Goal: Transaction & Acquisition: Purchase product/service

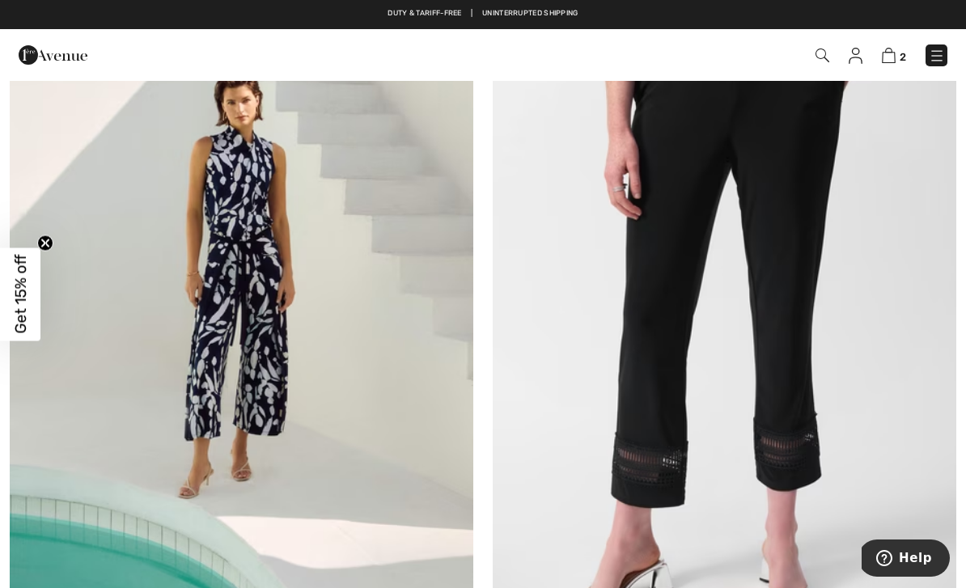
scroll to position [8266, 0]
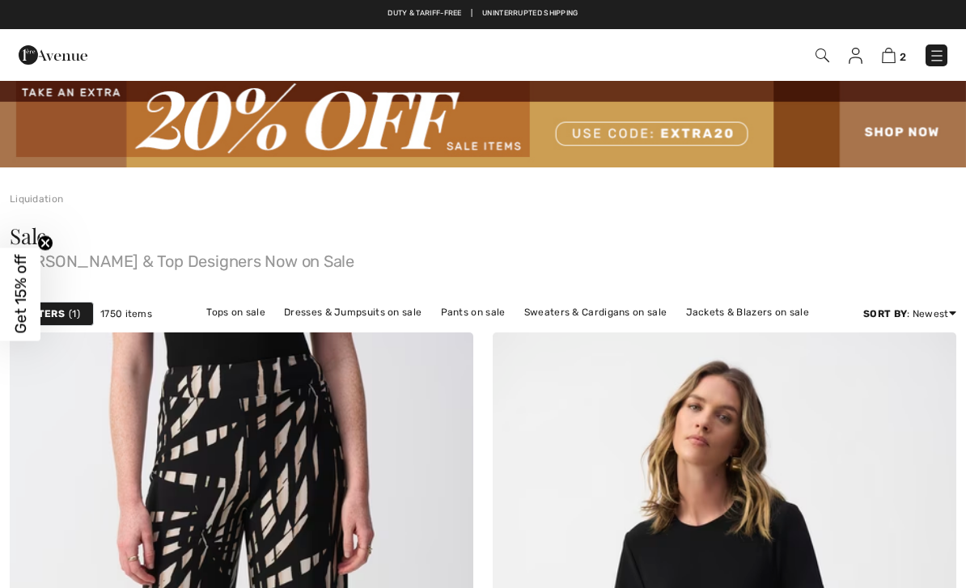
checkbox input "true"
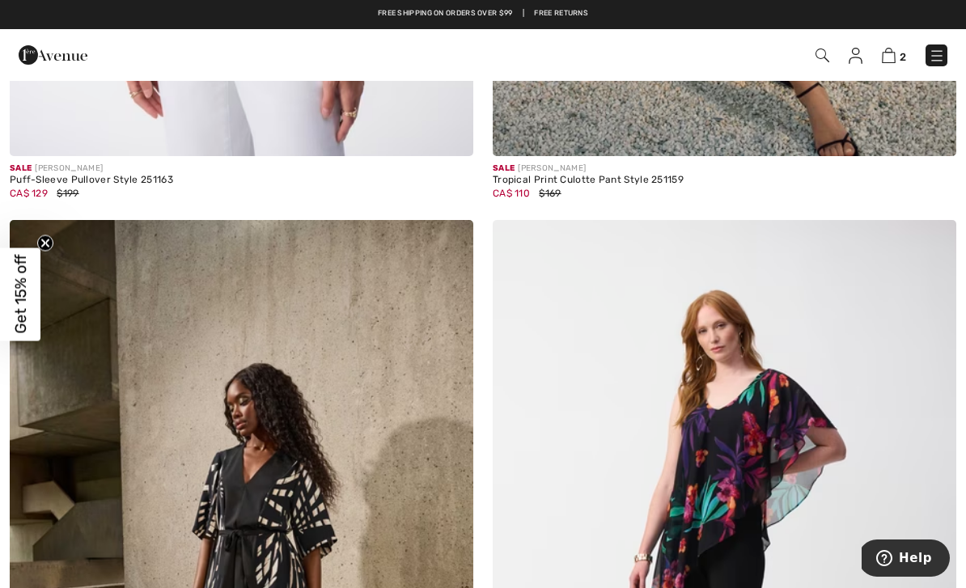
scroll to position [11123, 0]
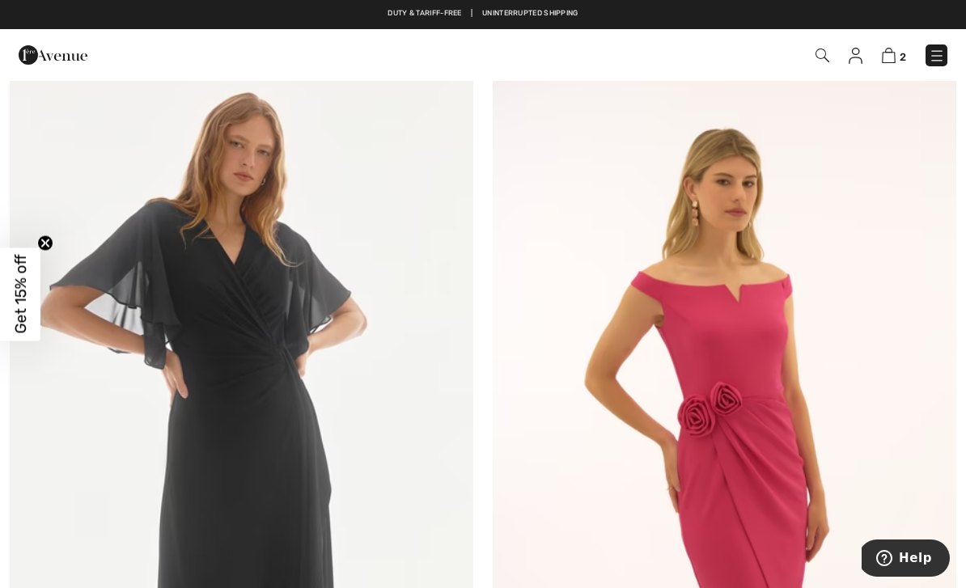
scroll to position [3384, 0]
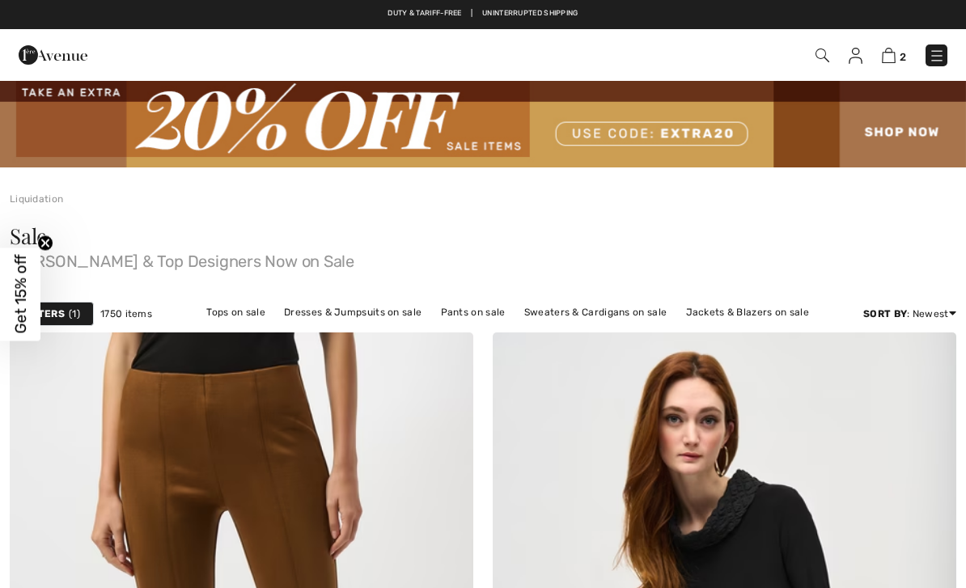
checkbox input "true"
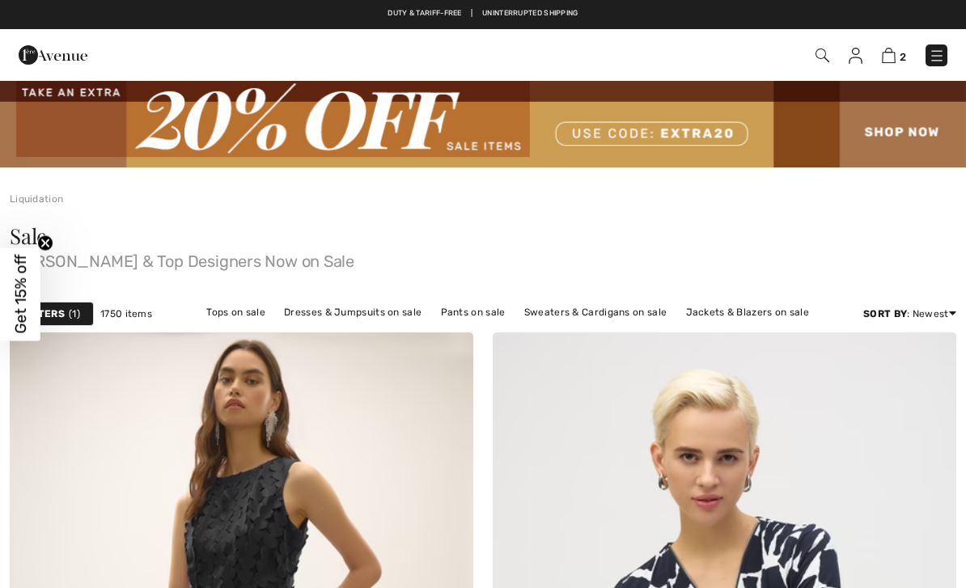
checkbox input "true"
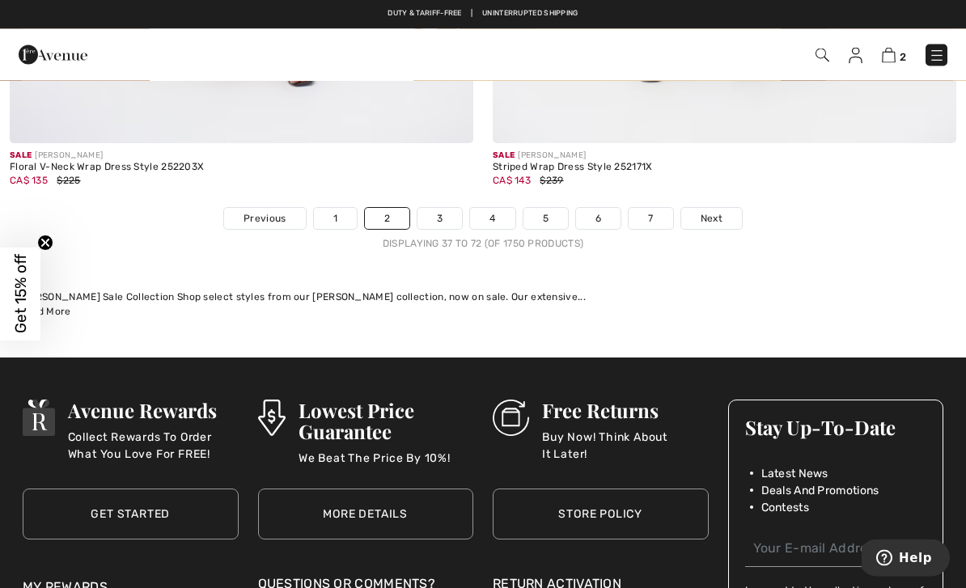
scroll to position [14549, 0]
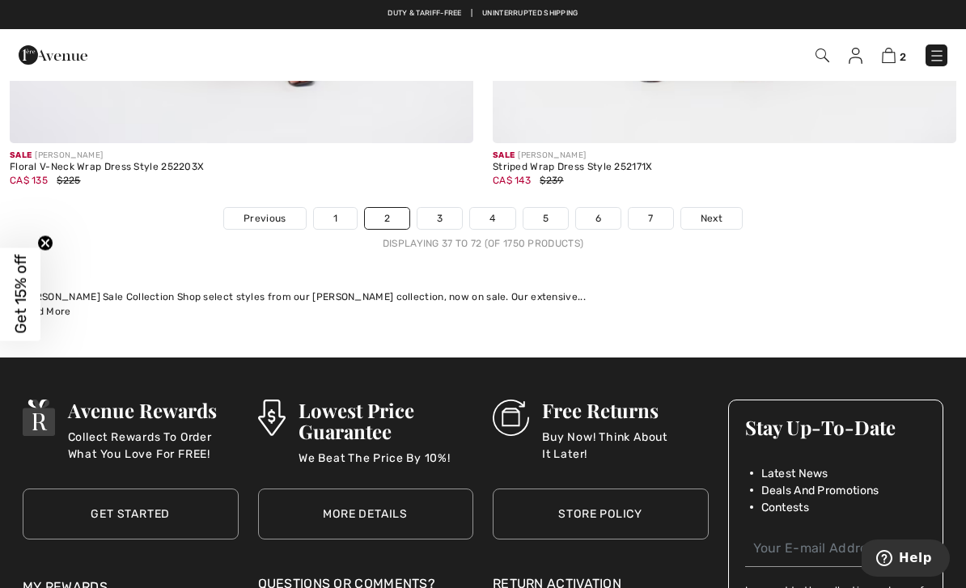
click at [332, 214] on link "1" at bounding box center [335, 218] width 43 height 21
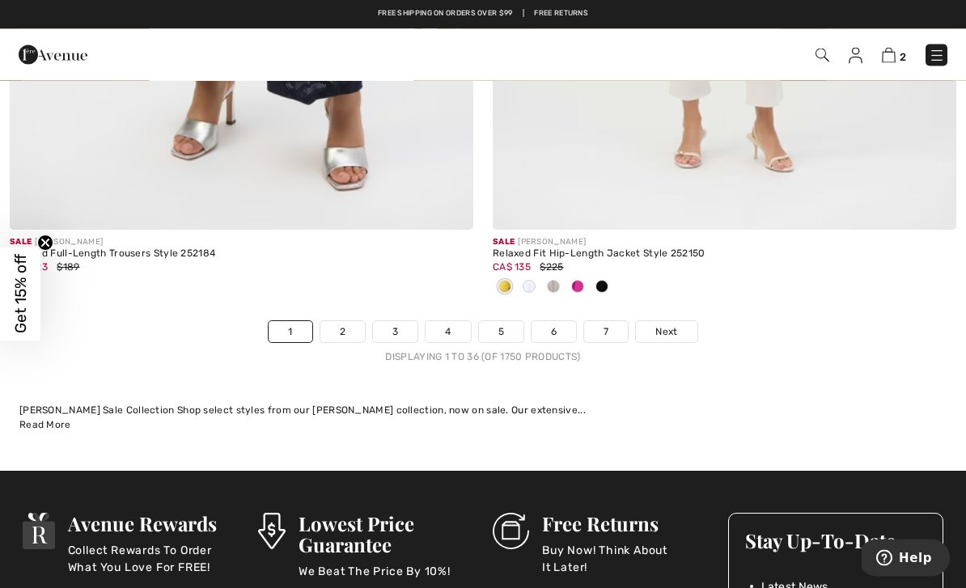
scroll to position [14196, 0]
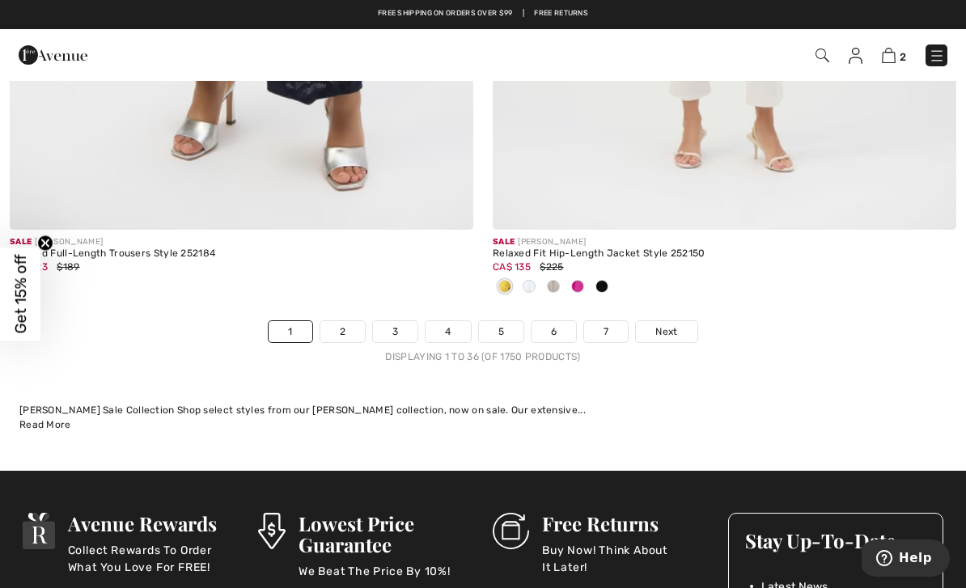
click at [338, 322] on link "2" at bounding box center [342, 331] width 44 height 21
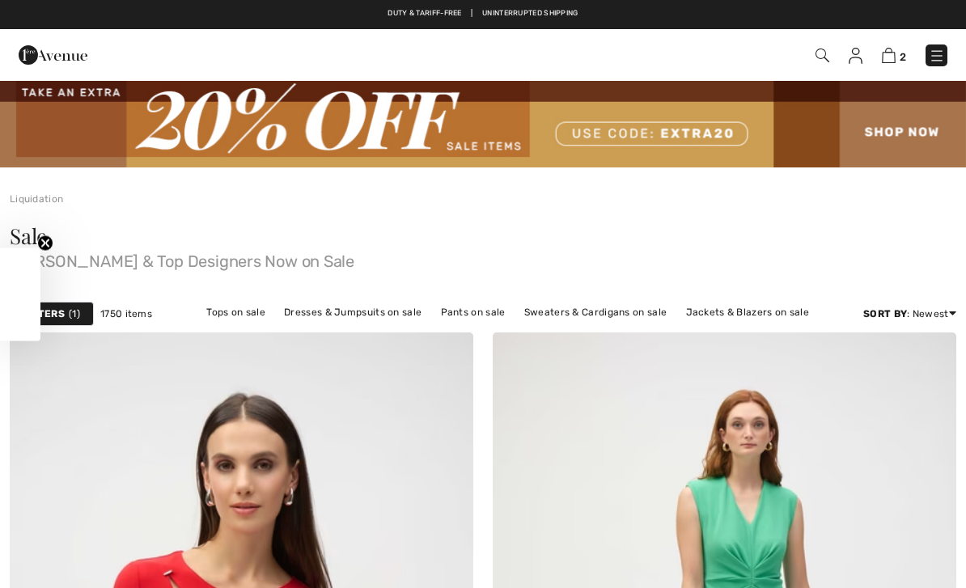
checkbox input "true"
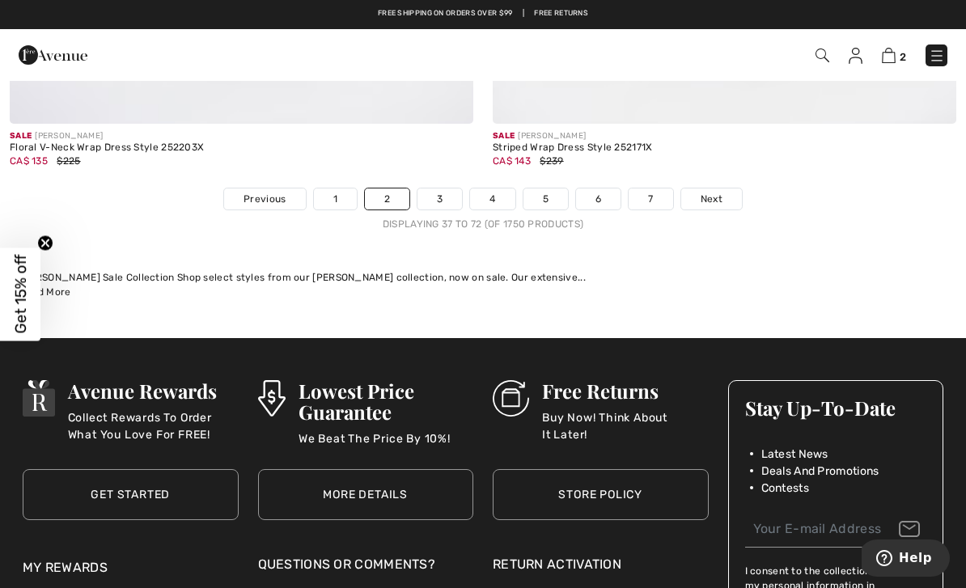
scroll to position [14557, 0]
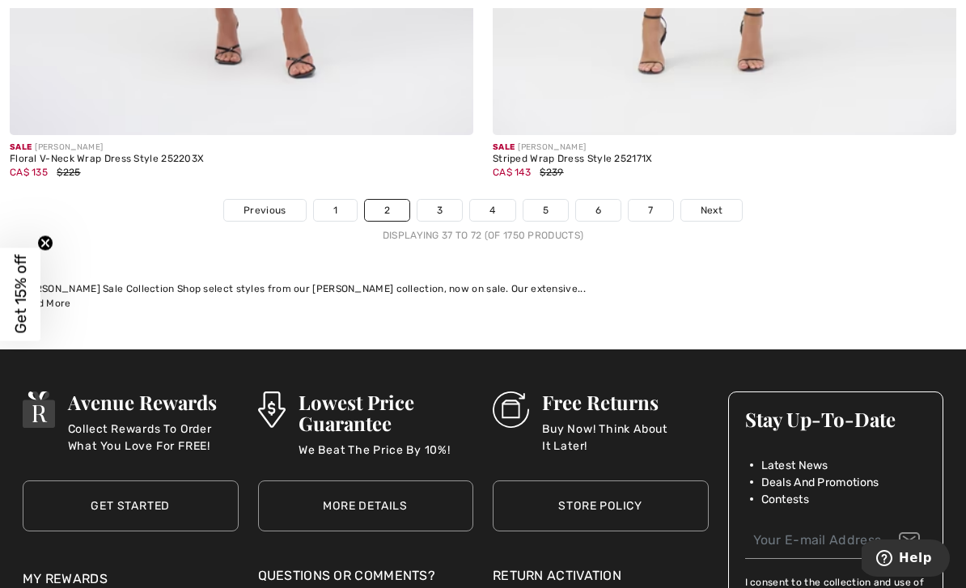
click at [438, 202] on link "3" at bounding box center [439, 210] width 44 height 21
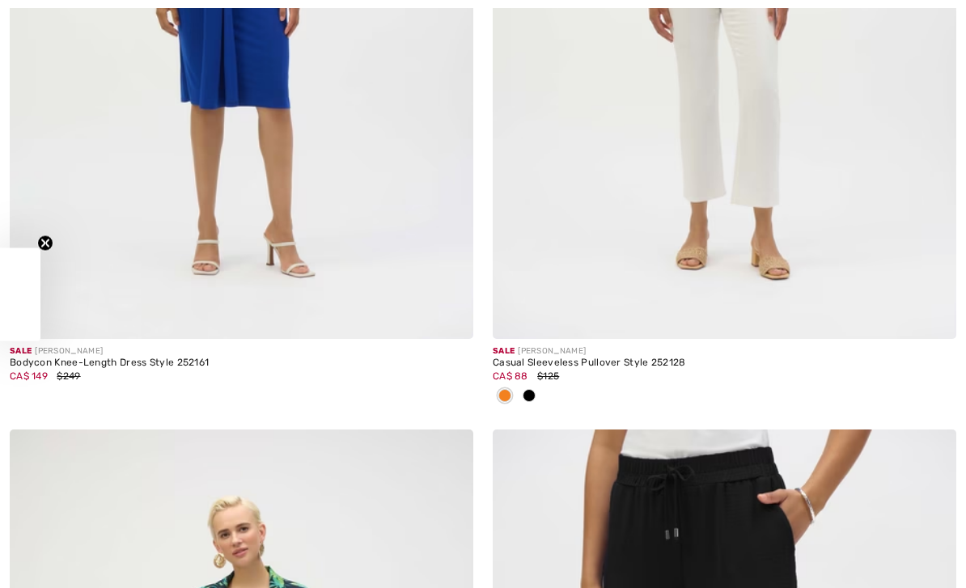
checkbox input "true"
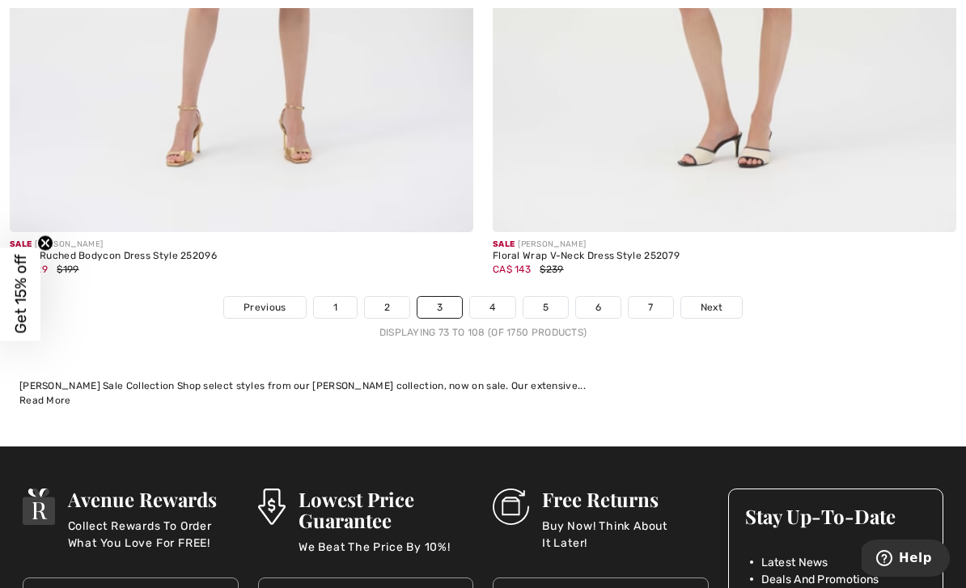
scroll to position [14350, 0]
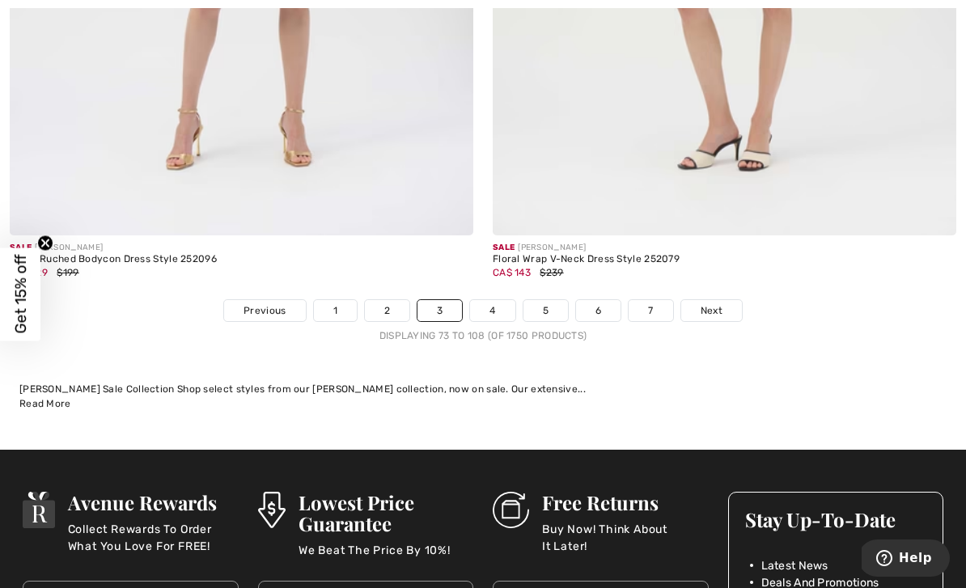
click at [489, 309] on link "4" at bounding box center [492, 310] width 44 height 21
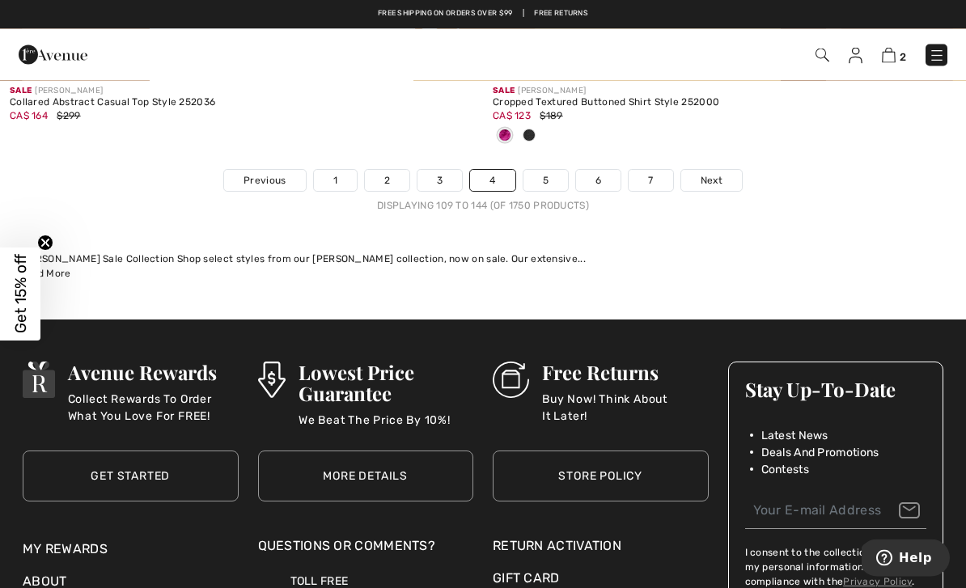
scroll to position [14320, 0]
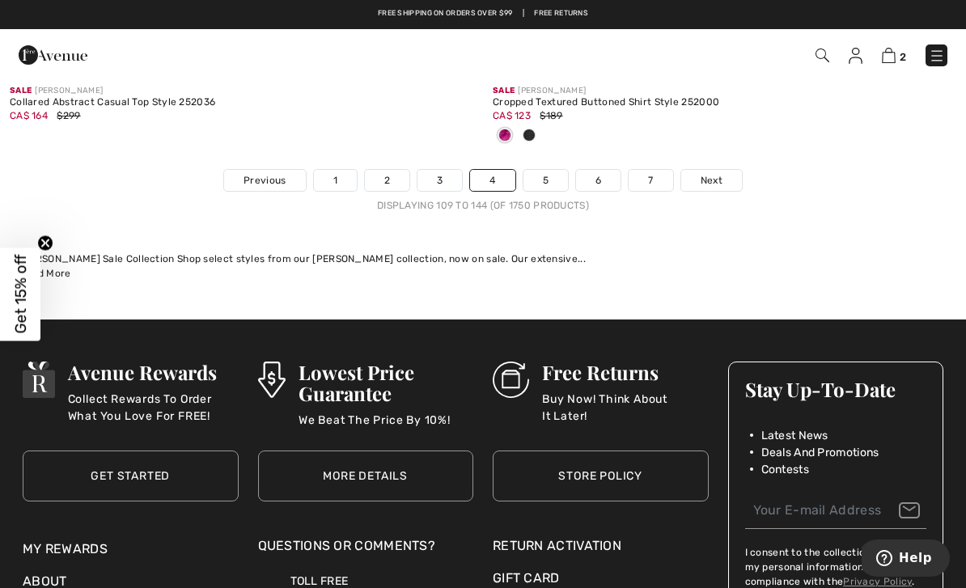
click at [544, 171] on link "5" at bounding box center [545, 180] width 44 height 21
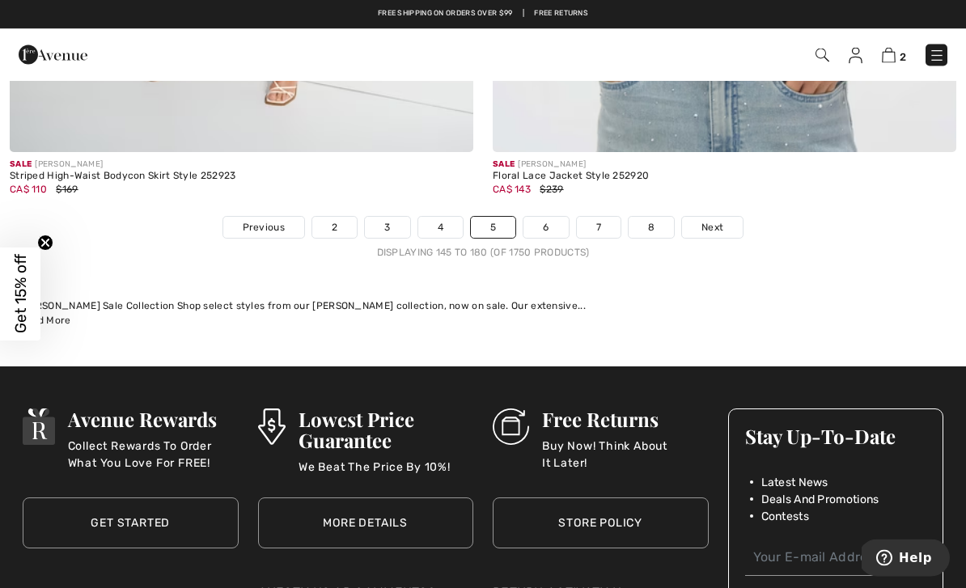
scroll to position [14247, 0]
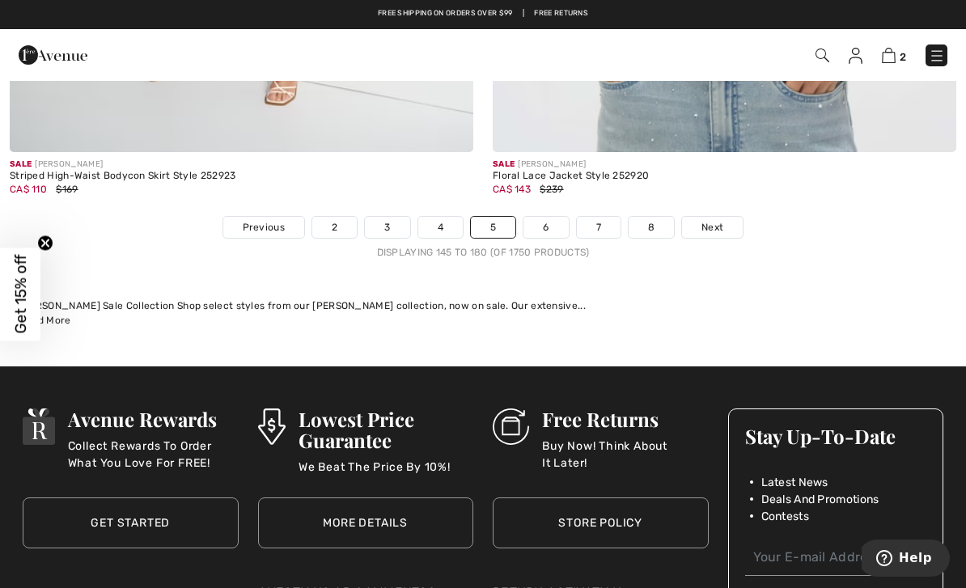
click at [552, 217] on link "6" at bounding box center [545, 227] width 44 height 21
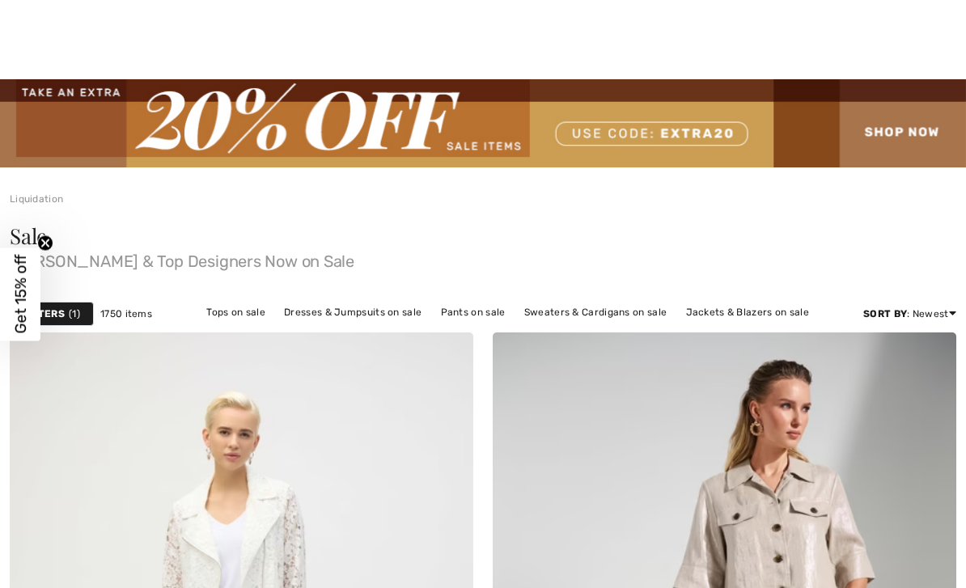
checkbox input "true"
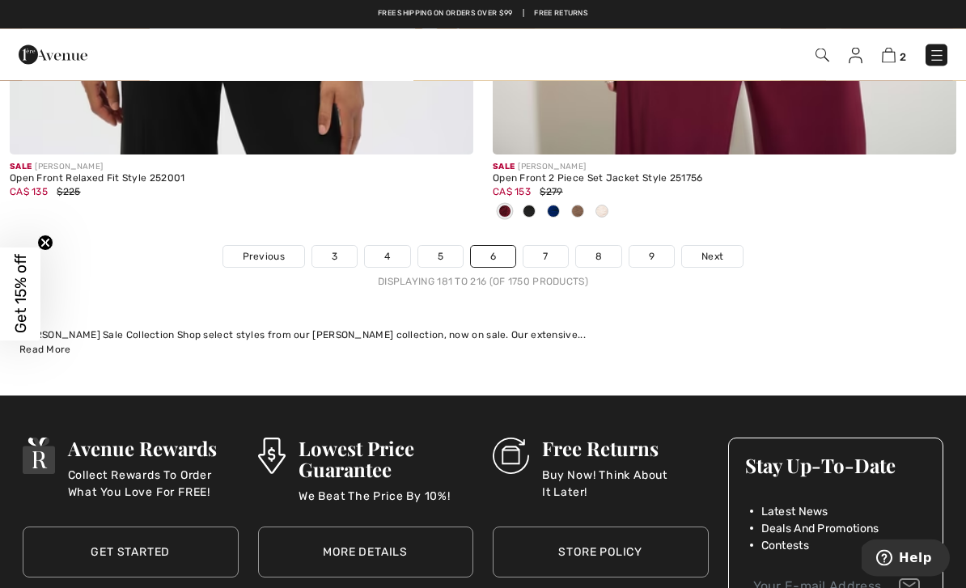
scroll to position [14164, 0]
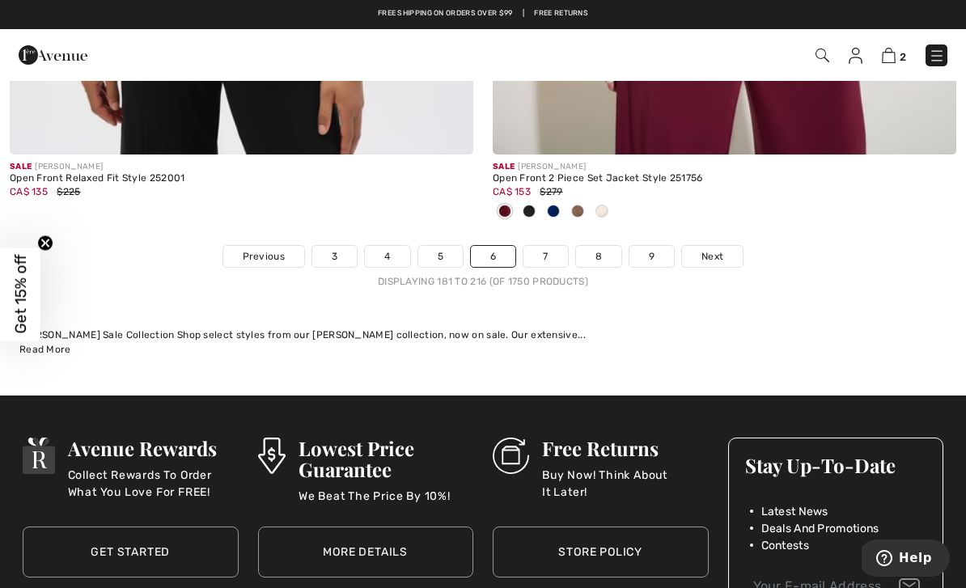
click at [552, 248] on link "7" at bounding box center [545, 256] width 44 height 21
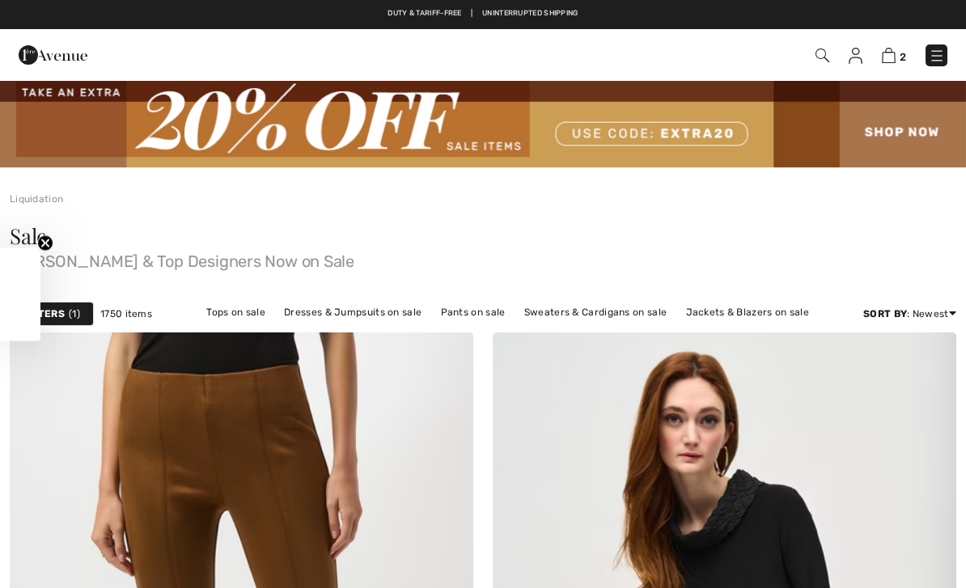
checkbox input "true"
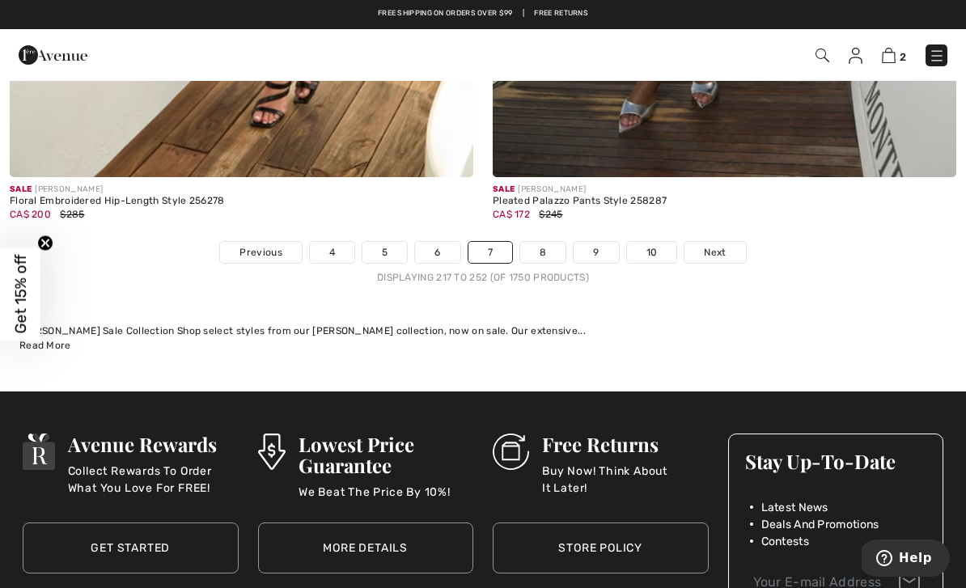
scroll to position [14430, 0]
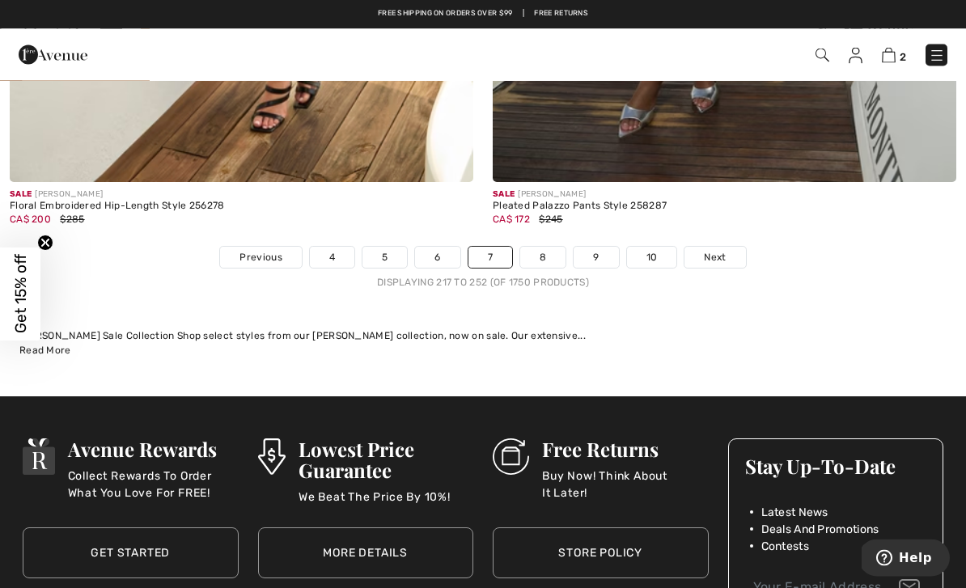
click at [548, 249] on link "8" at bounding box center [542, 258] width 45 height 21
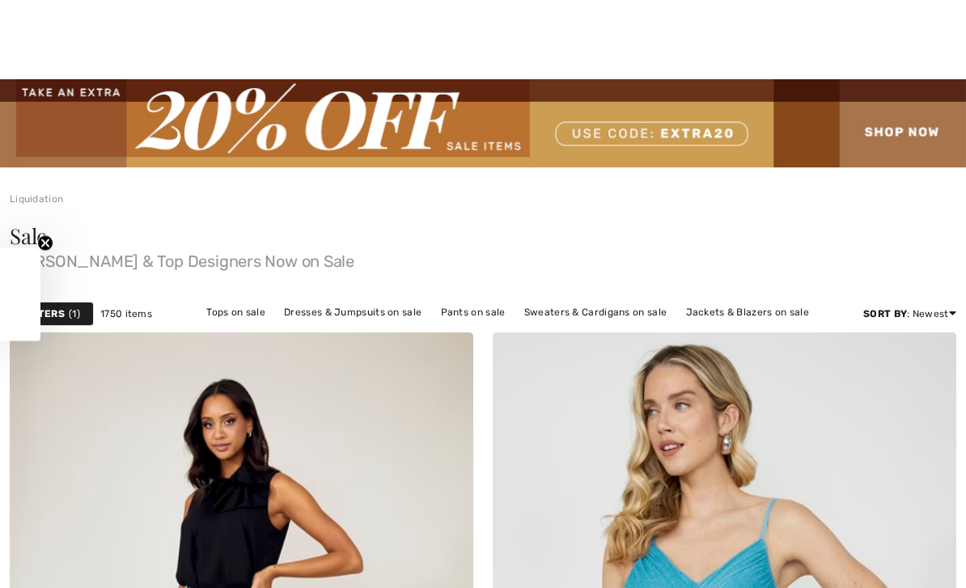
checkbox input "true"
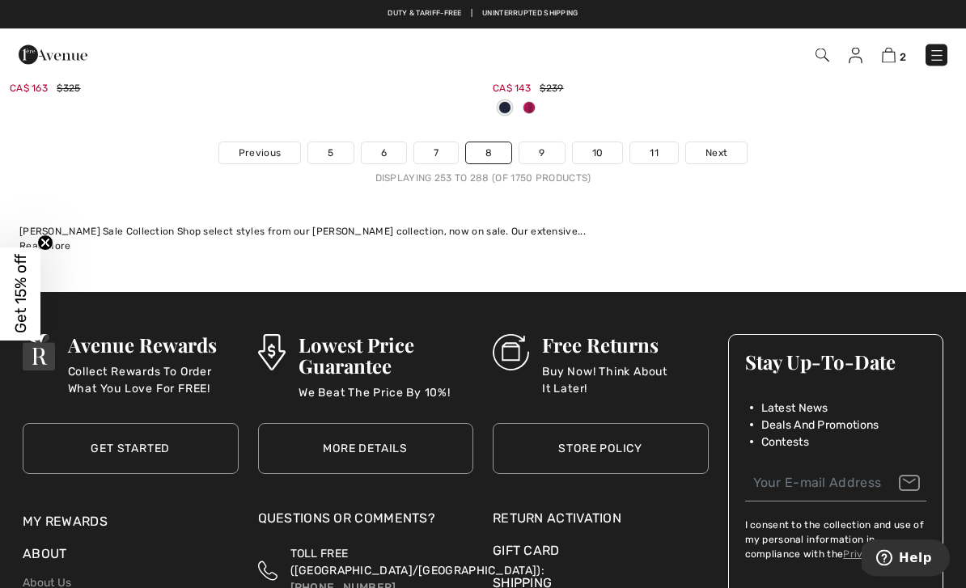
scroll to position [14442, 0]
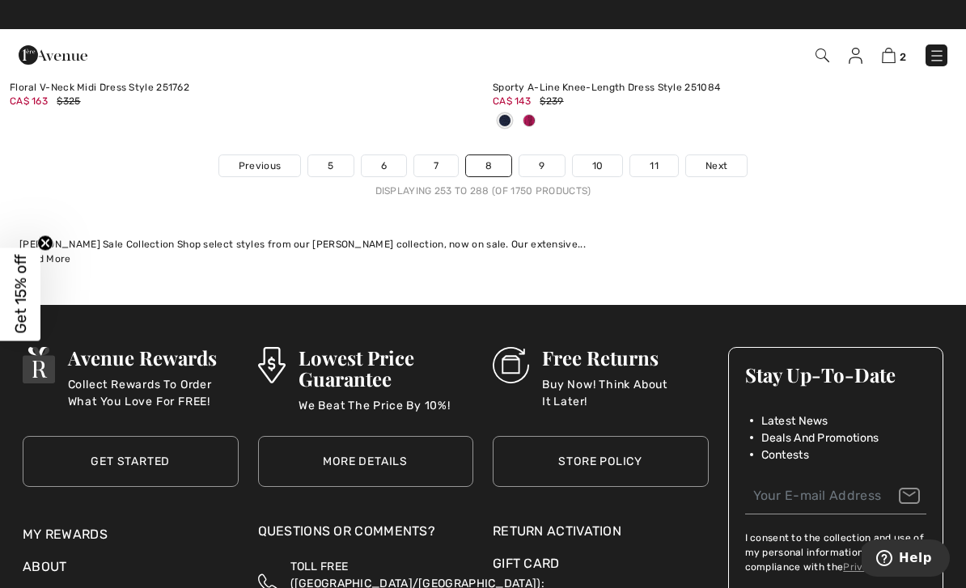
click at [553, 155] on link "9" at bounding box center [541, 165] width 44 height 21
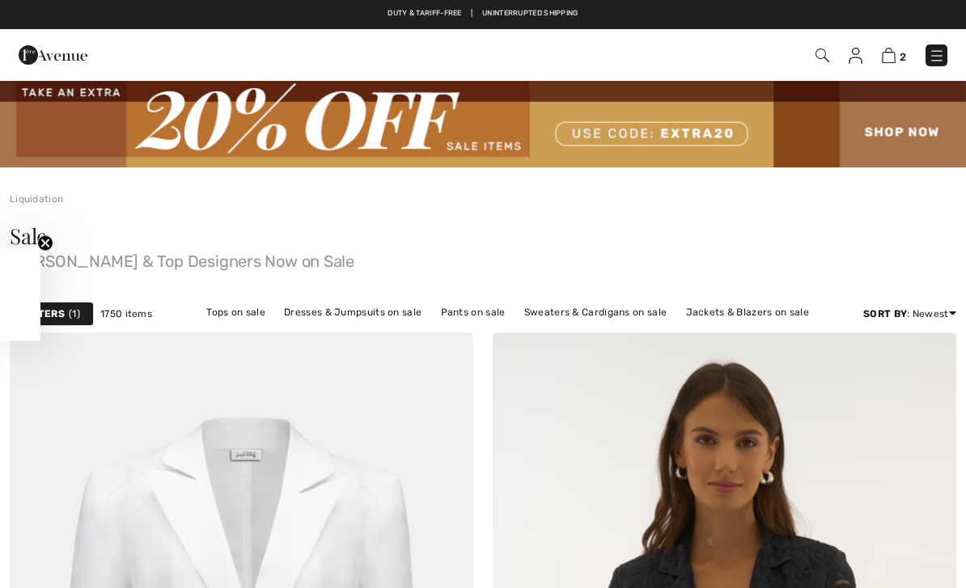
checkbox input "true"
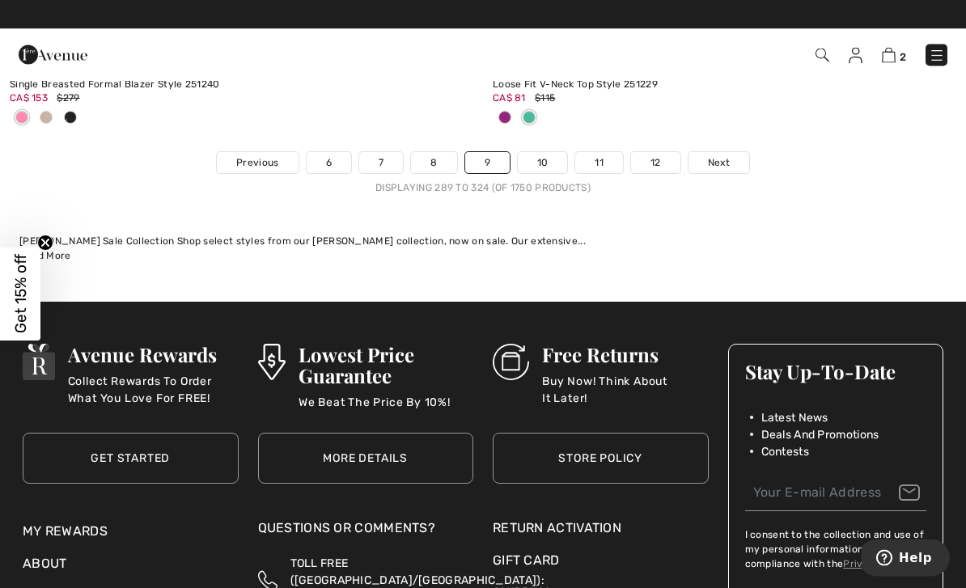
scroll to position [14592, 0]
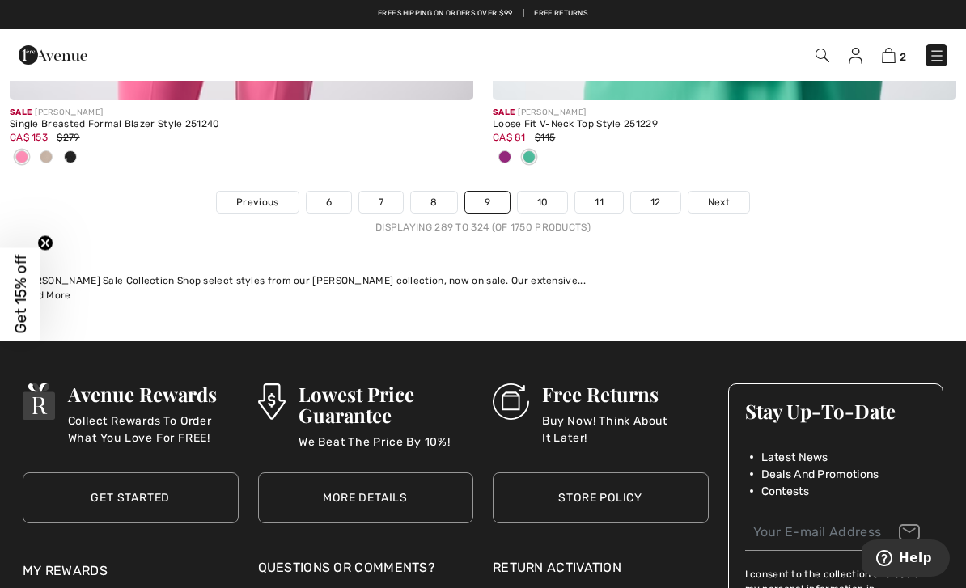
click at [546, 195] on link "10" at bounding box center [543, 202] width 50 height 21
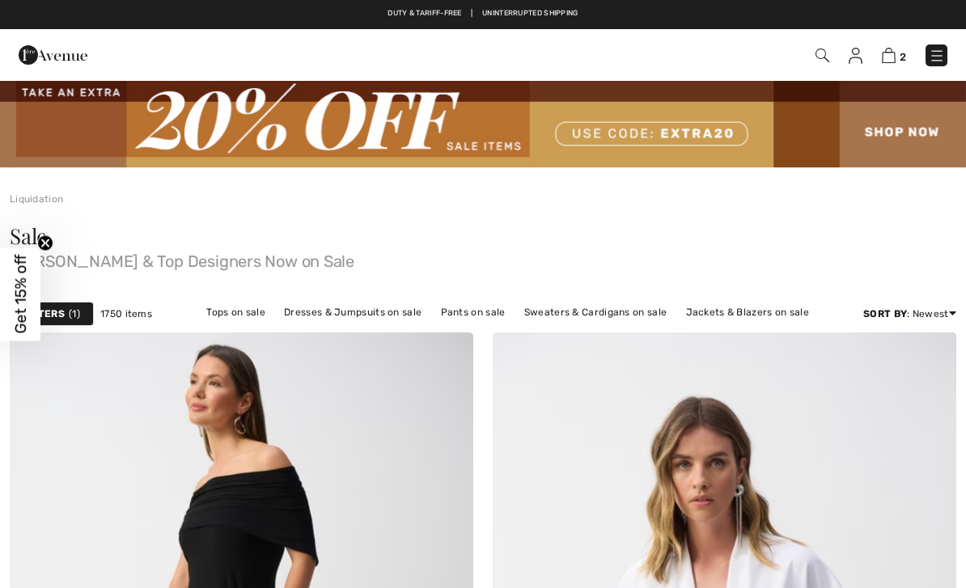
checkbox input "true"
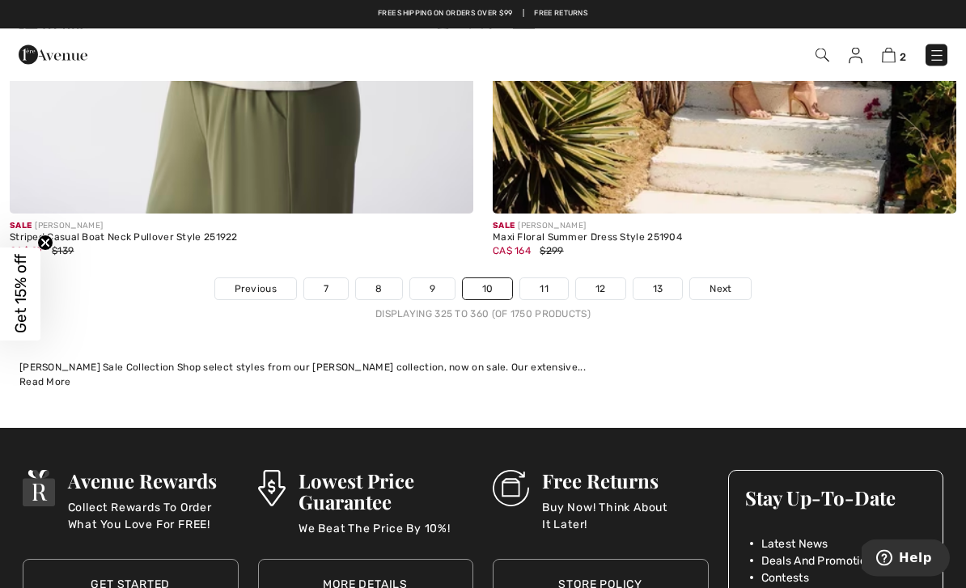
scroll to position [14426, 0]
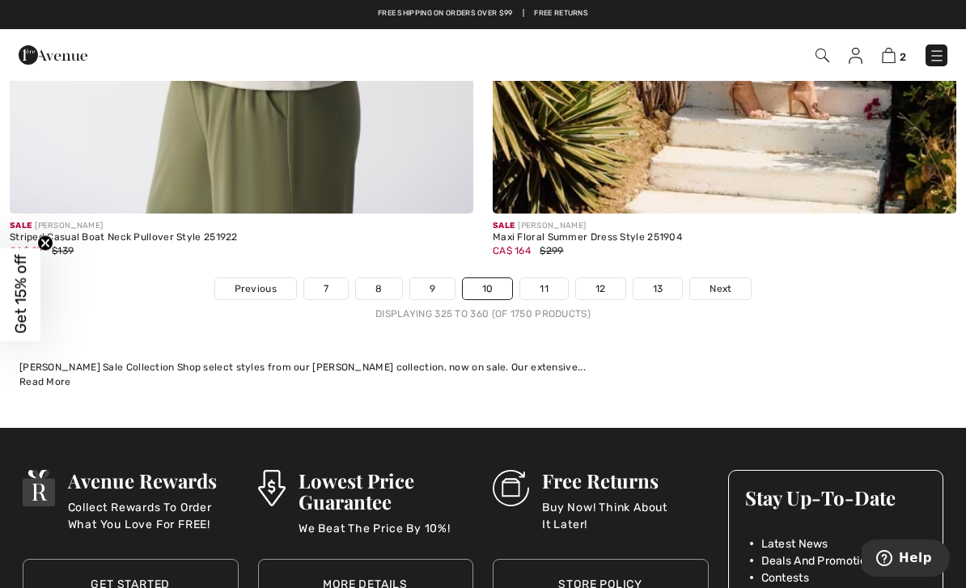
click at [547, 278] on link "11" at bounding box center [544, 288] width 48 height 21
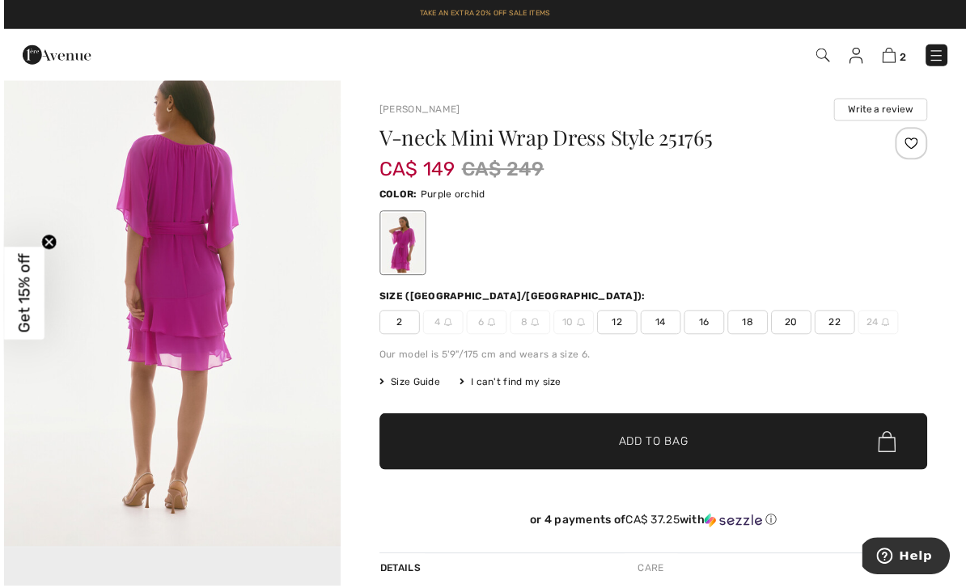
scroll to position [15, 0]
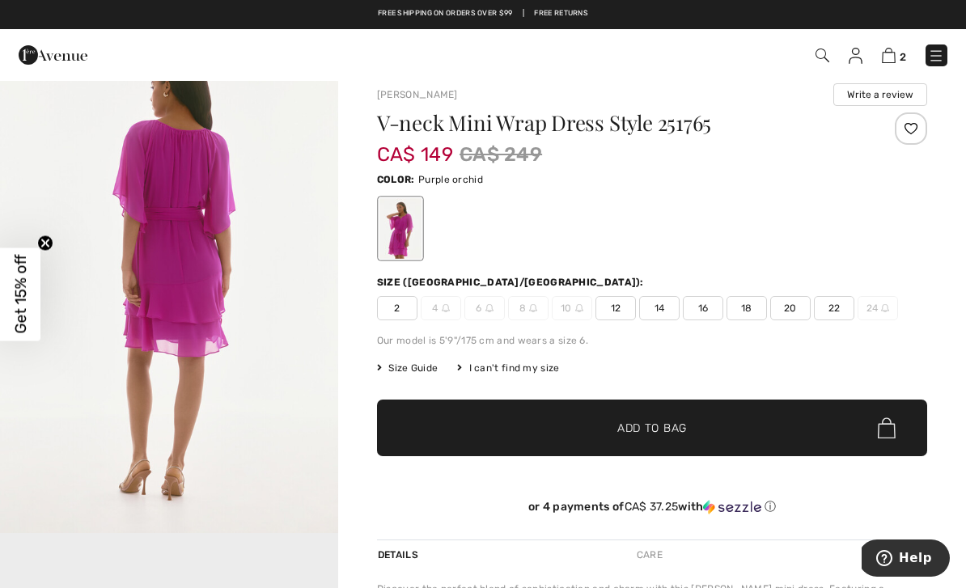
click at [628, 306] on span "12" at bounding box center [615, 308] width 40 height 24
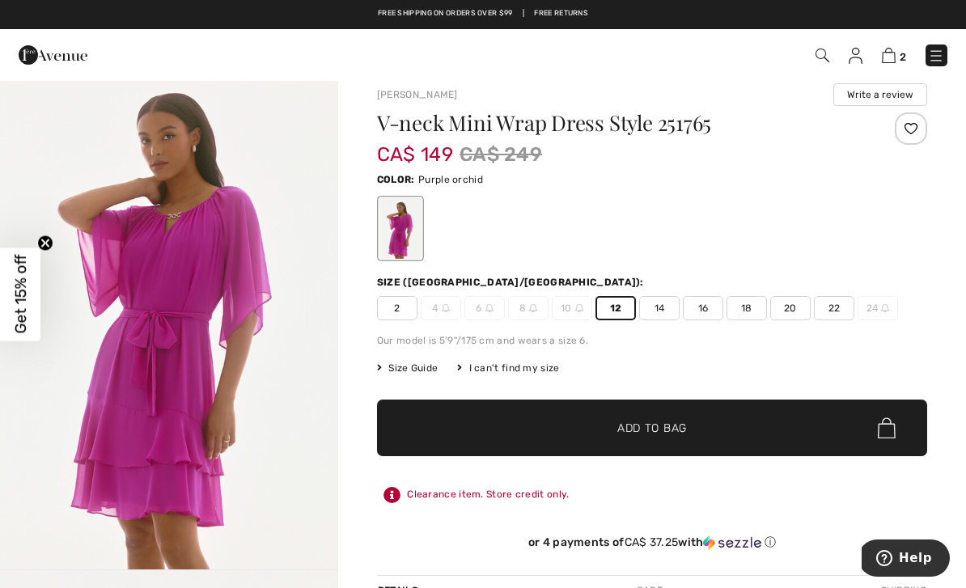
scroll to position [0, 0]
click at [80, 455] on img "1 / 5" at bounding box center [169, 317] width 338 height 506
click at [768, 426] on span "✔ Added to Bag Add to Bag" at bounding box center [652, 428] width 550 height 57
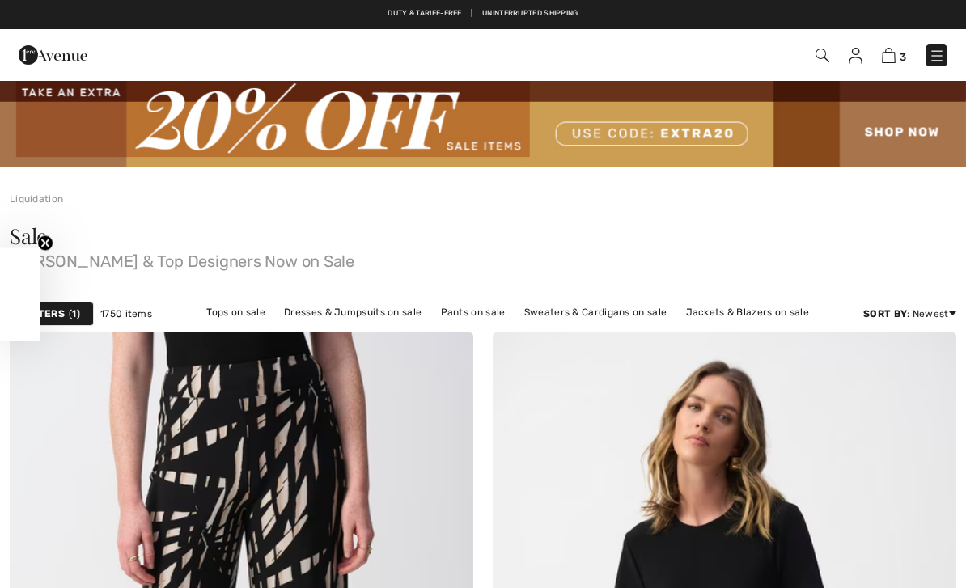
checkbox input "true"
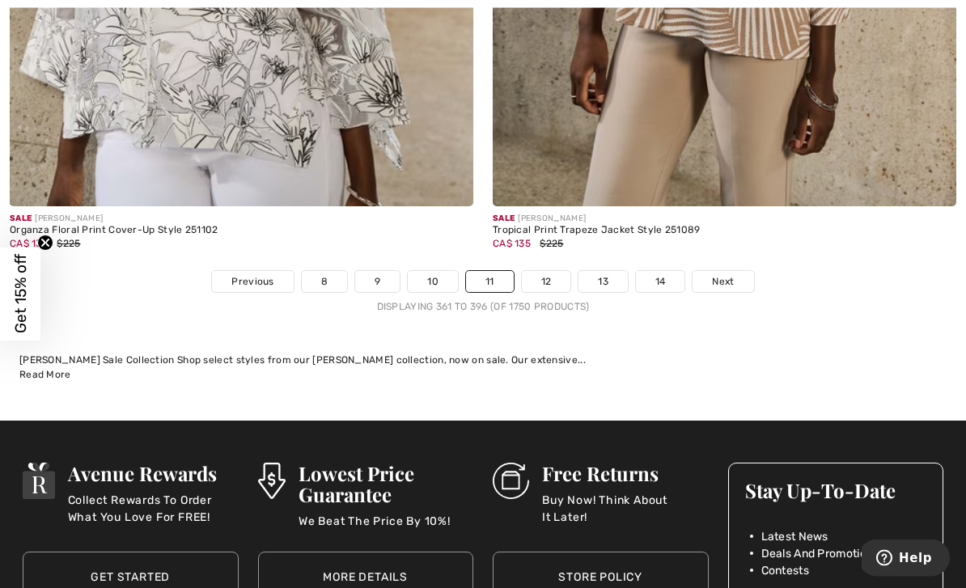
scroll to position [14113, 0]
click at [548, 278] on link "12" at bounding box center [546, 281] width 49 height 21
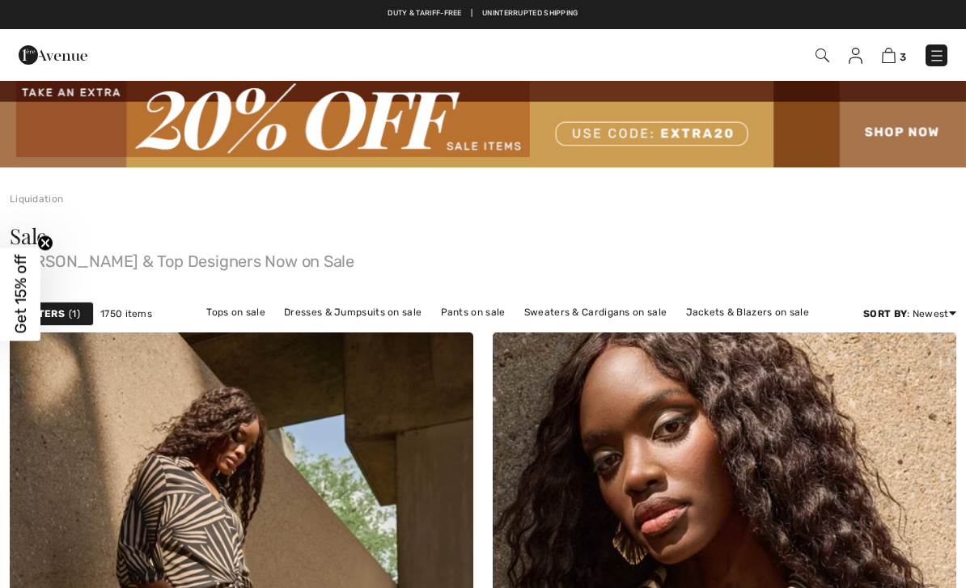
checkbox input "true"
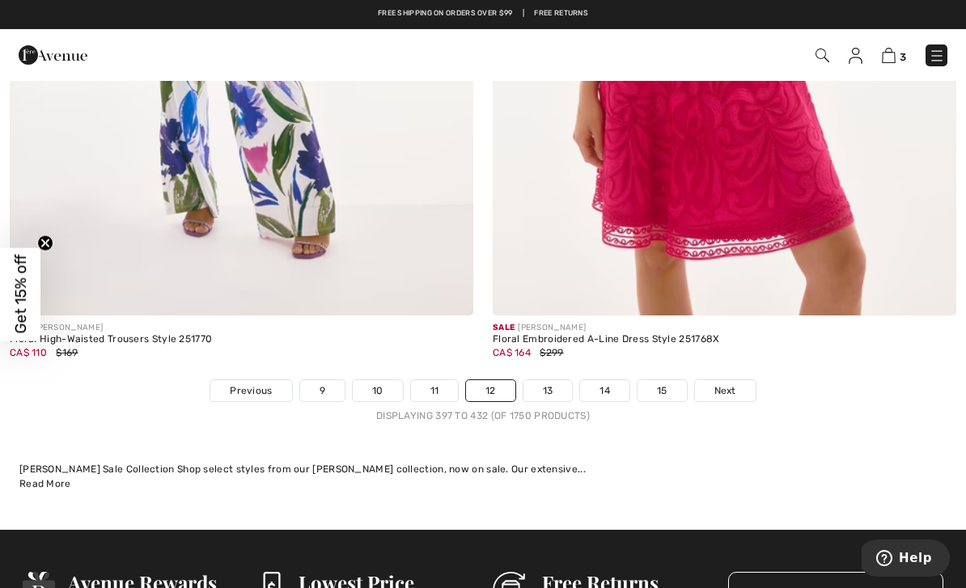
scroll to position [14239, 0]
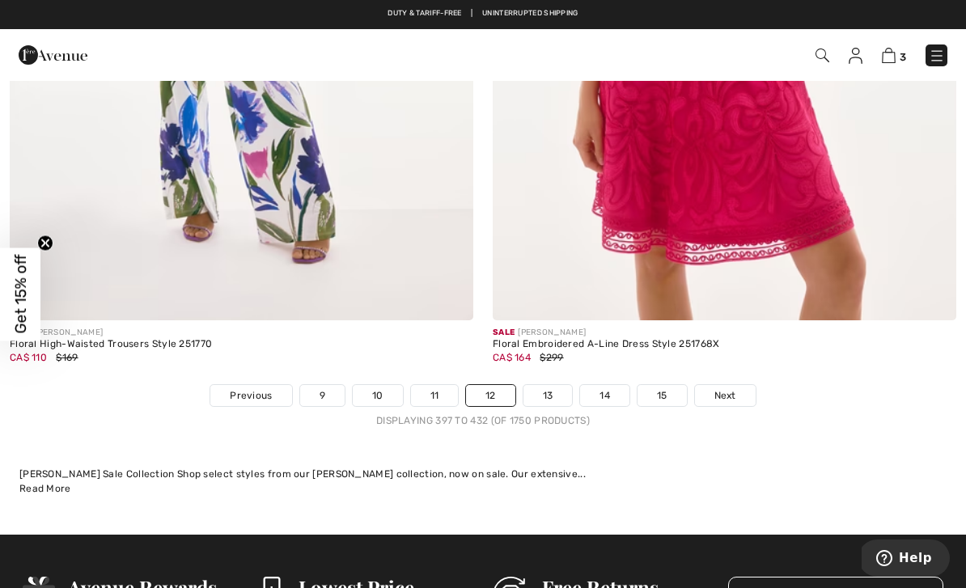
click at [564, 389] on link "13" at bounding box center [547, 395] width 49 height 21
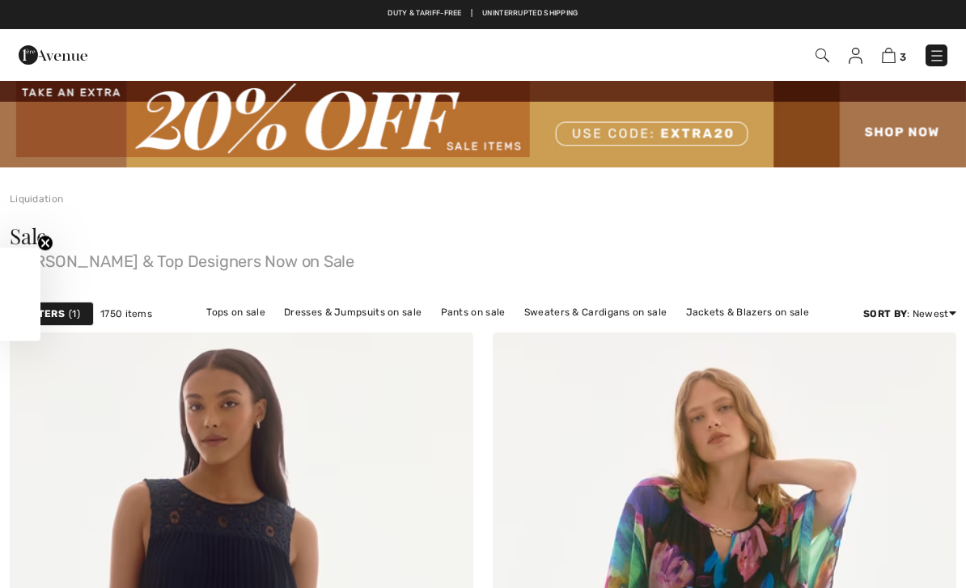
checkbox input "true"
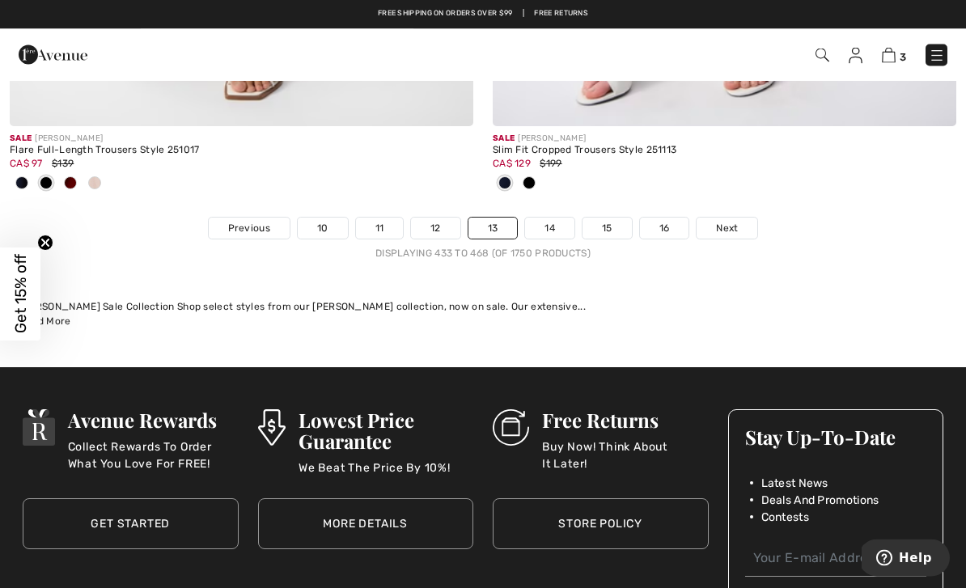
scroll to position [14479, 0]
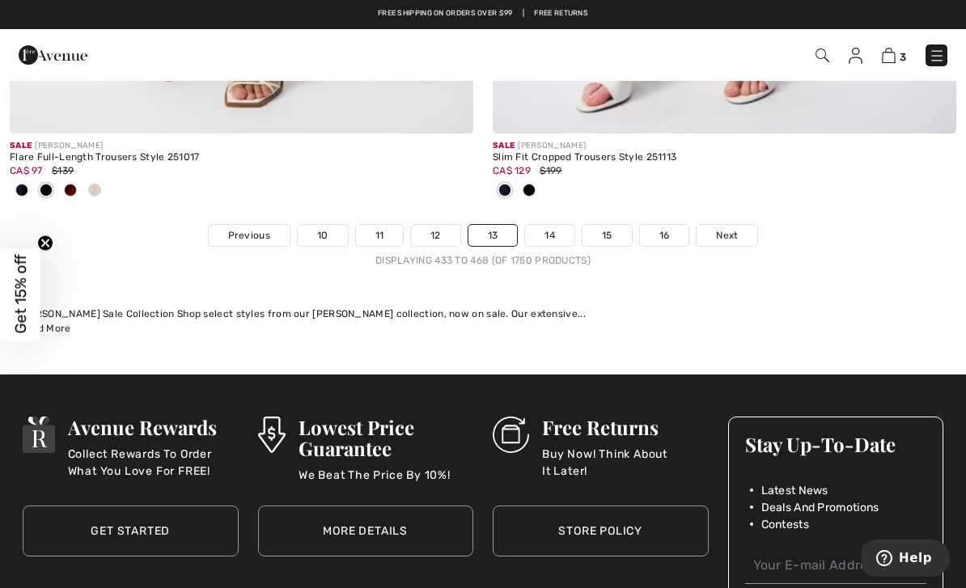
click at [548, 232] on link "14" at bounding box center [549, 235] width 49 height 21
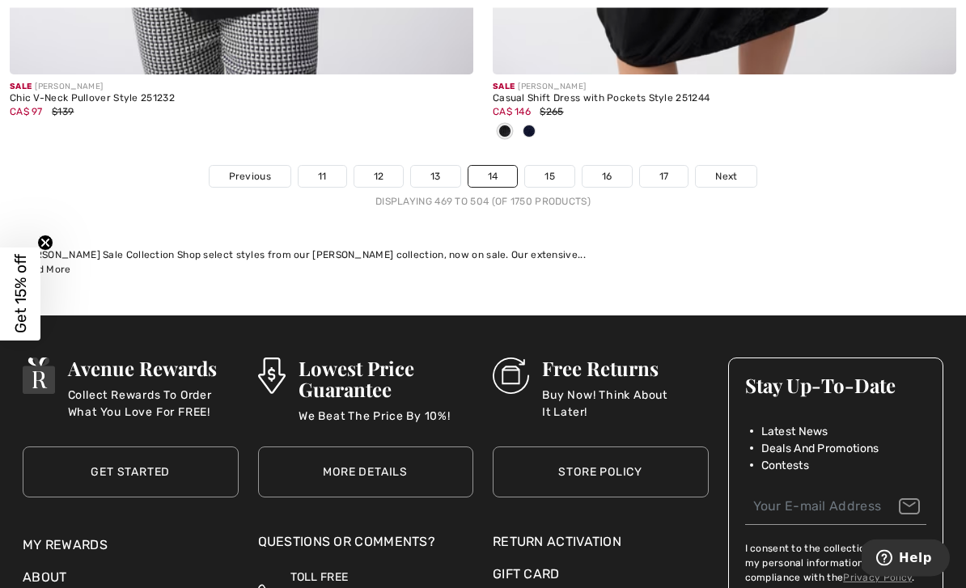
scroll to position [14511, 0]
click at [561, 166] on link "15" at bounding box center [549, 176] width 49 height 21
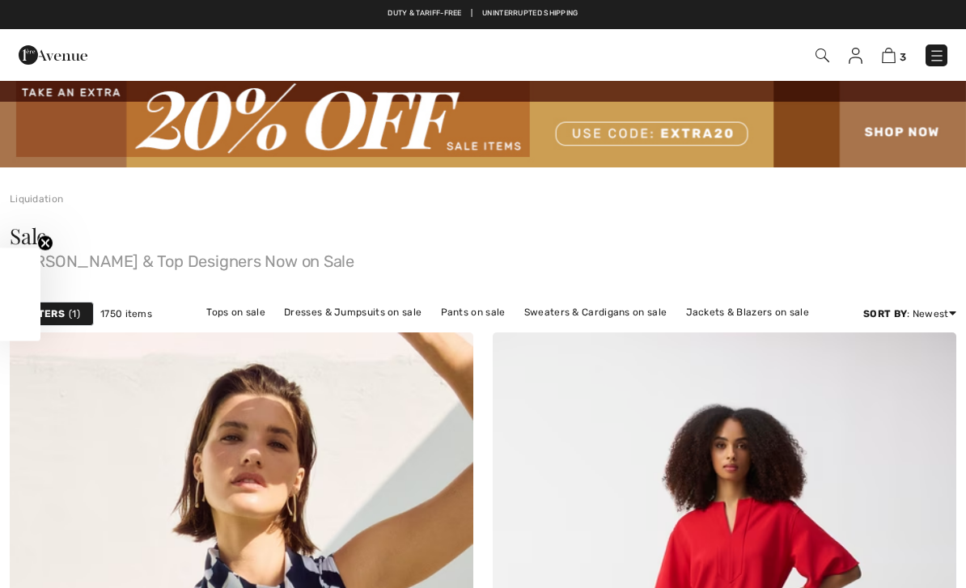
checkbox input "true"
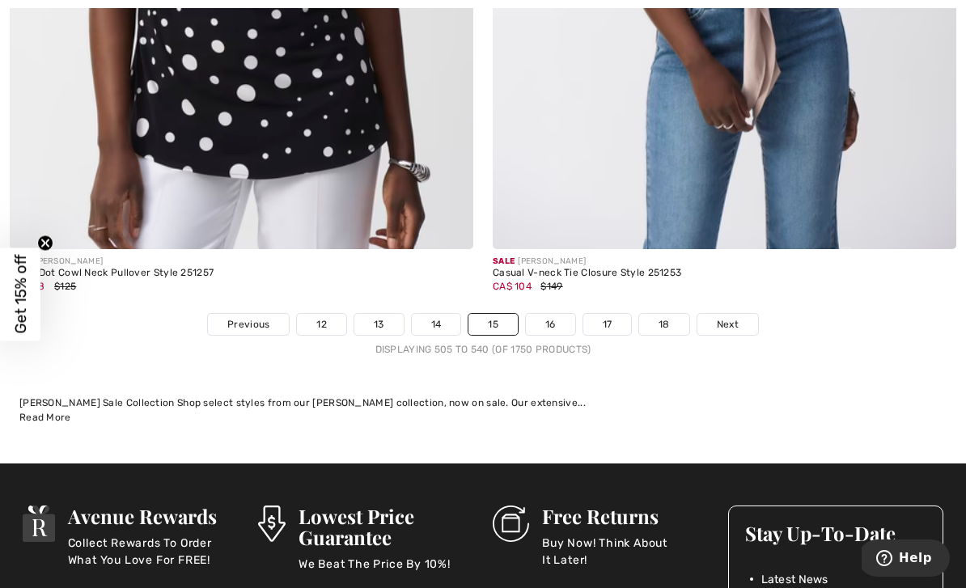
scroll to position [14070, 0]
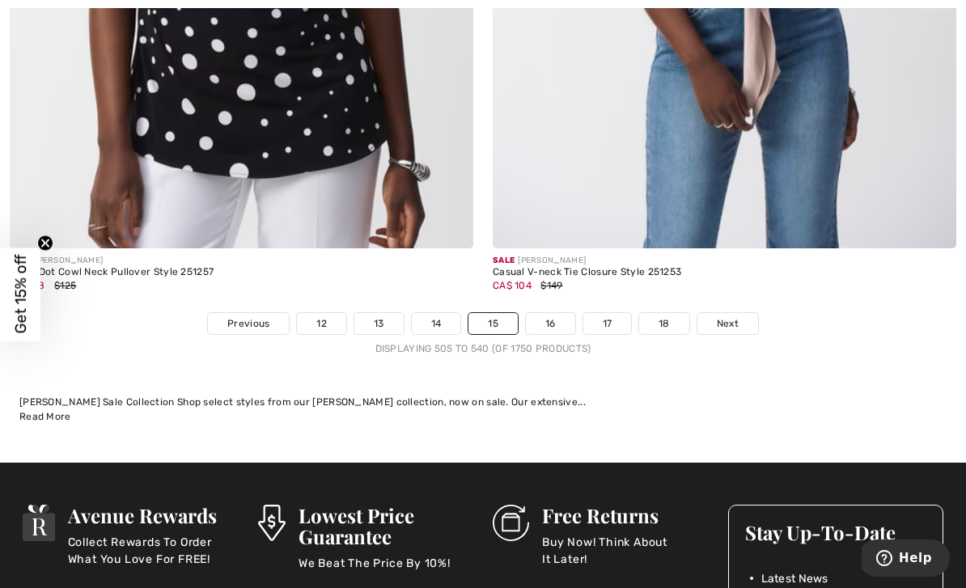
click at [557, 318] on link "16" at bounding box center [550, 323] width 49 height 21
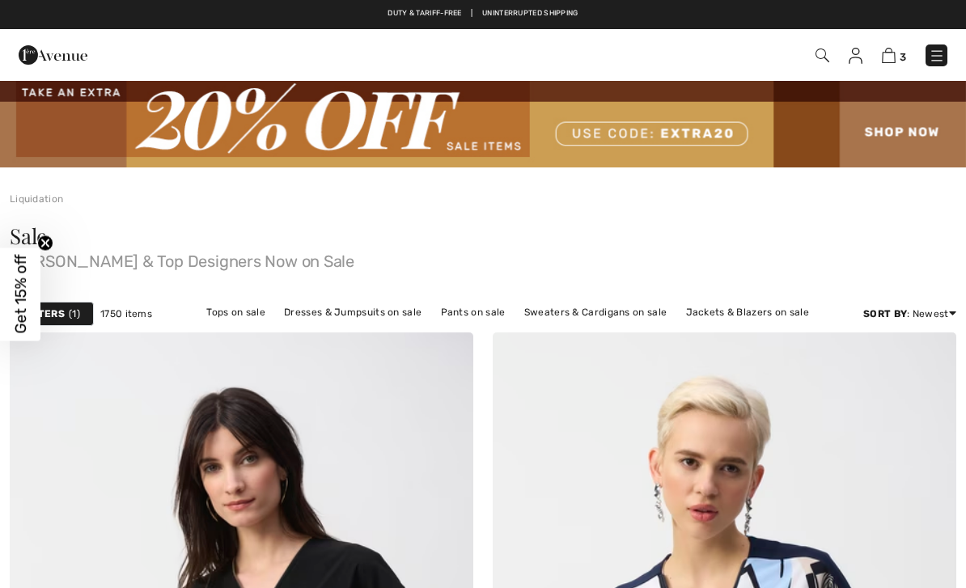
checkbox input "true"
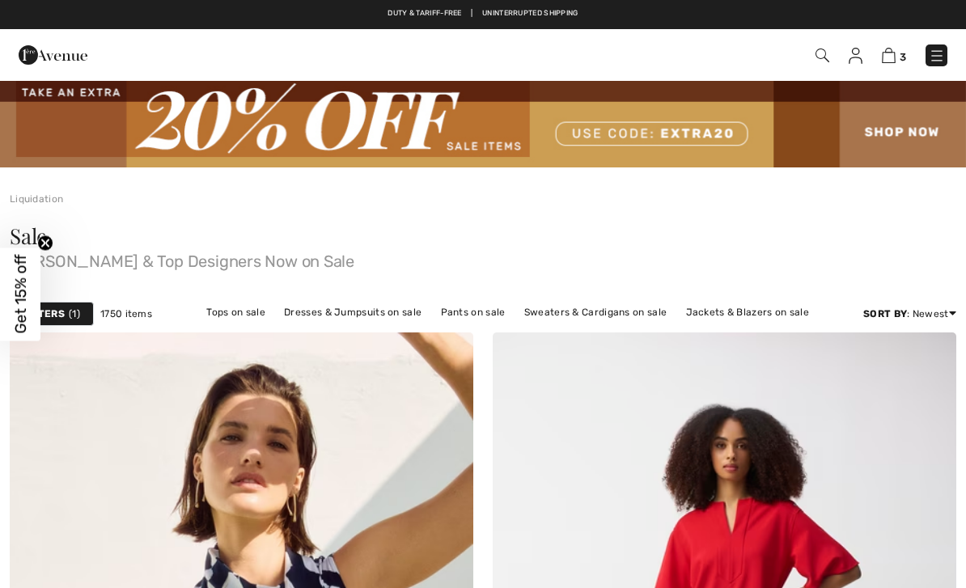
checkbox input "true"
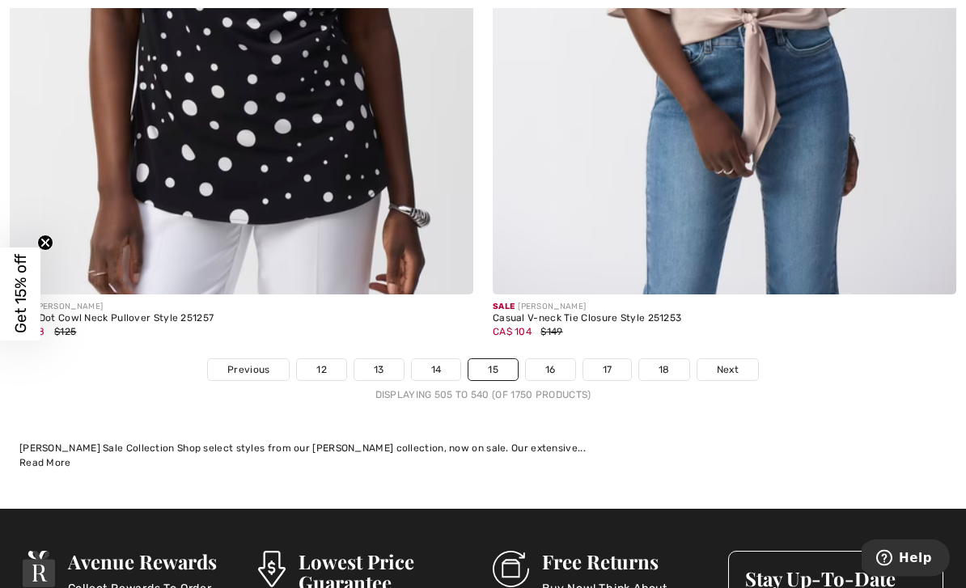
scroll to position [14032, 0]
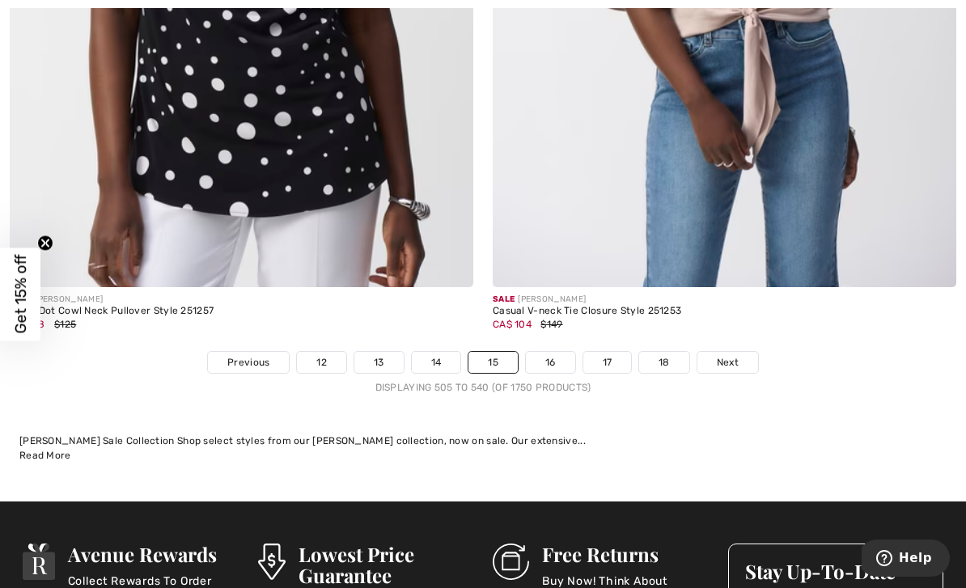
click at [565, 355] on link "16" at bounding box center [550, 362] width 49 height 21
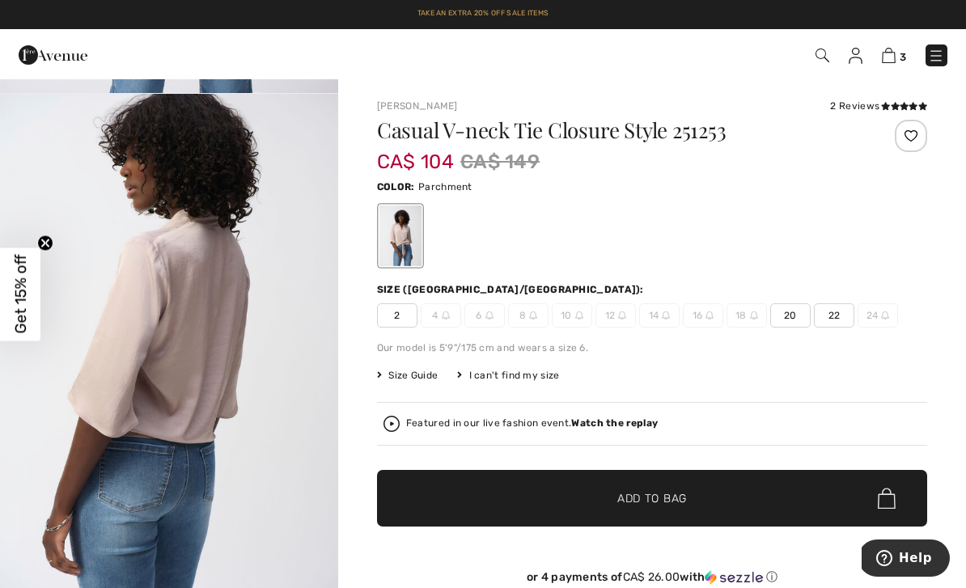
scroll to position [490, 0]
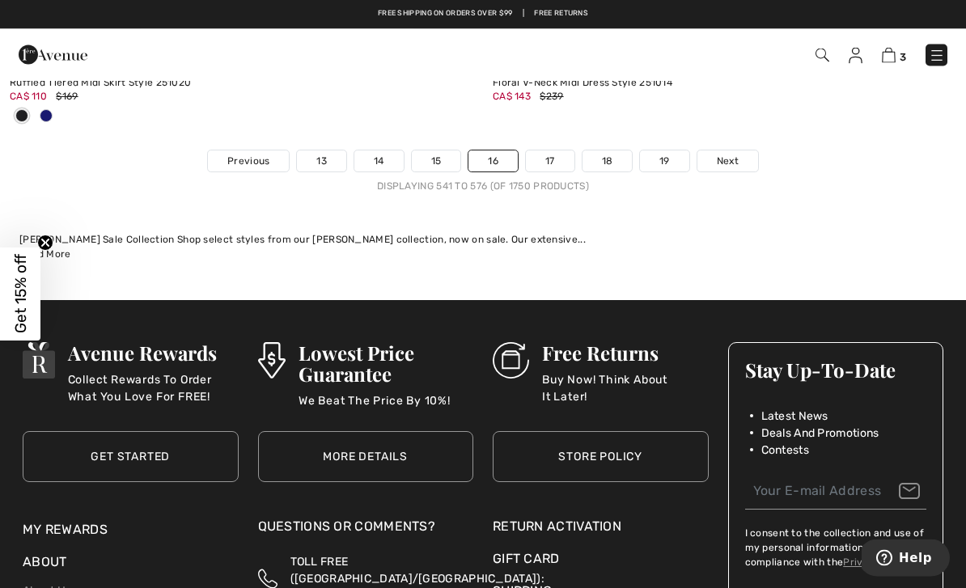
scroll to position [14280, 0]
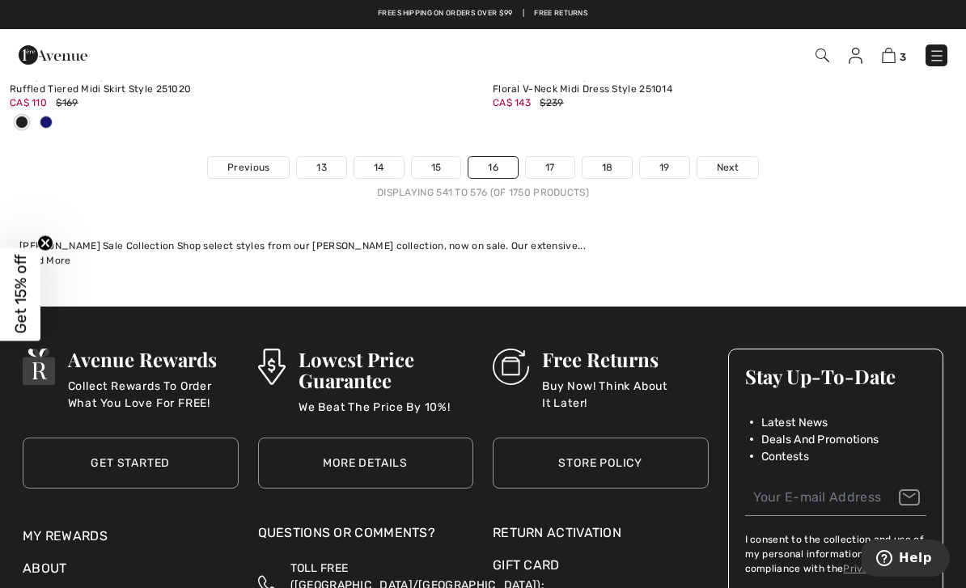
click at [553, 162] on link "17" at bounding box center [550, 167] width 49 height 21
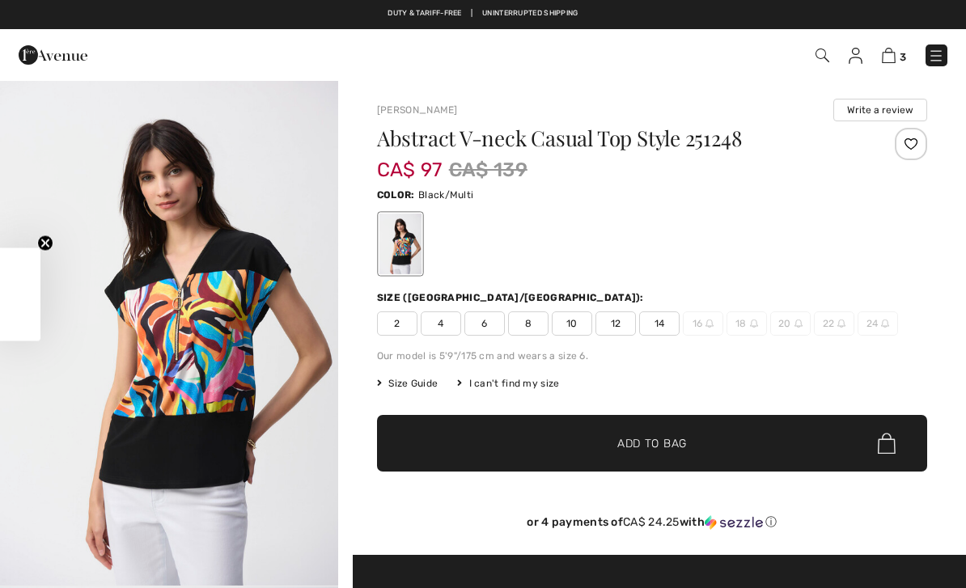
checkbox input "true"
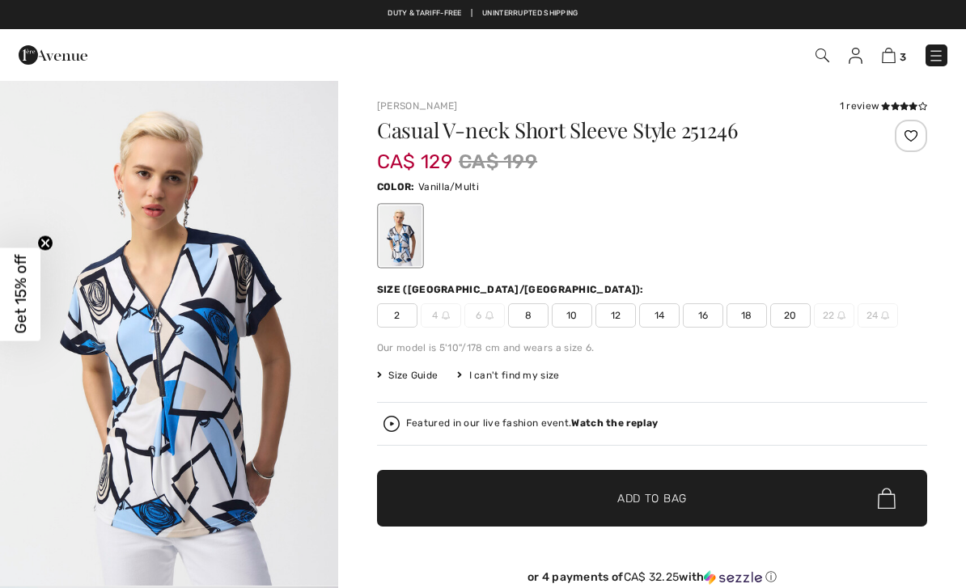
checkbox input "true"
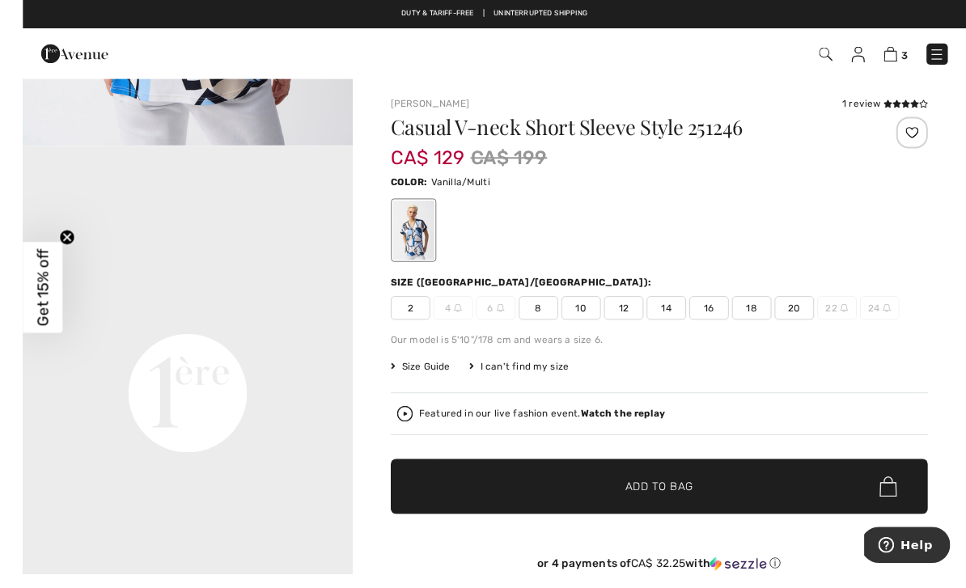
scroll to position [19, 0]
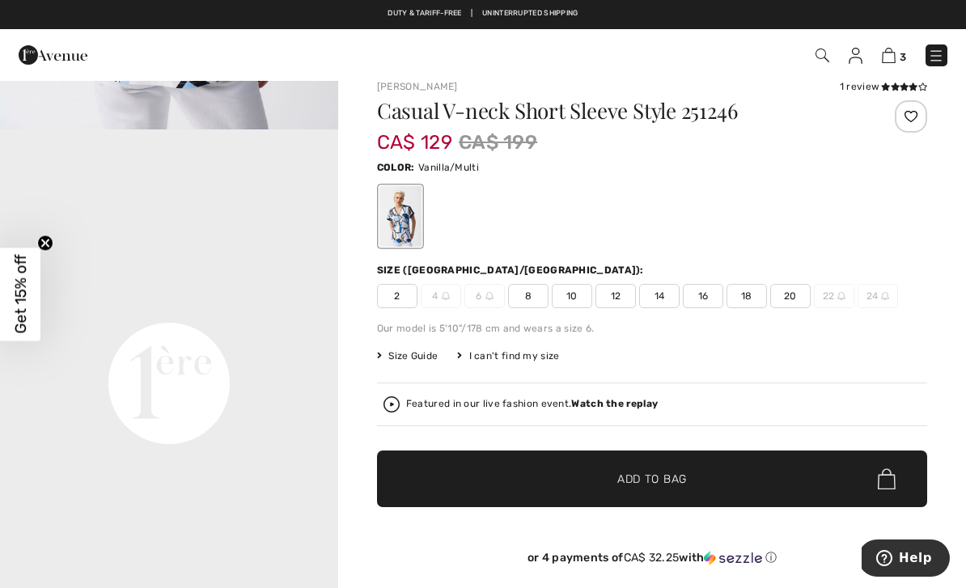
click at [623, 298] on span "12" at bounding box center [615, 296] width 40 height 24
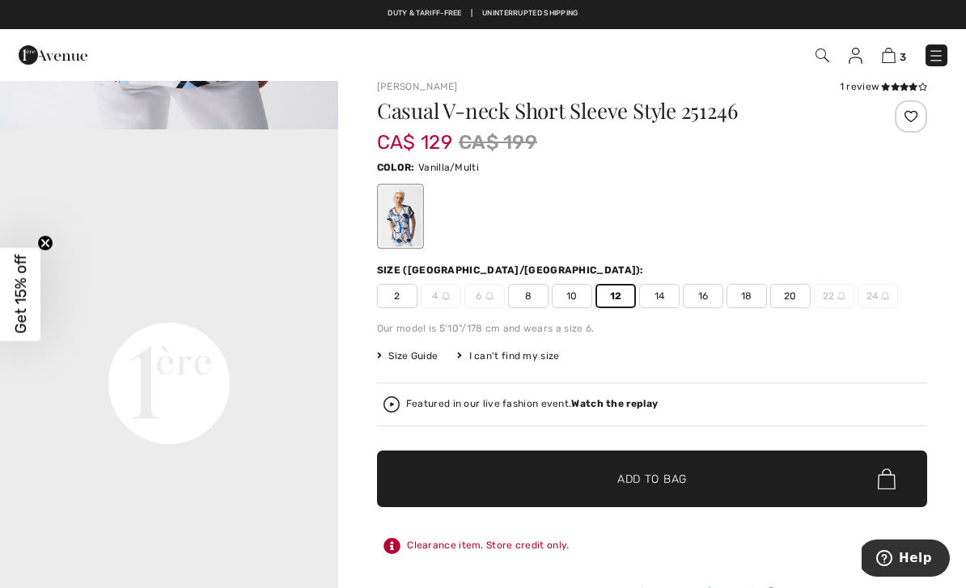
click at [785, 466] on span "✔ Added to Bag Add to Bag" at bounding box center [652, 479] width 550 height 57
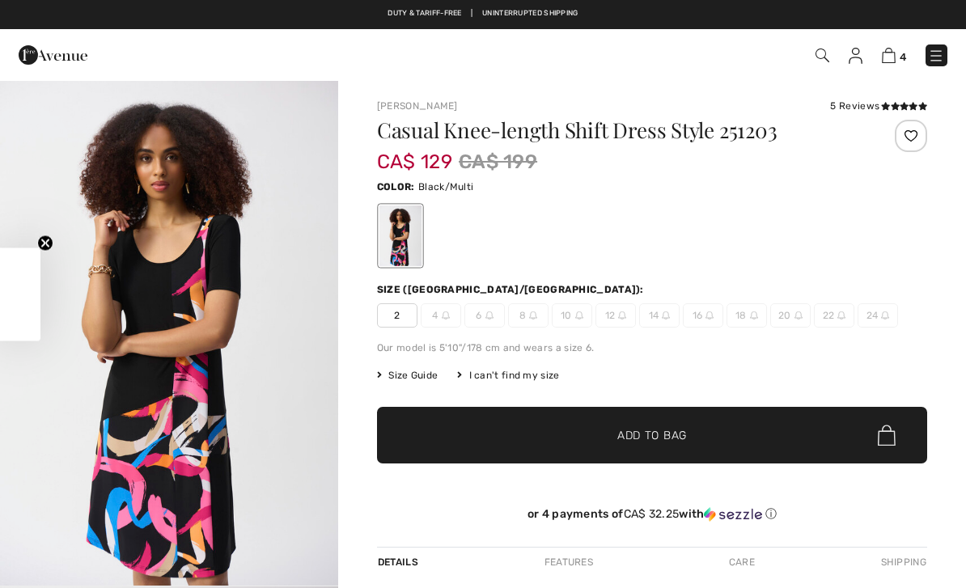
checkbox input "true"
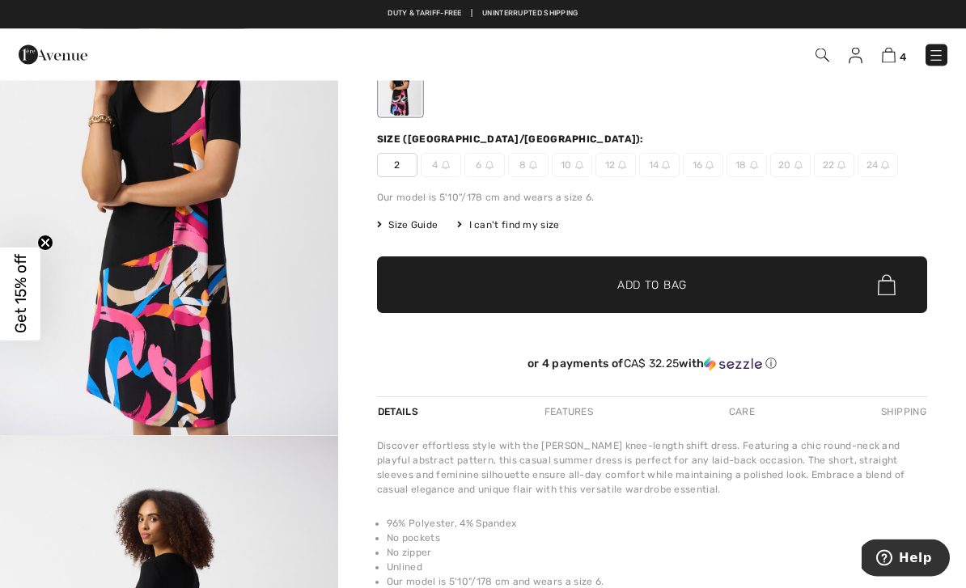
scroll to position [142, 0]
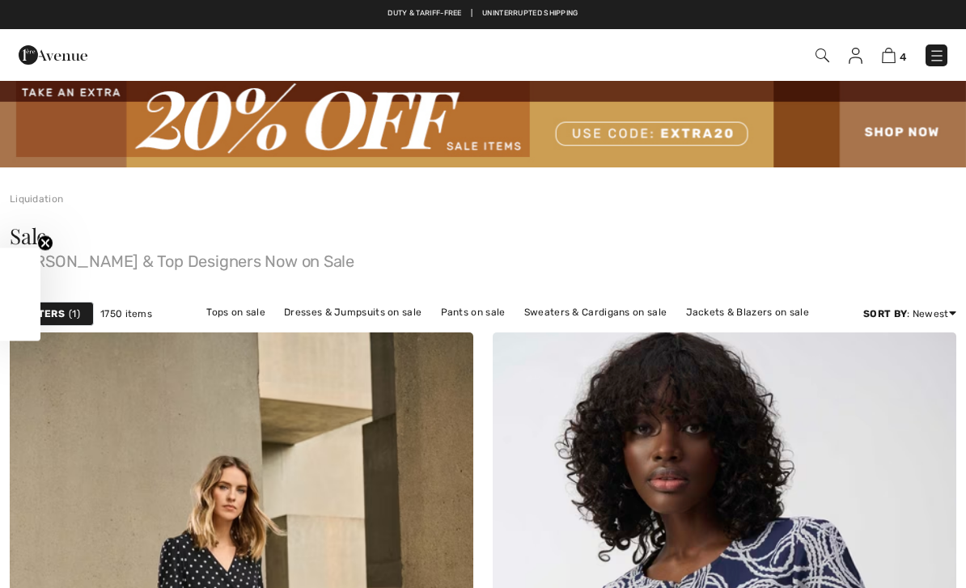
checkbox input "true"
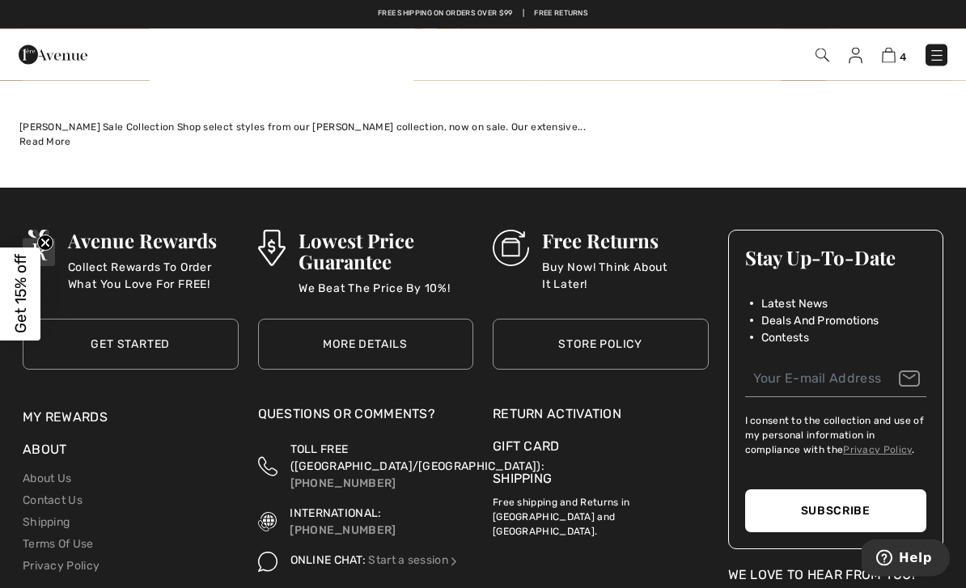
scroll to position [14430, 0]
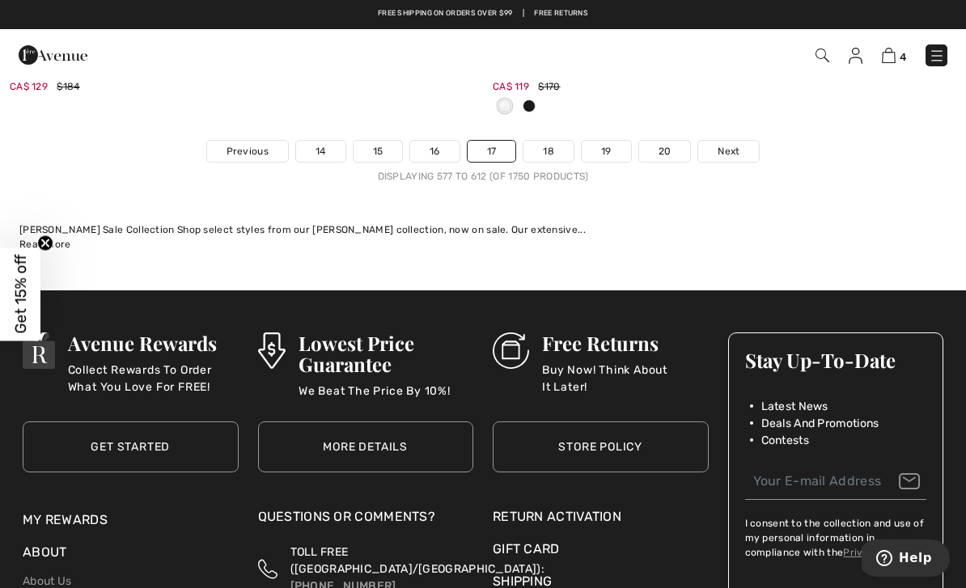
click at [559, 142] on link "18" at bounding box center [548, 151] width 50 height 21
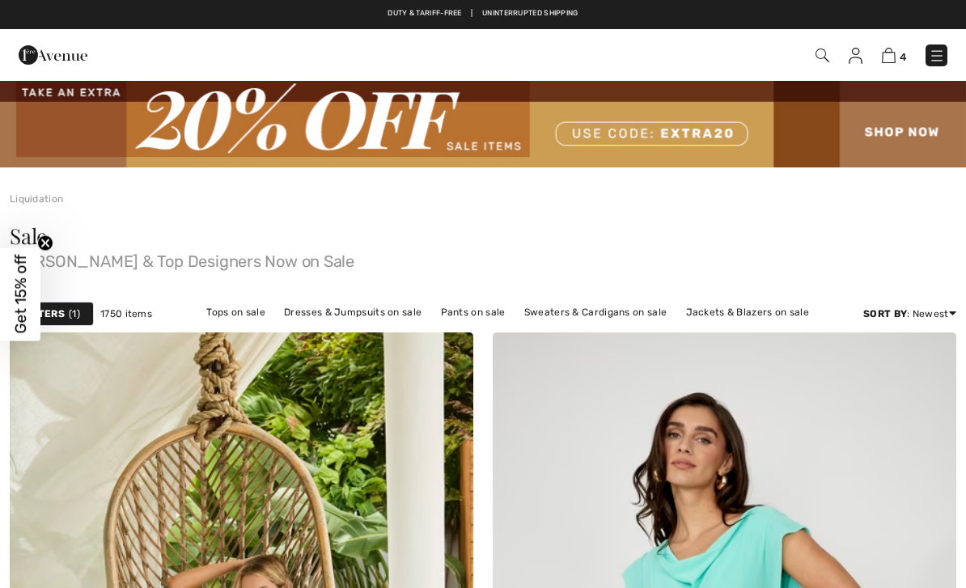
checkbox input "true"
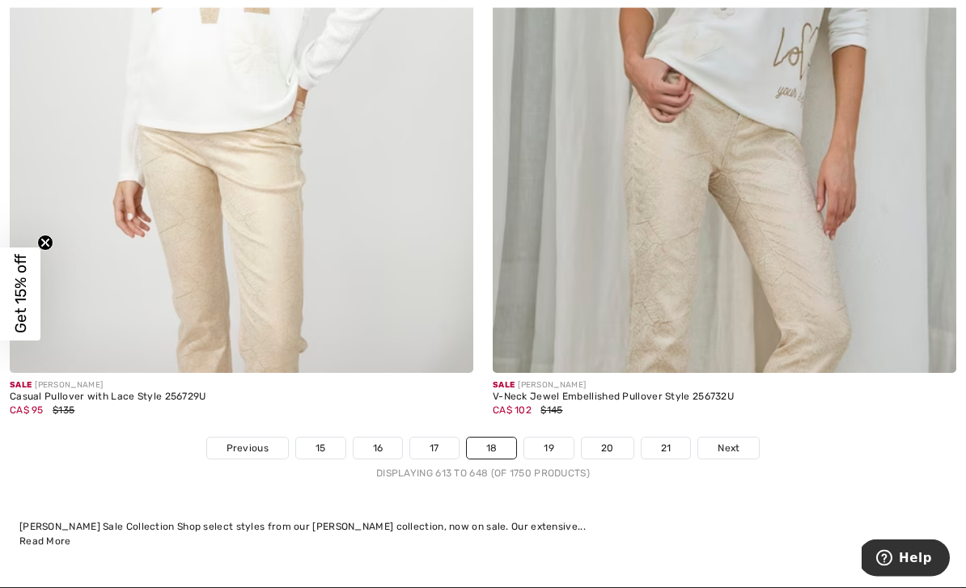
scroll to position [13946, 0]
click at [552, 438] on link "19" at bounding box center [548, 448] width 49 height 21
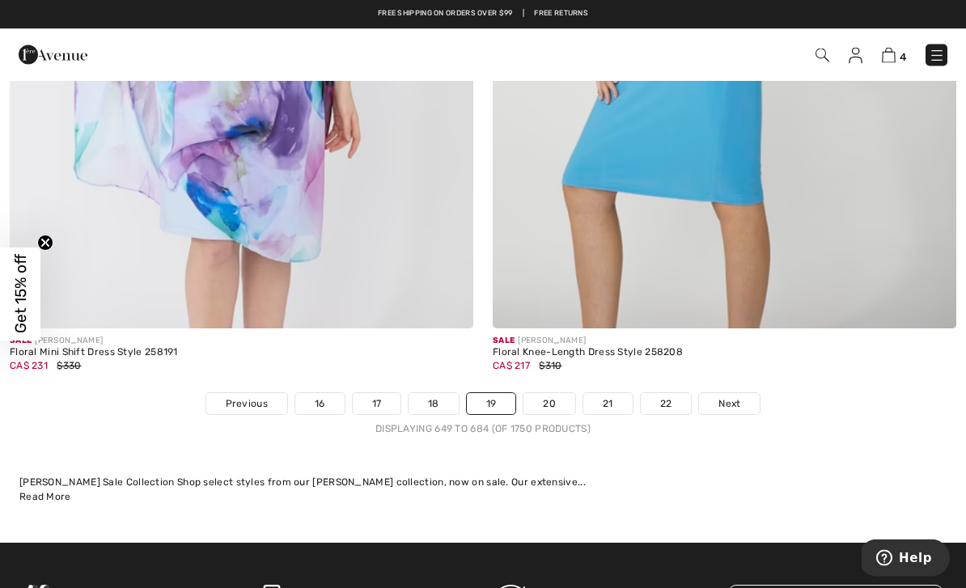
scroll to position [13990, 0]
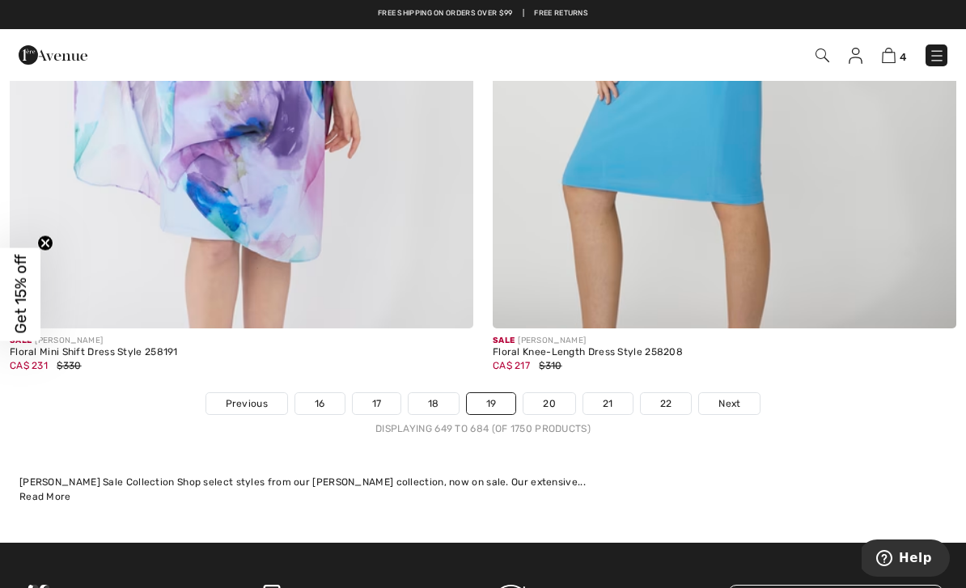
click at [562, 393] on link "20" at bounding box center [549, 403] width 52 height 21
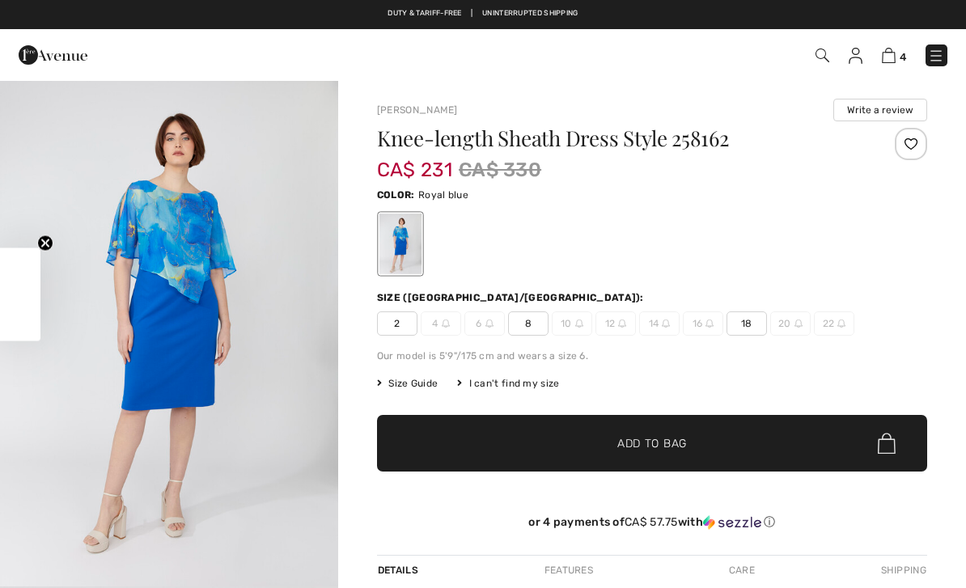
checkbox input "true"
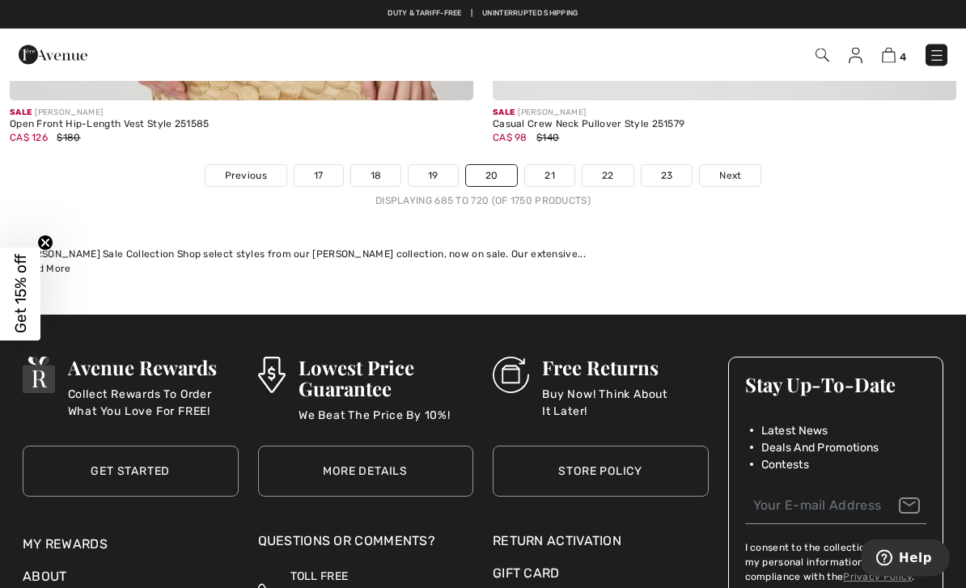
scroll to position [14352, 0]
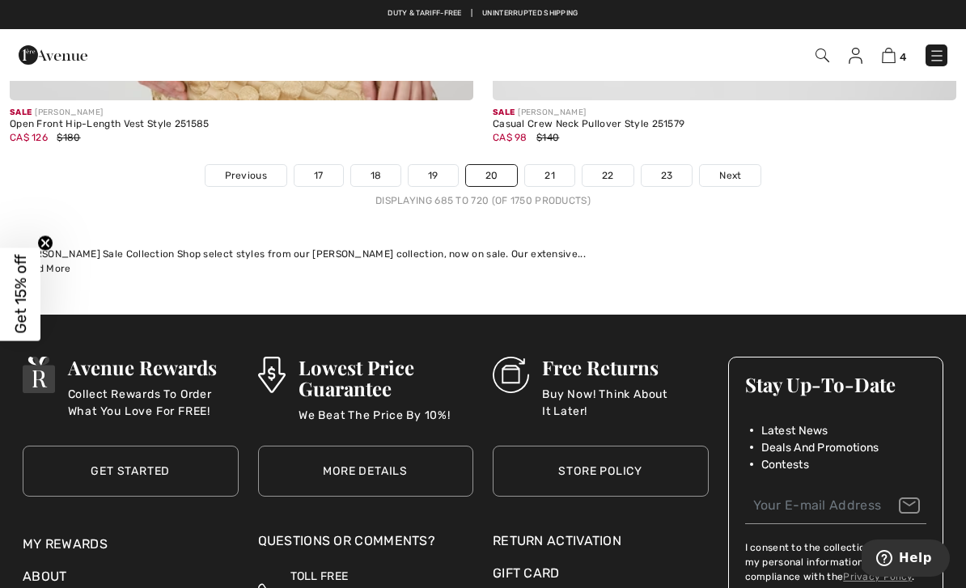
click at [559, 166] on link "21" at bounding box center [549, 175] width 49 height 21
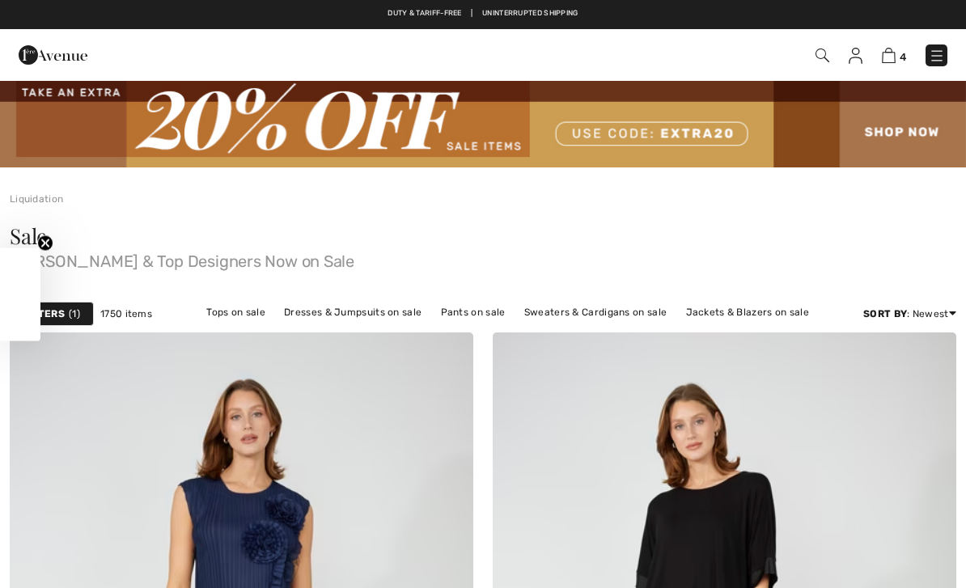
checkbox input "true"
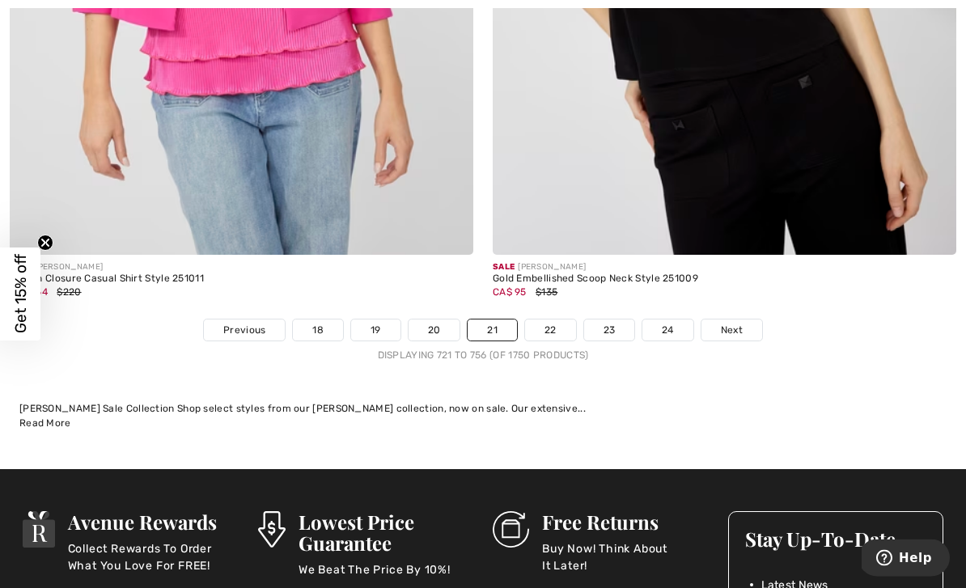
scroll to position [14037, 0]
click at [557, 320] on link "22" at bounding box center [550, 330] width 51 height 21
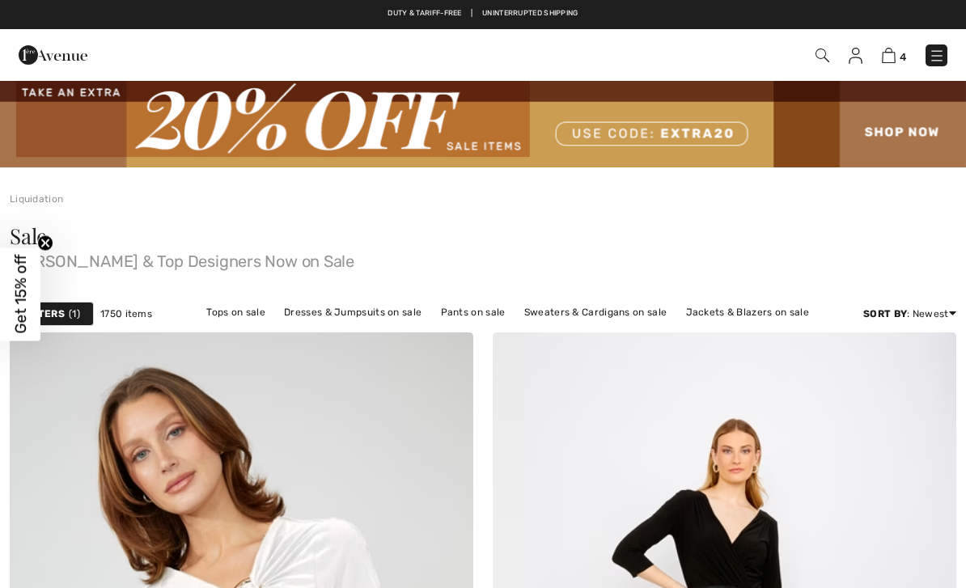
checkbox input "true"
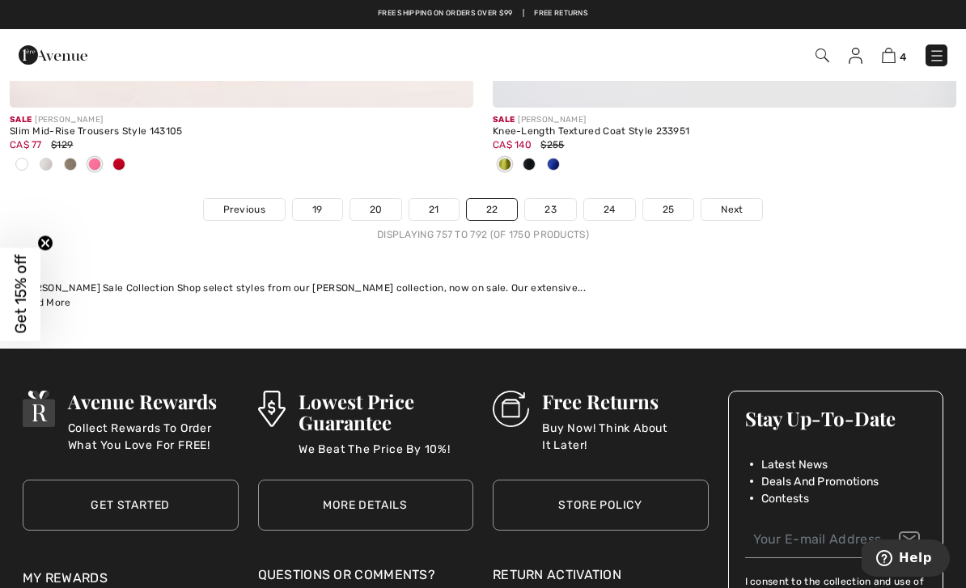
scroll to position [14288, 0]
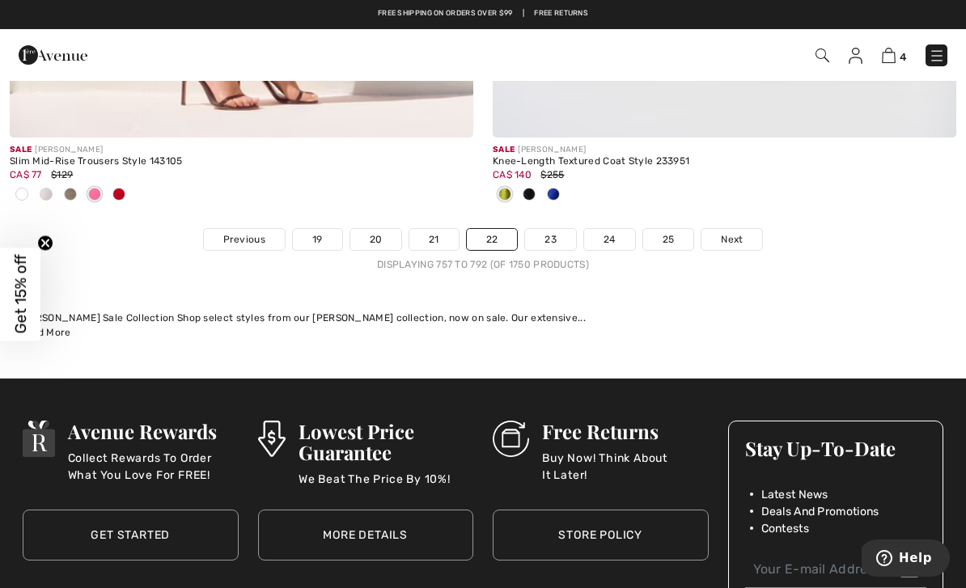
click at [552, 236] on link "23" at bounding box center [550, 239] width 51 height 21
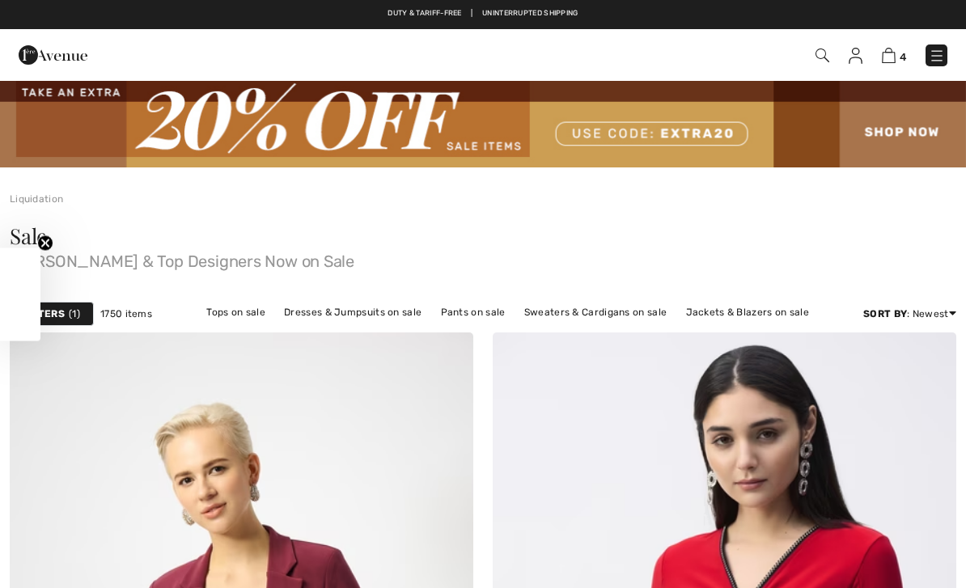
checkbox input "true"
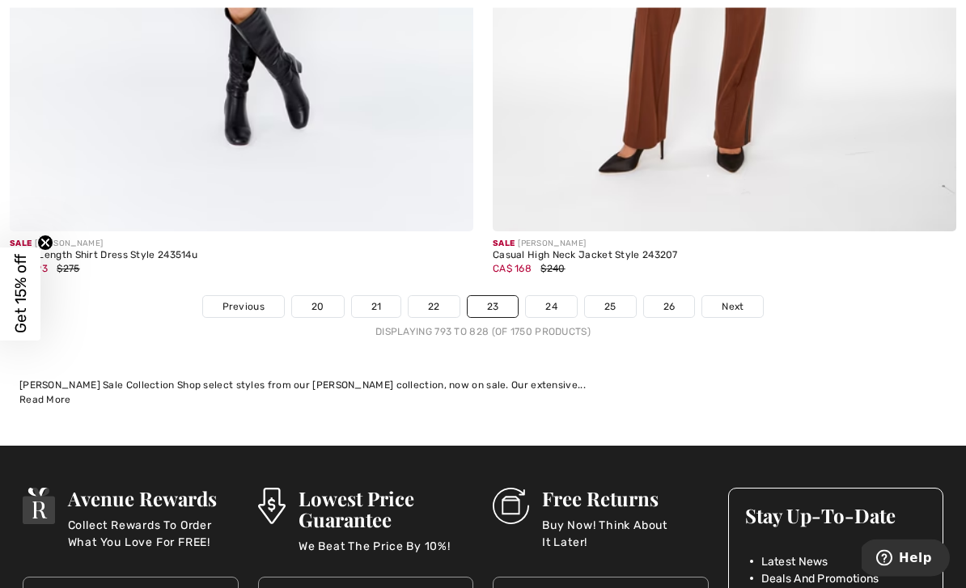
scroll to position [14092, 0]
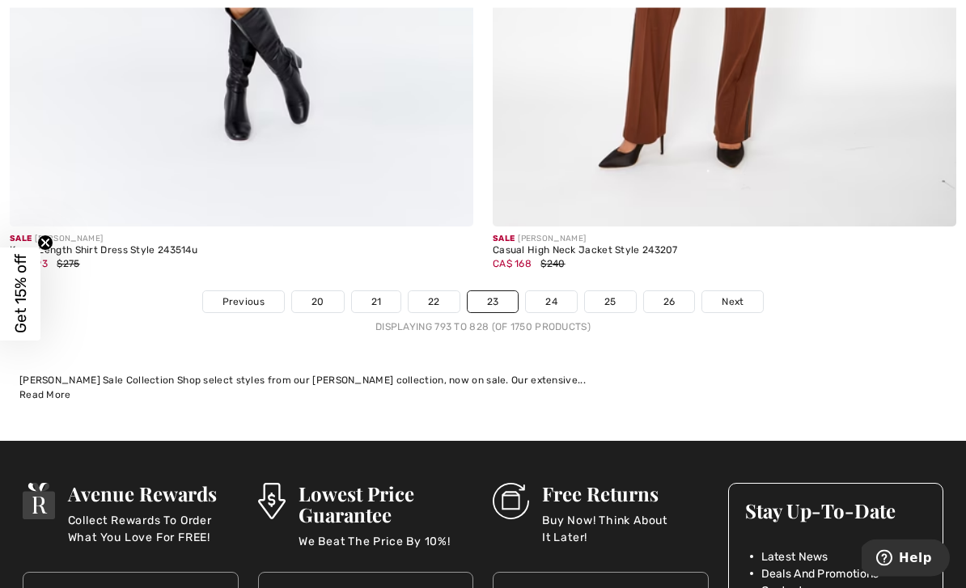
click at [561, 292] on link "24" at bounding box center [551, 302] width 51 height 21
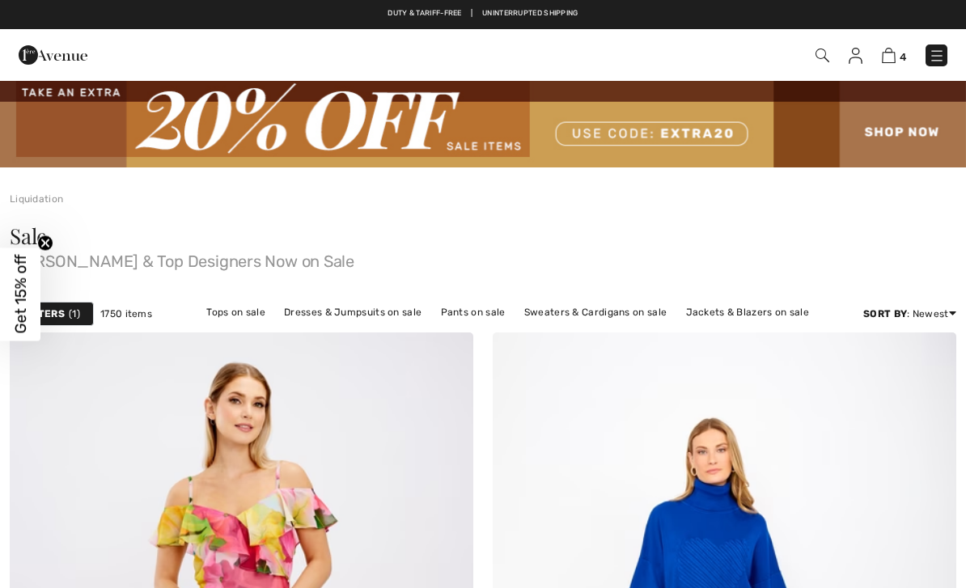
scroll to position [374, 0]
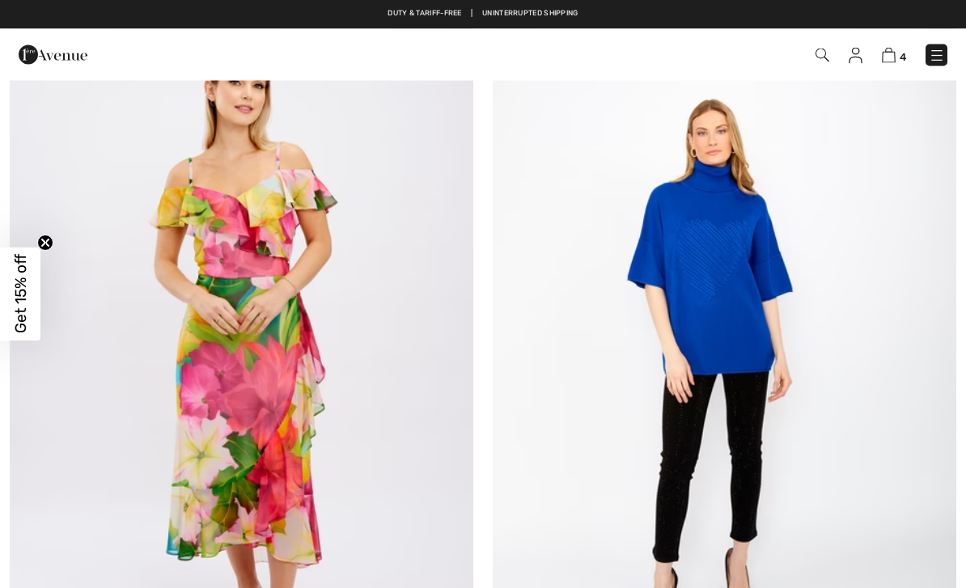
checkbox input "true"
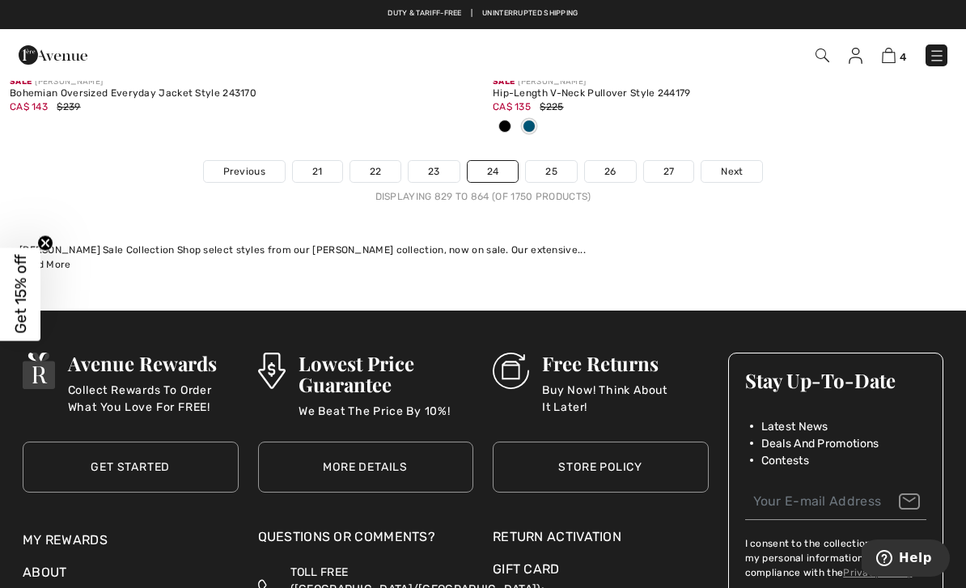
scroll to position [14297, 0]
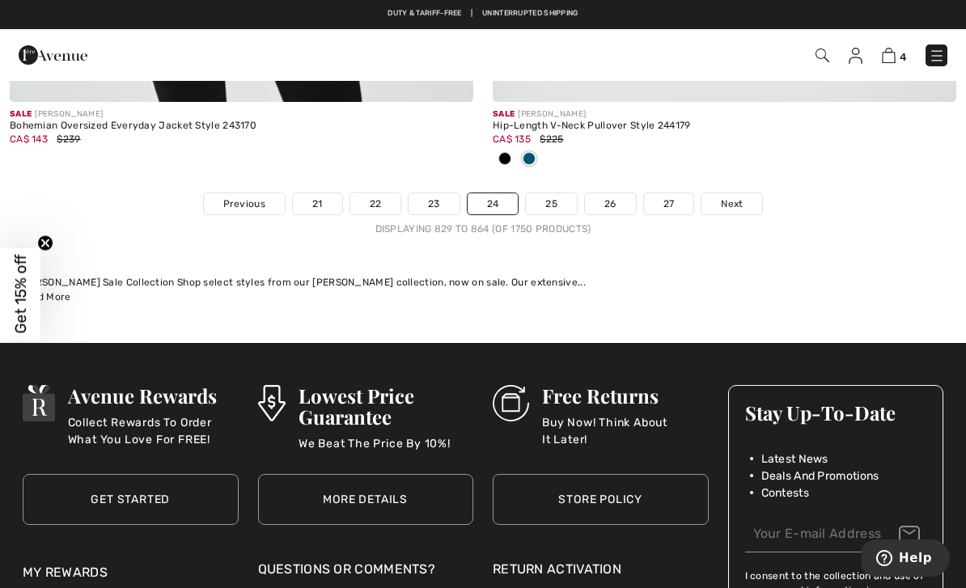
click at [552, 200] on link "25" at bounding box center [551, 203] width 51 height 21
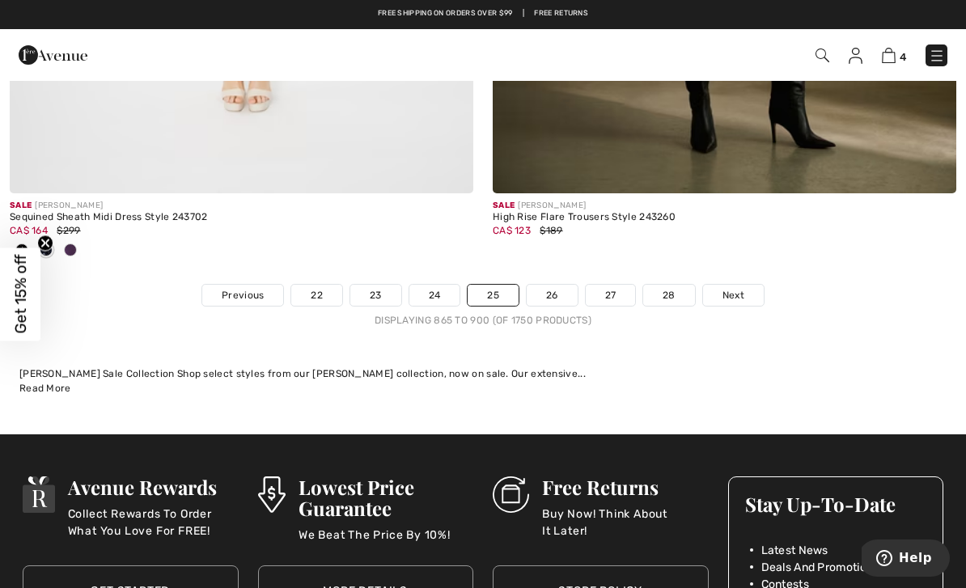
scroll to position [14284, 0]
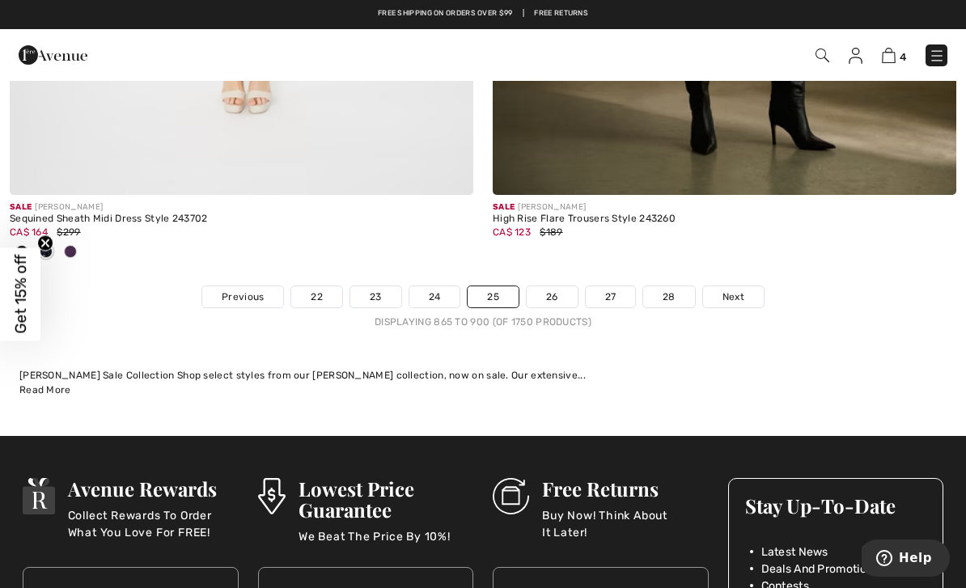
click at [546, 294] on link "26" at bounding box center [552, 296] width 51 height 21
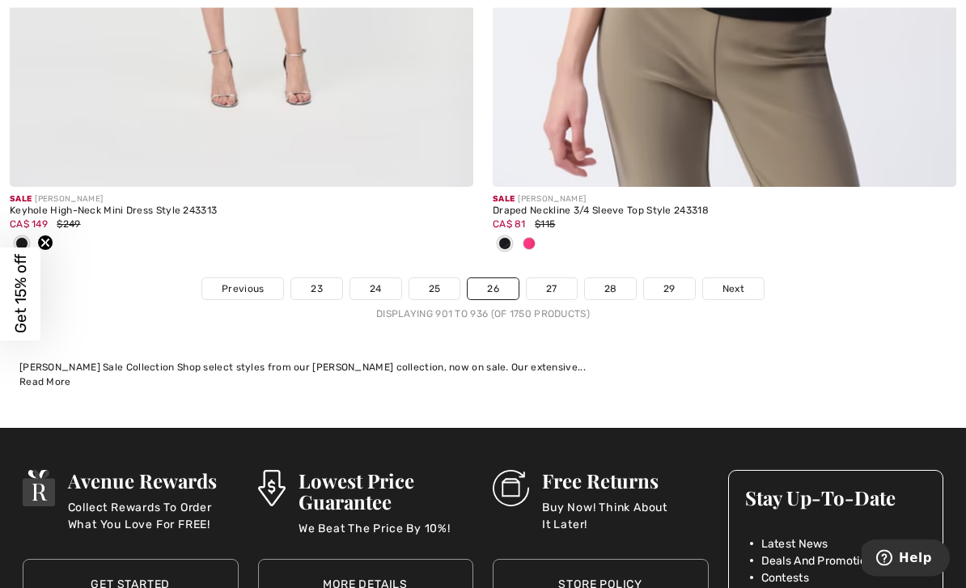
scroll to position [14372, 0]
click at [557, 284] on link "27" at bounding box center [552, 288] width 50 height 21
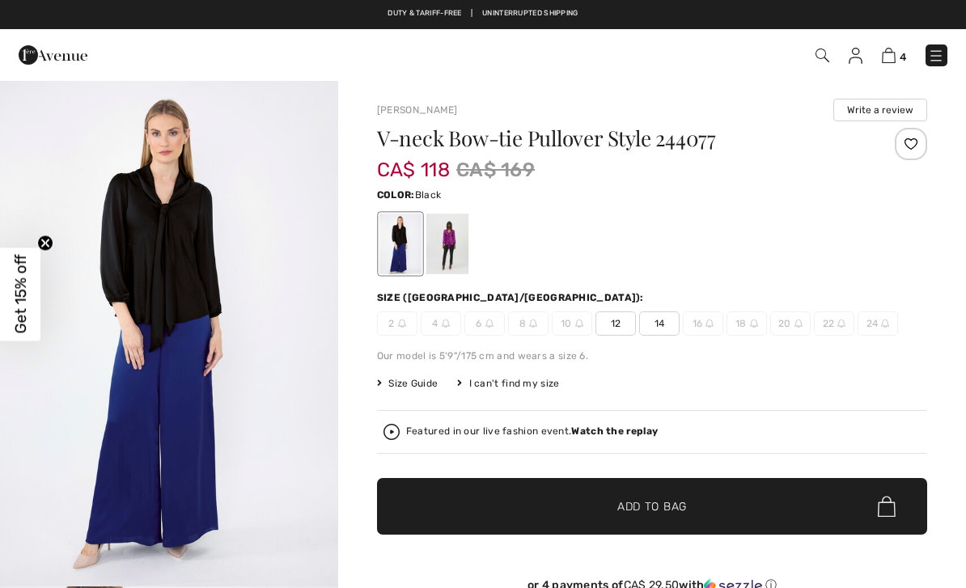
checkbox input "true"
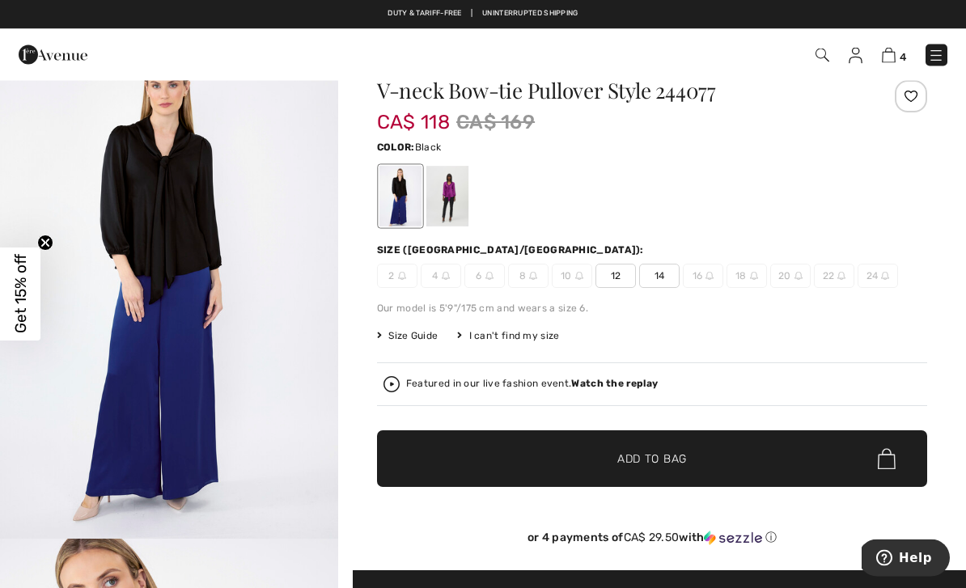
scroll to position [48, 0]
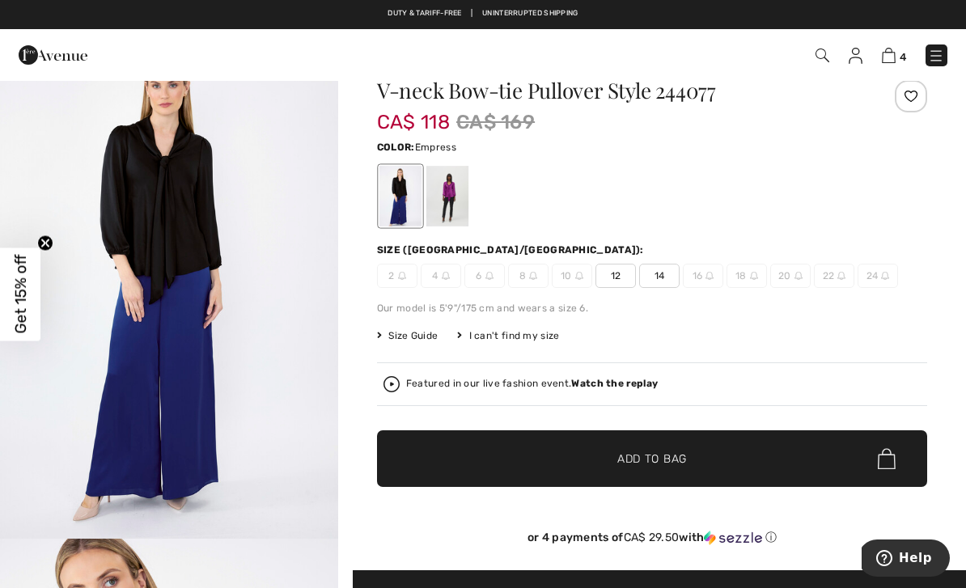
click at [451, 211] on div at bounding box center [447, 196] width 42 height 61
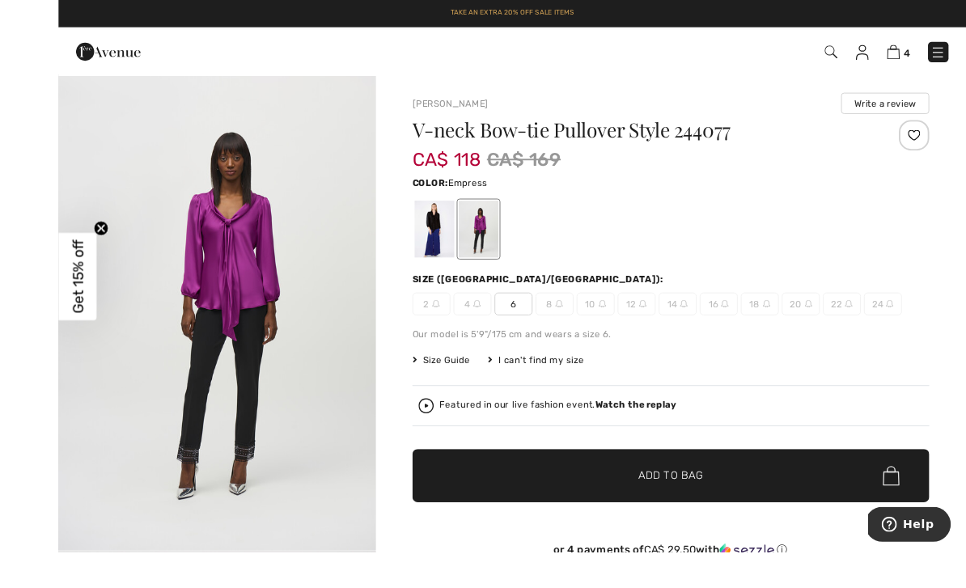
scroll to position [32, 0]
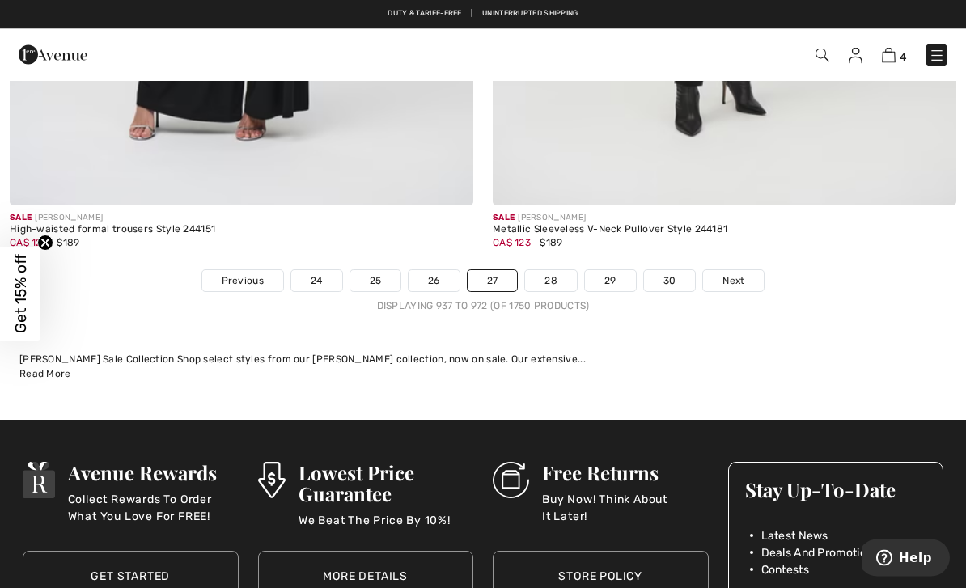
scroll to position [14268, 0]
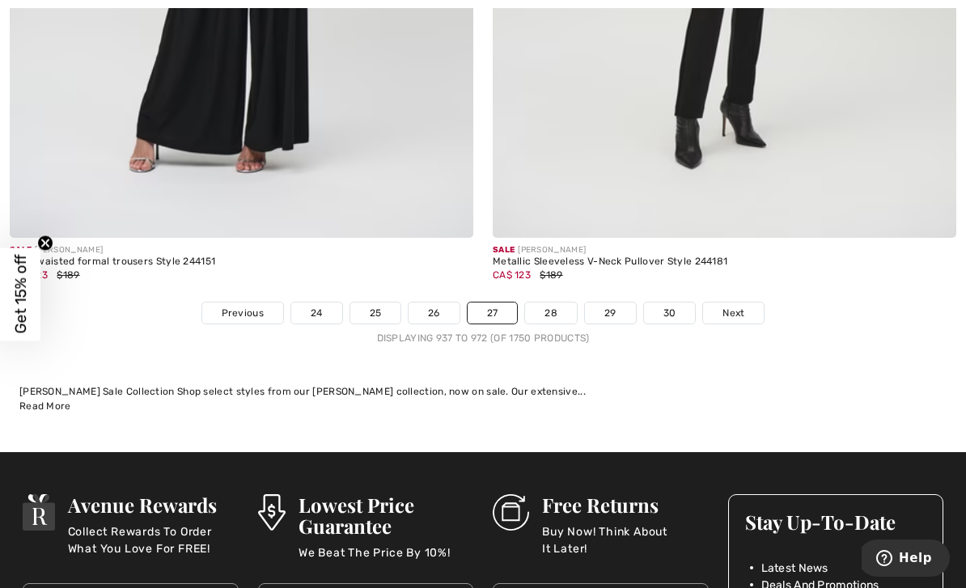
click at [561, 303] on link "28" at bounding box center [551, 313] width 52 height 21
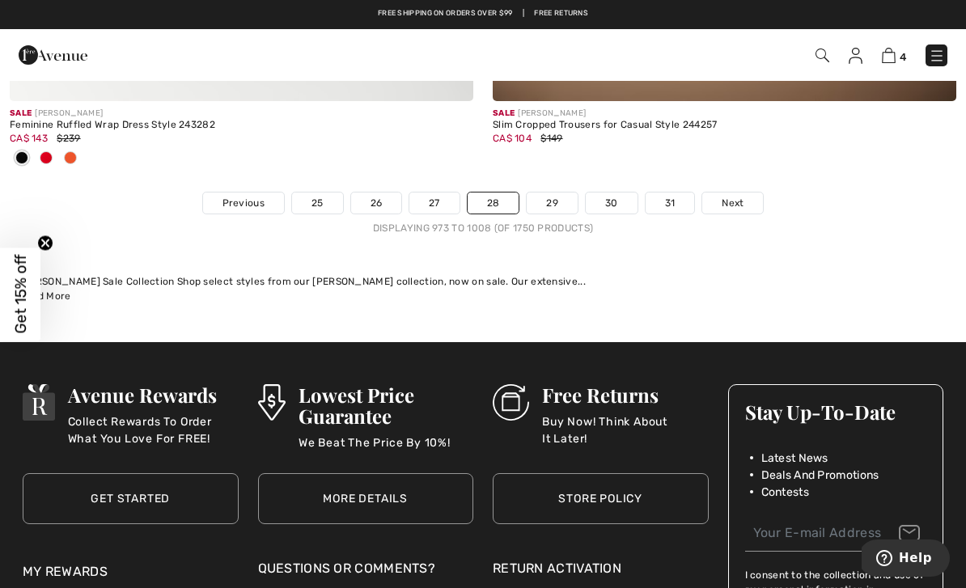
scroll to position [14231, 0]
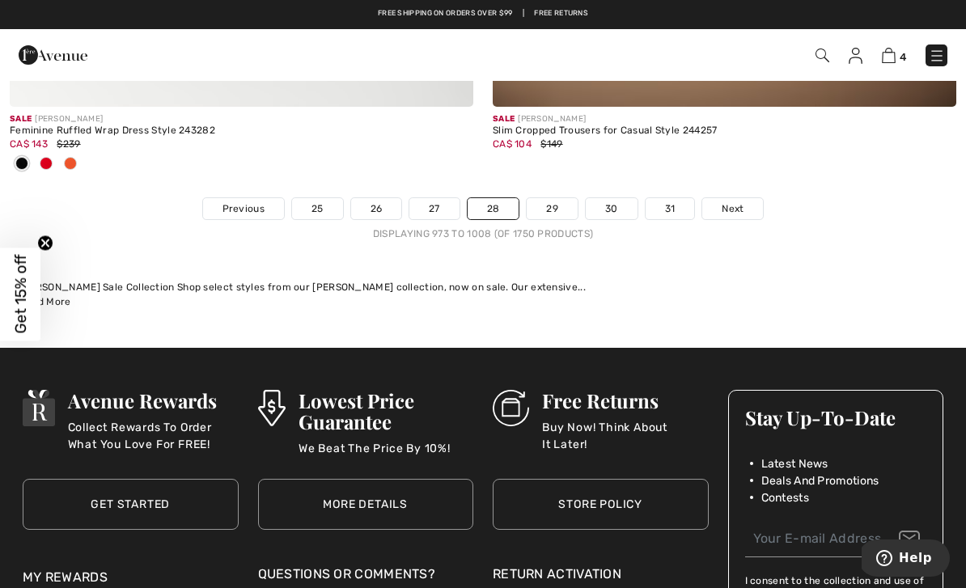
click at [555, 198] on link "29" at bounding box center [552, 208] width 51 height 21
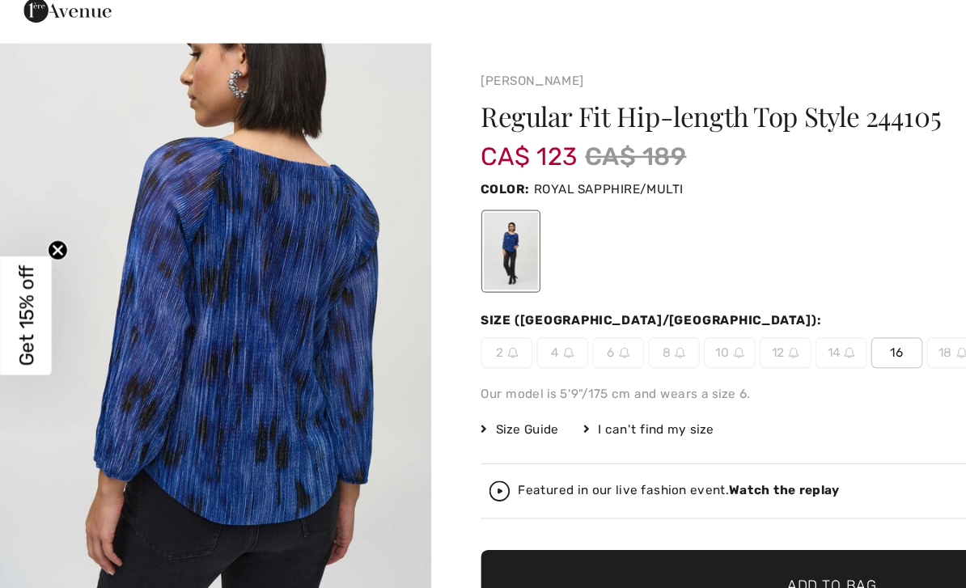
scroll to position [2194, 0]
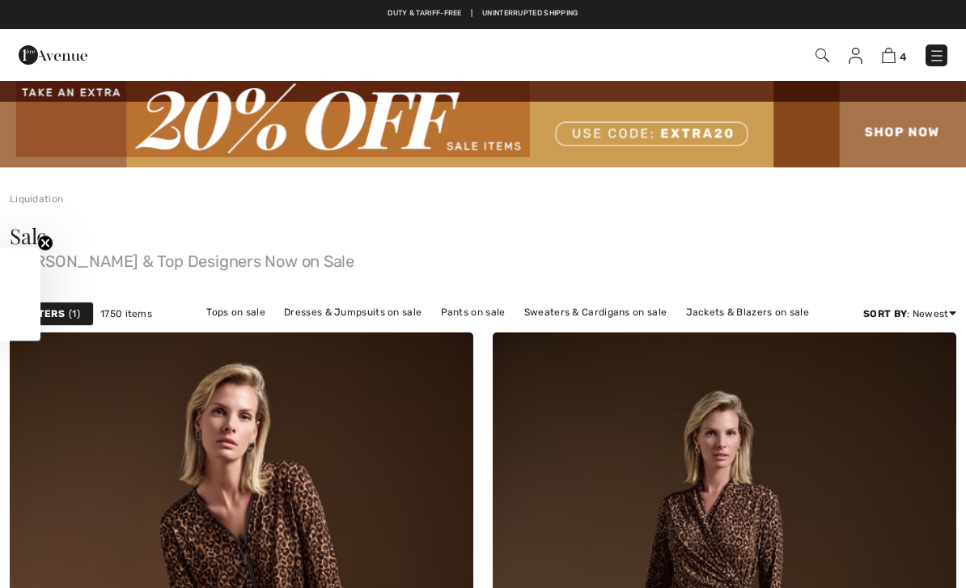
checkbox input "true"
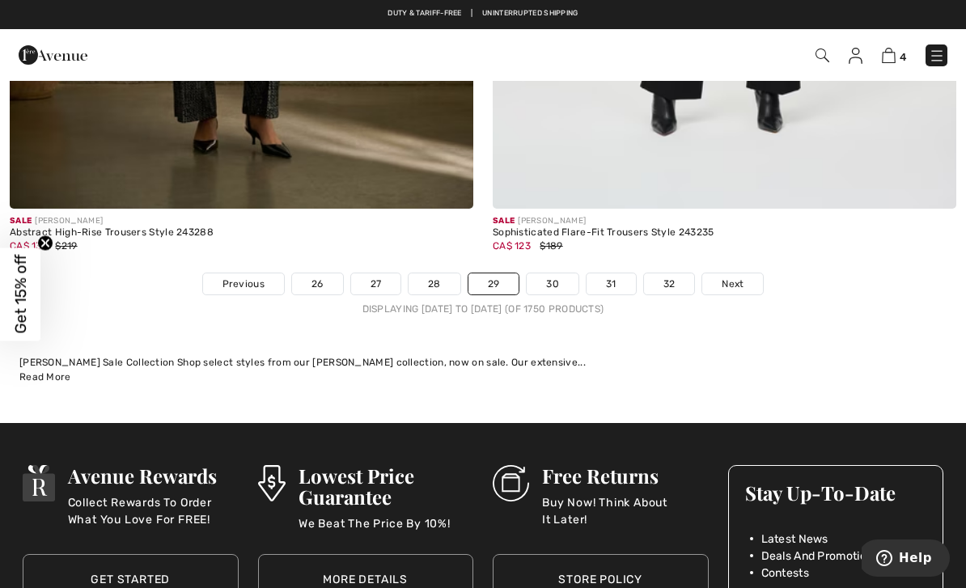
scroll to position [14130, 0]
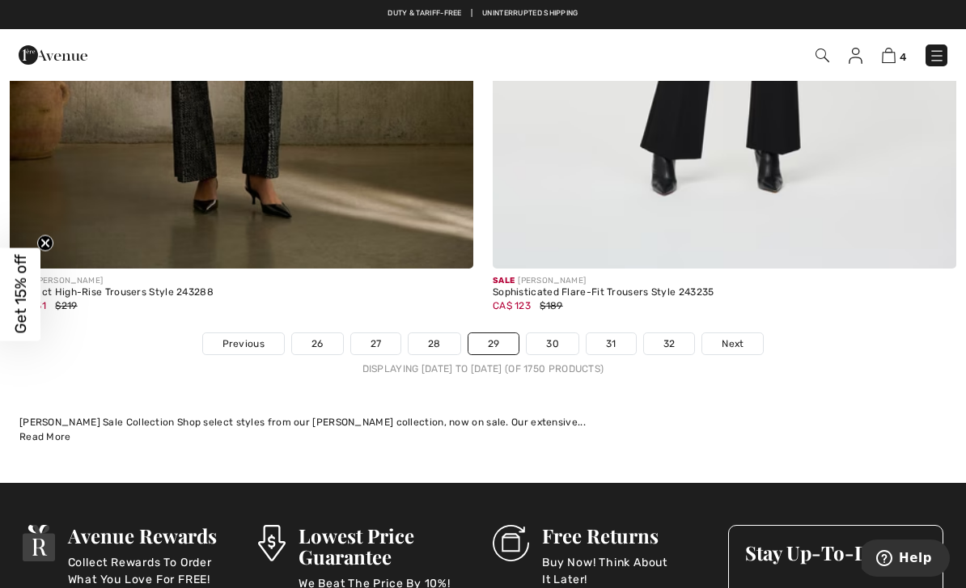
click at [557, 336] on link "30" at bounding box center [553, 343] width 52 height 21
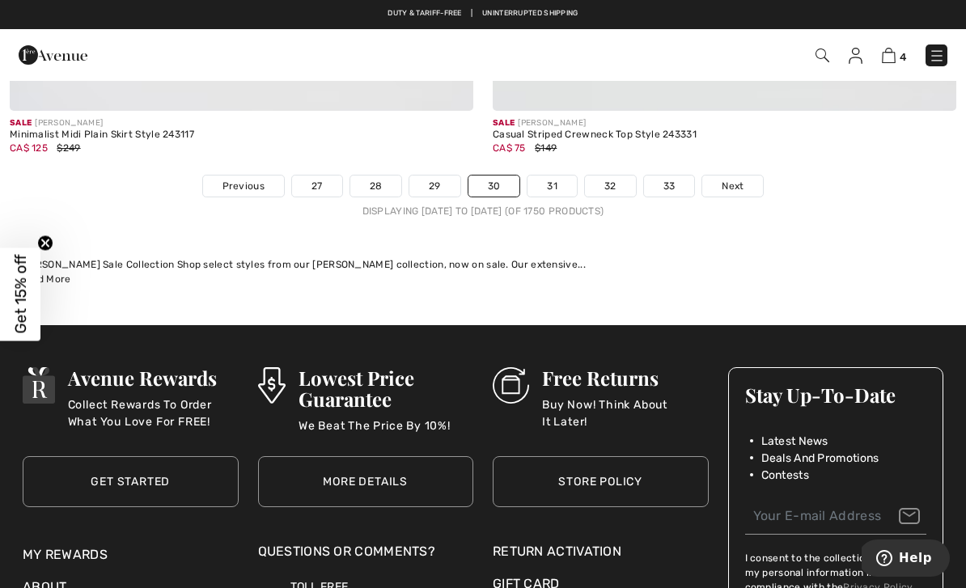
scroll to position [14278, 0]
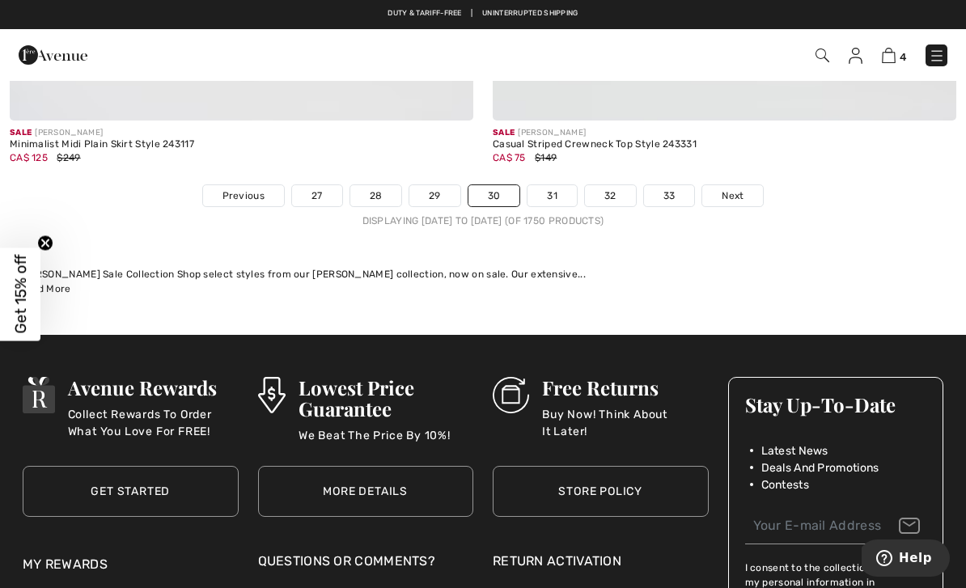
click at [548, 194] on link "31" at bounding box center [551, 195] width 49 height 21
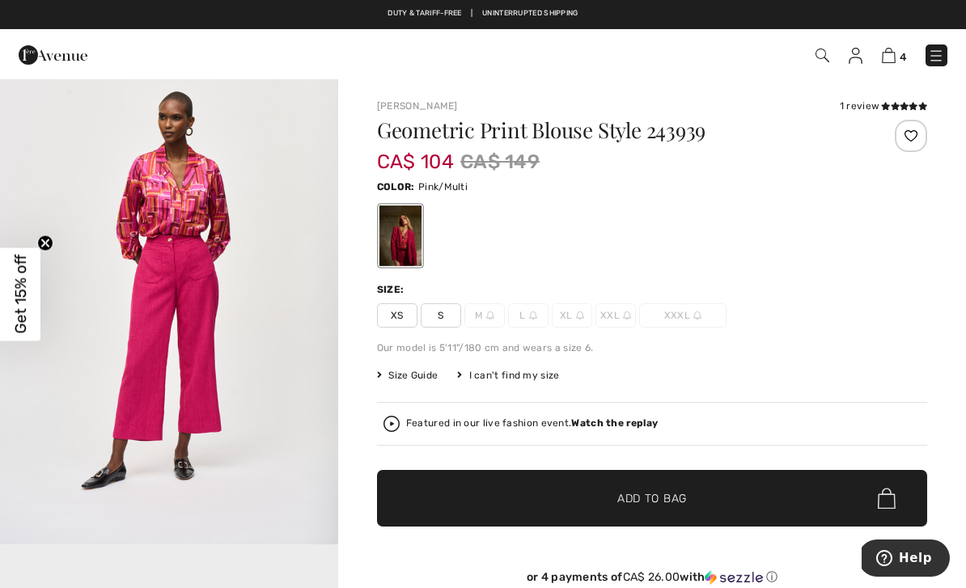
scroll to position [545, 0]
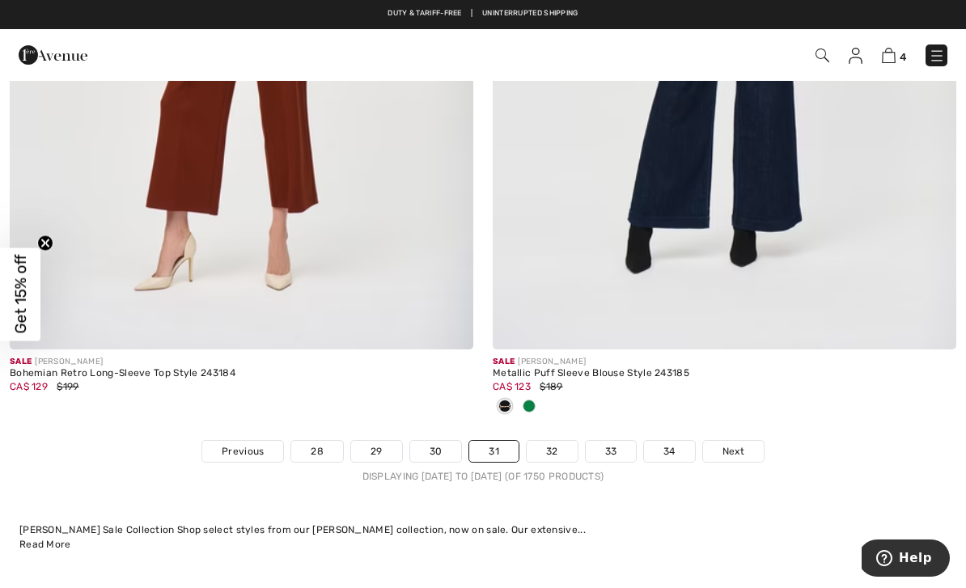
scroll to position [13995, 0]
click at [555, 449] on link "32" at bounding box center [552, 452] width 51 height 21
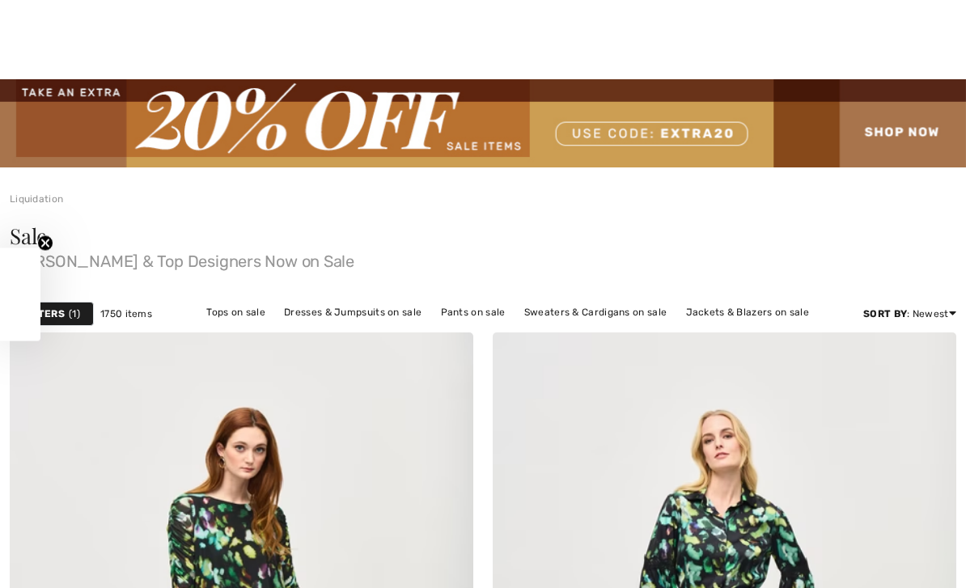
checkbox input "true"
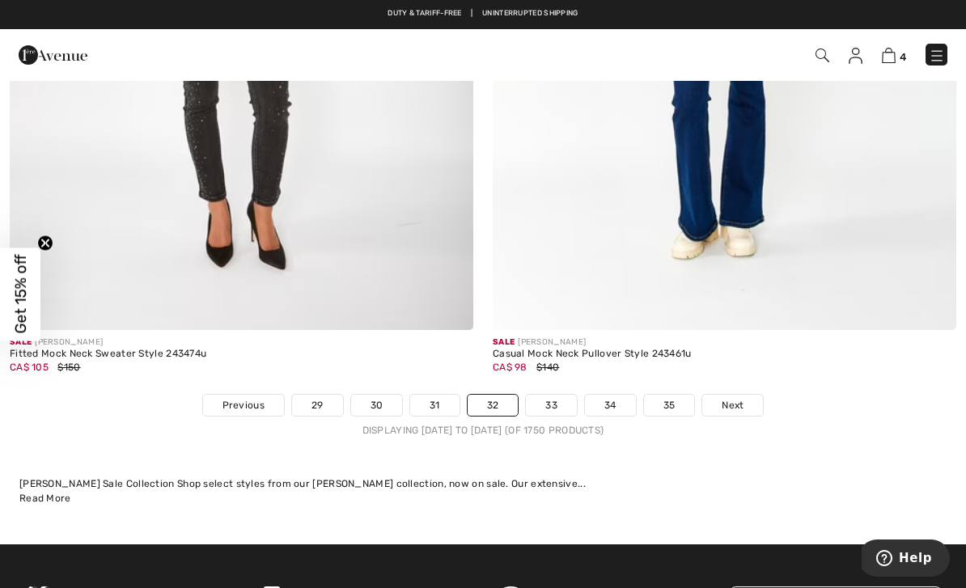
scroll to position [13960, 0]
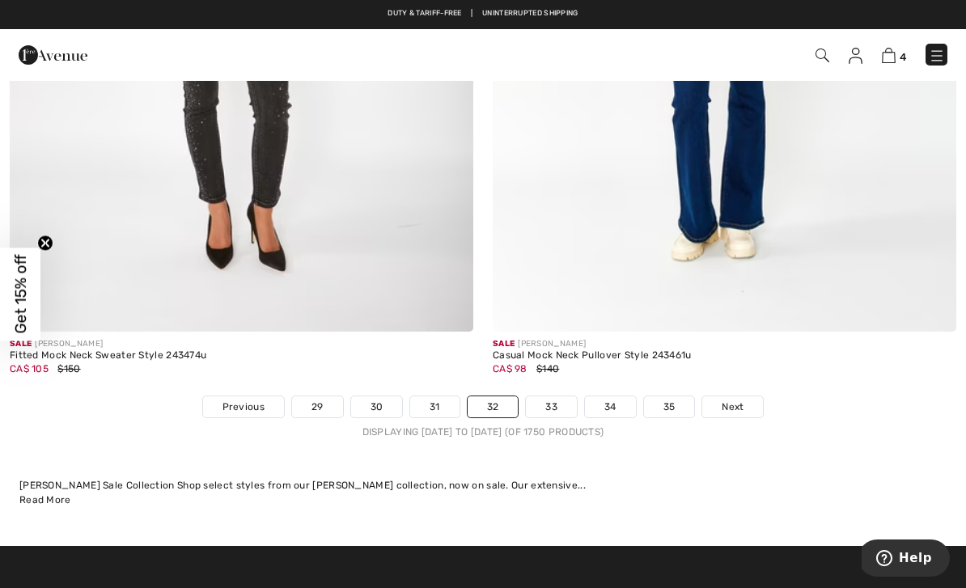
click at [565, 399] on link "33" at bounding box center [551, 406] width 51 height 21
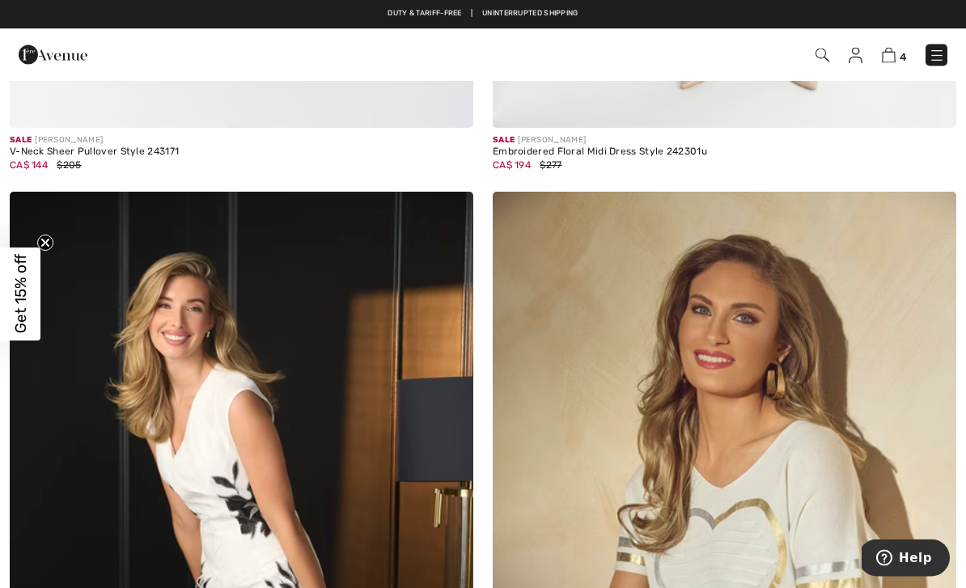
scroll to position [5605, 0]
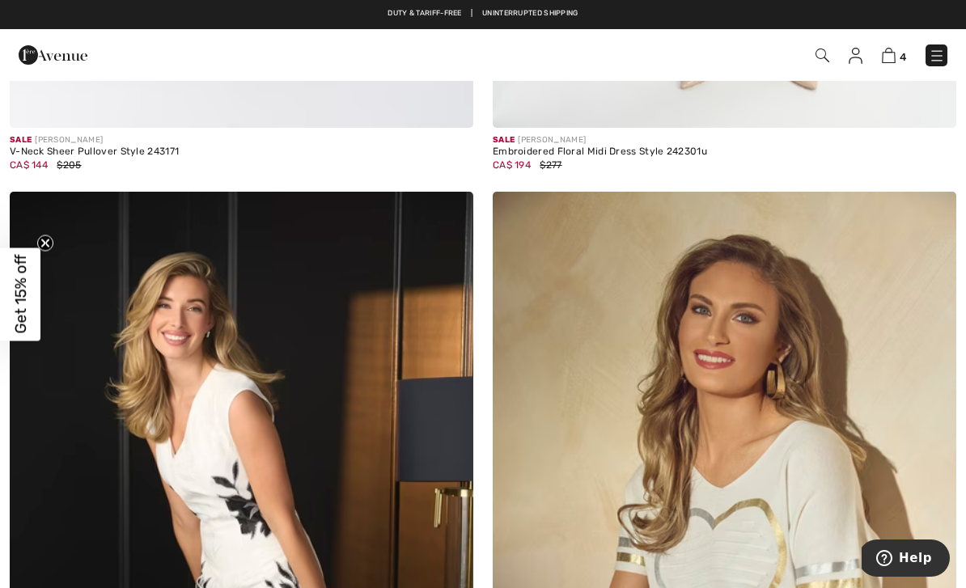
click at [904, 62] on span "4" at bounding box center [903, 57] width 6 height 12
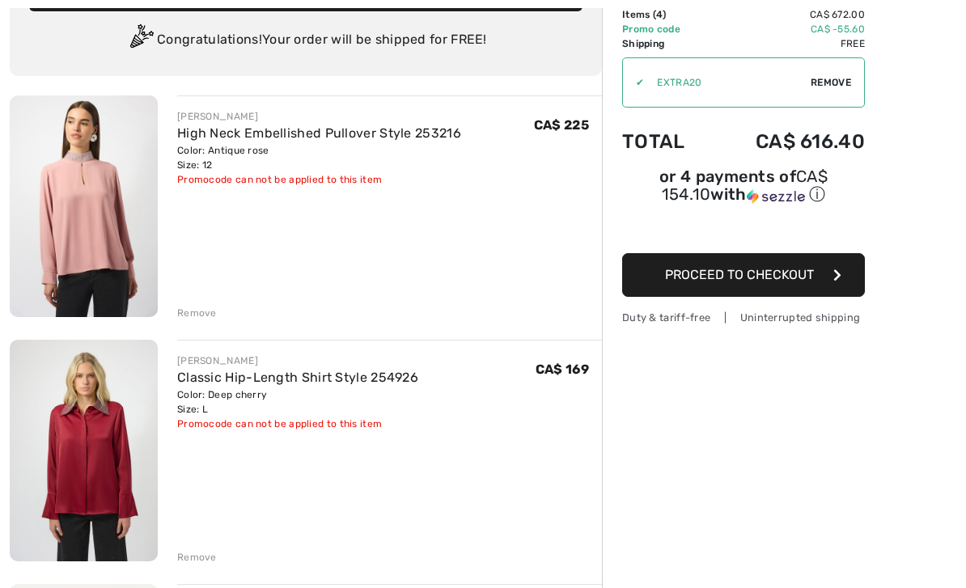
scroll to position [117, 0]
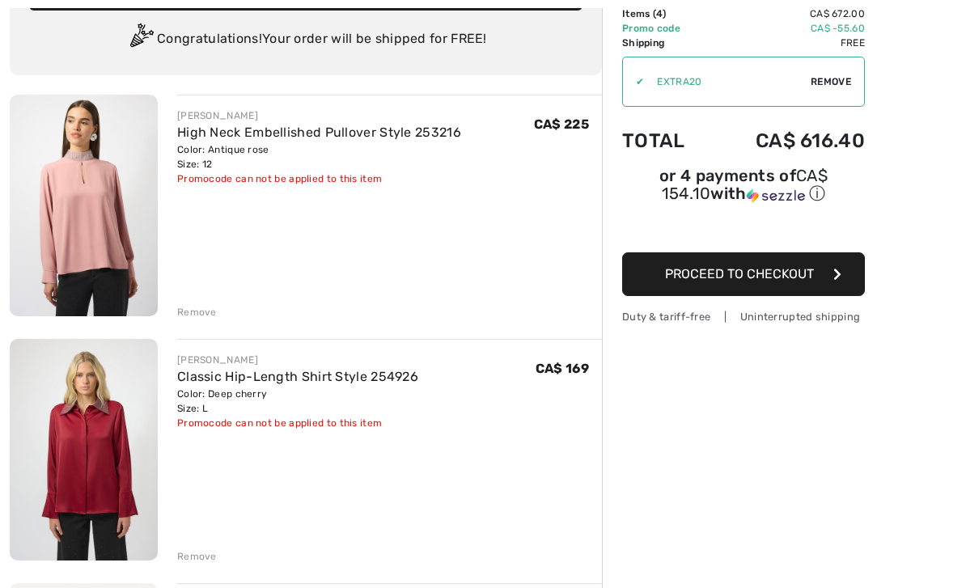
click at [205, 318] on div "Remove" at bounding box center [197, 312] width 40 height 15
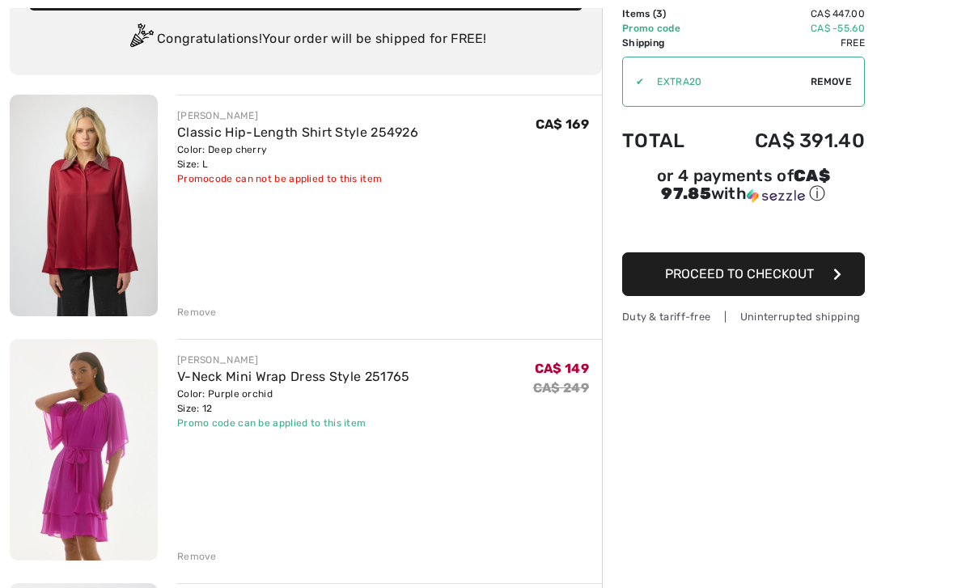
click at [205, 316] on div "Remove" at bounding box center [197, 312] width 40 height 15
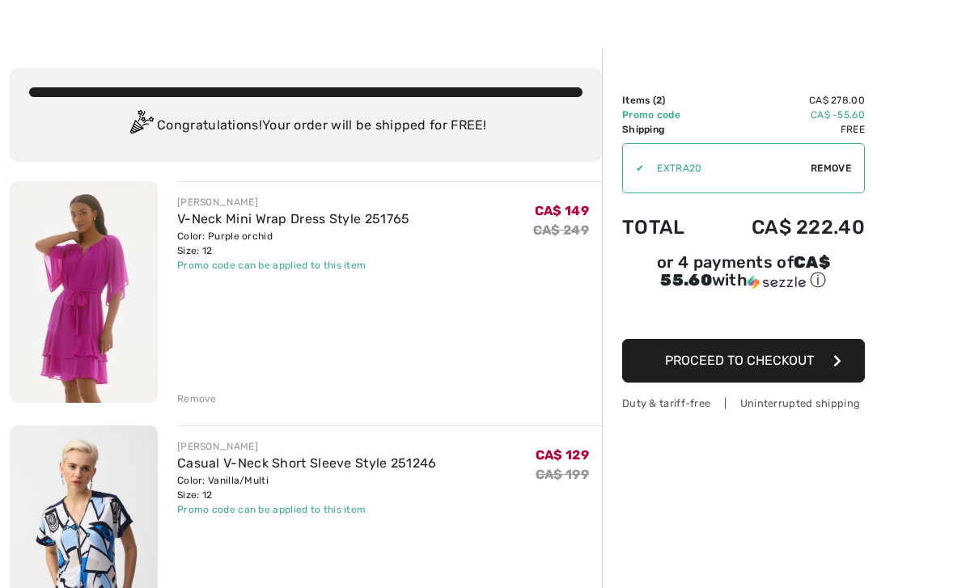
scroll to position [0, 0]
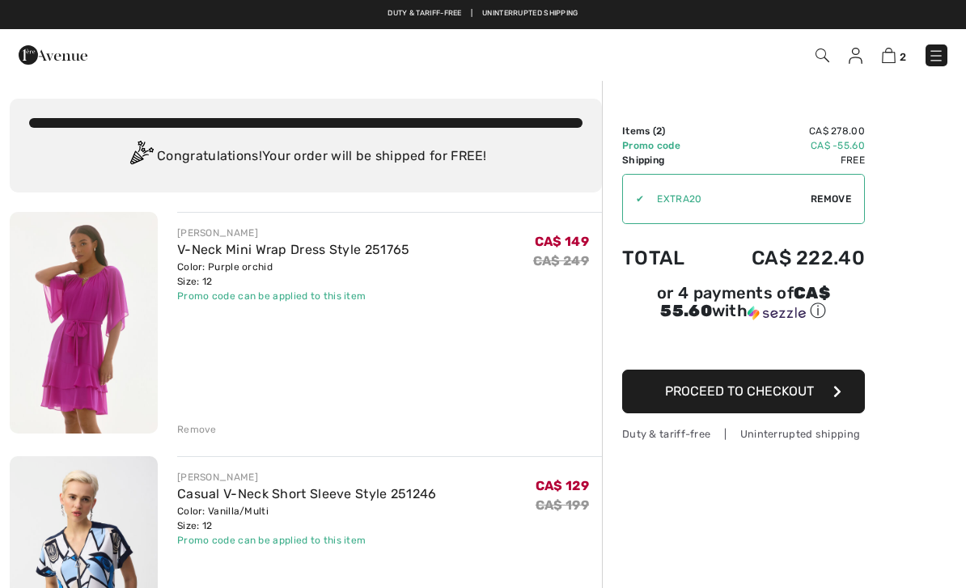
click at [828, 52] on img at bounding box center [822, 56] width 14 height 14
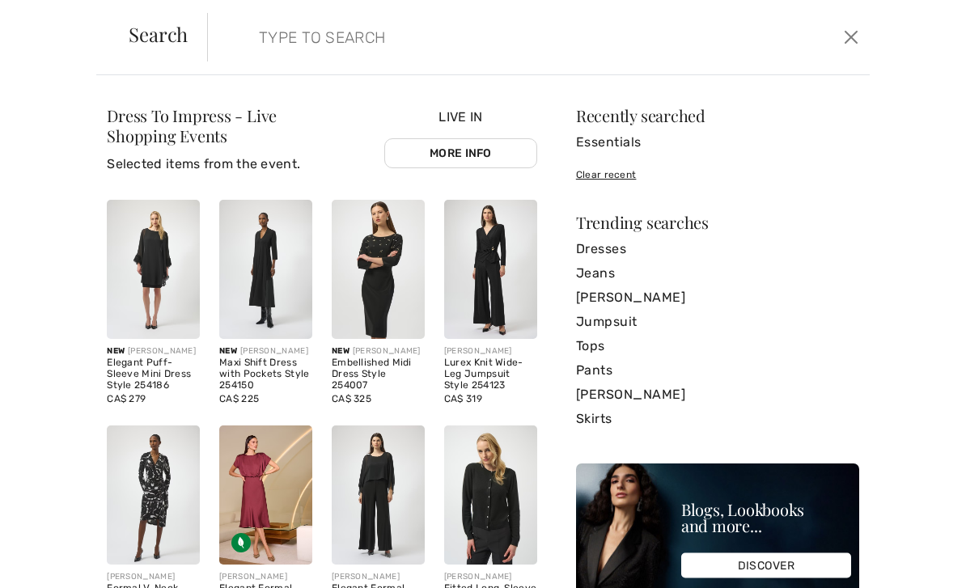
click at [857, 49] on button "Close" at bounding box center [850, 37] width 23 height 26
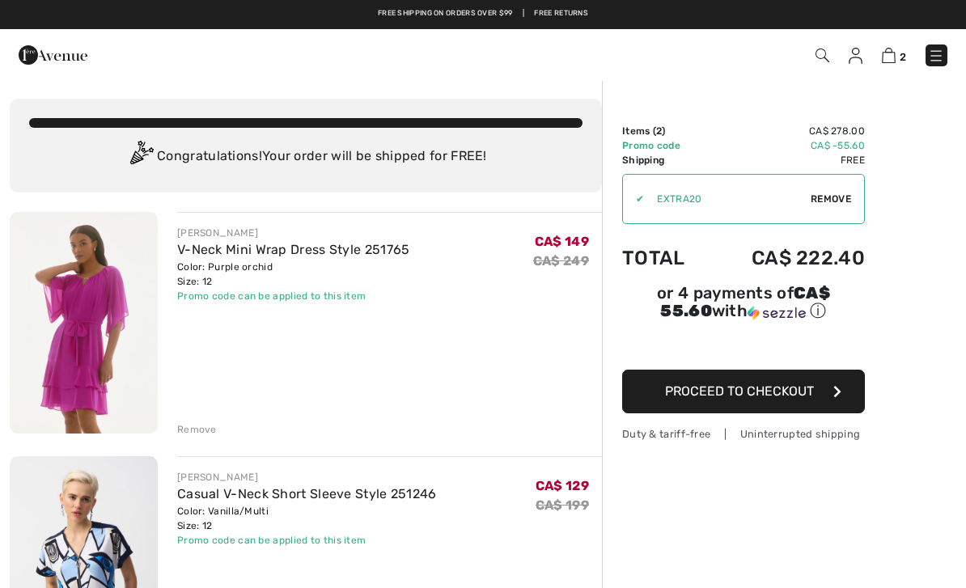
click at [857, 58] on img at bounding box center [856, 56] width 14 height 16
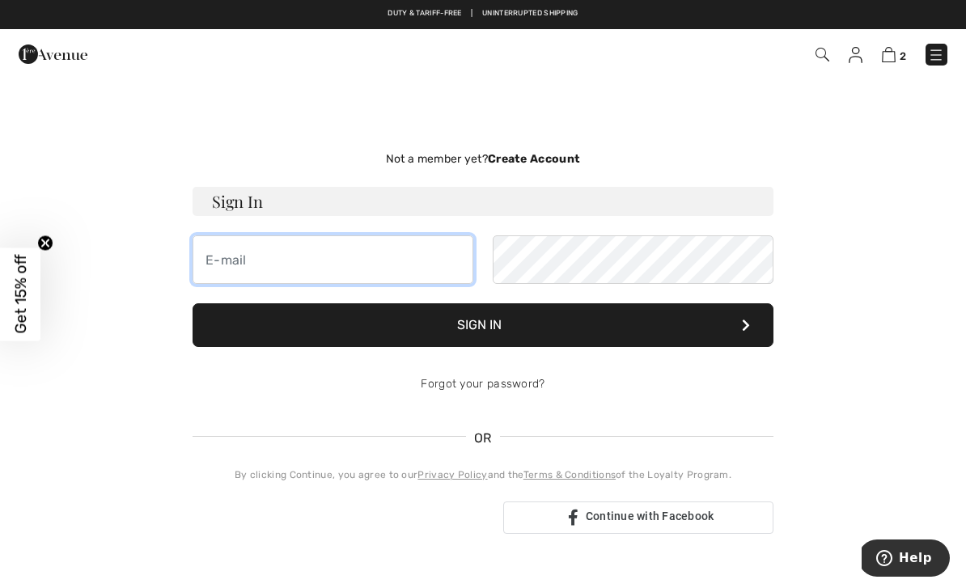
click at [358, 273] on input "email" at bounding box center [333, 259] width 281 height 49
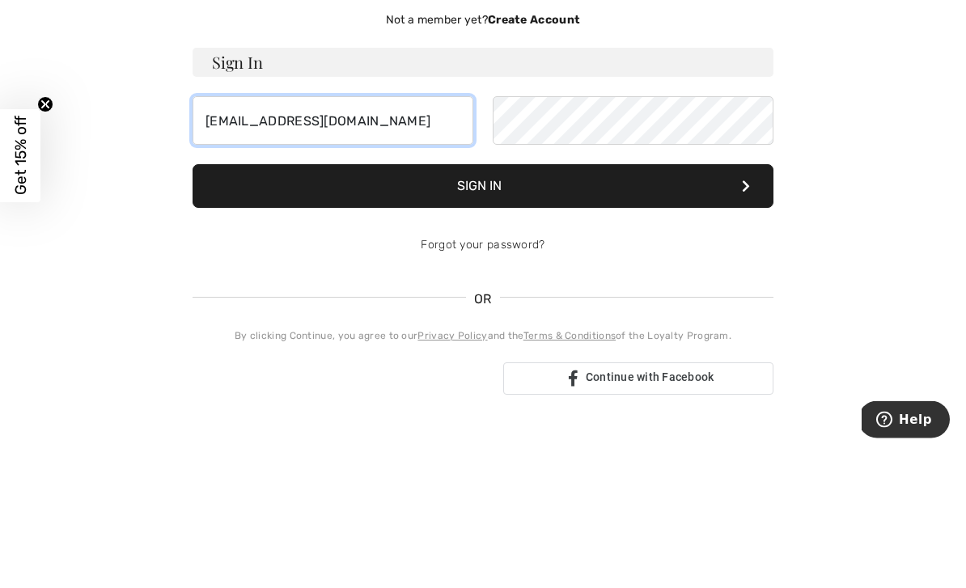
type input "[EMAIL_ADDRESS][DOMAIN_NAME]"
click at [728, 303] on button "Sign In" at bounding box center [483, 325] width 581 height 44
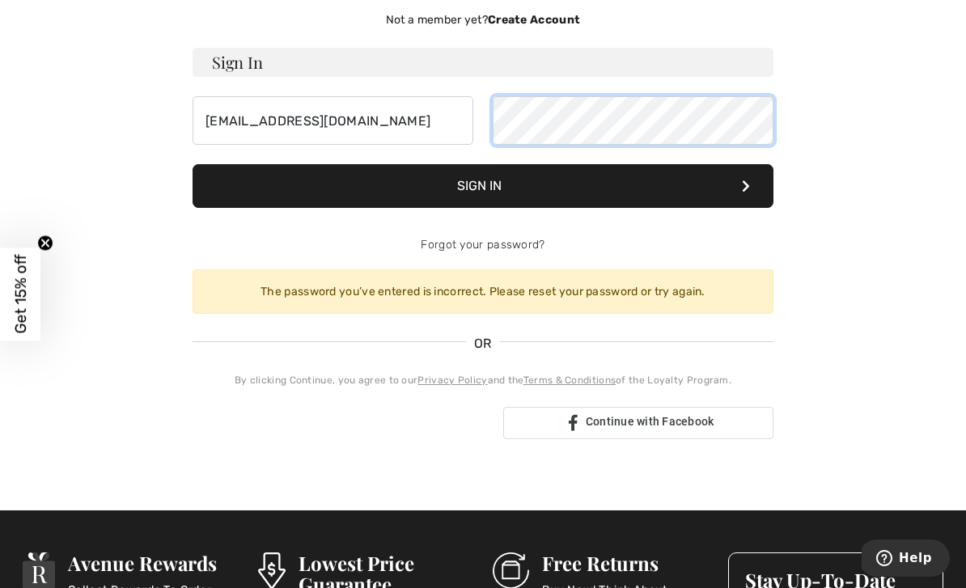
scroll to position [138, 0]
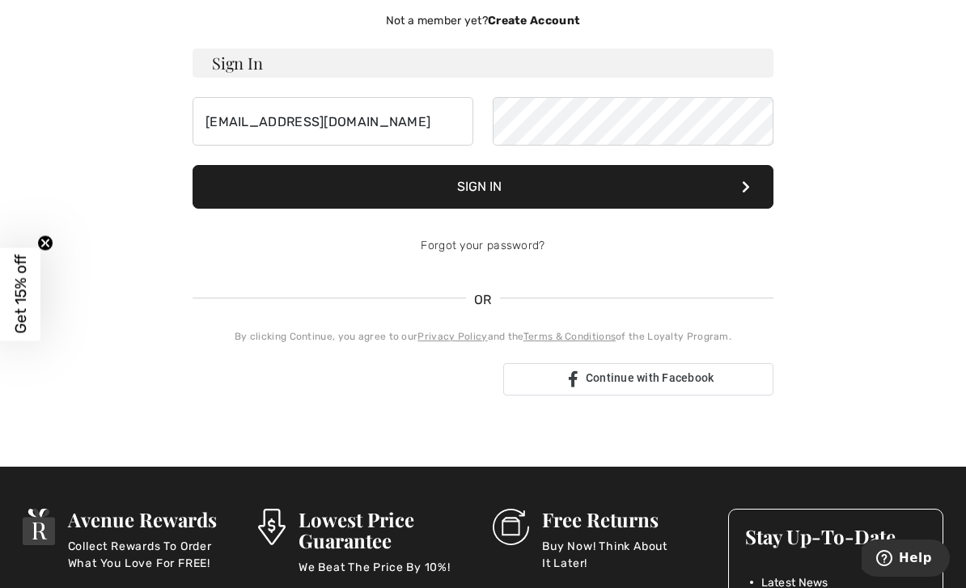
click at [739, 187] on button "Sign In" at bounding box center [483, 187] width 581 height 44
click at [698, 188] on button "Sign In" at bounding box center [483, 187] width 581 height 44
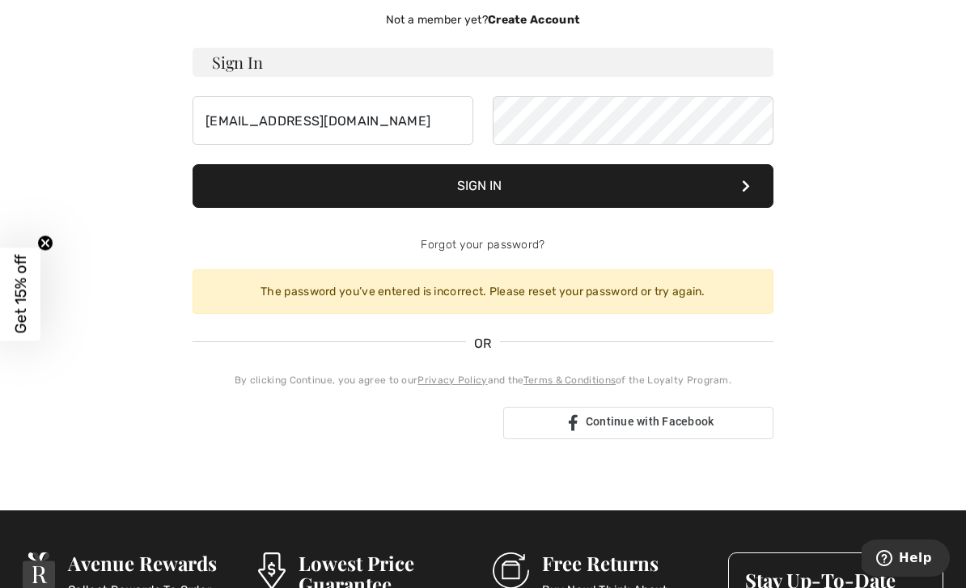
click at [712, 190] on button "Sign In" at bounding box center [483, 186] width 581 height 44
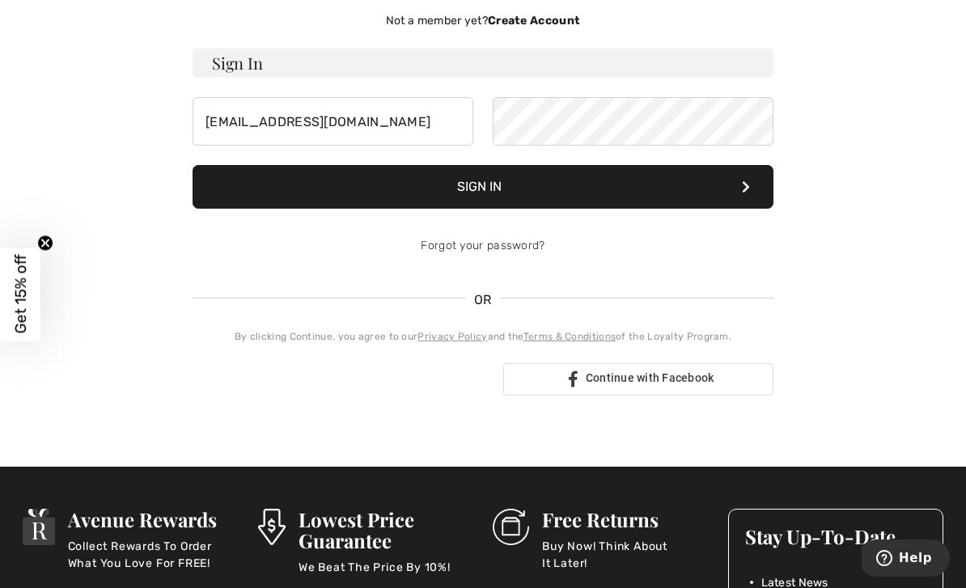
click at [734, 181] on button "Sign In" at bounding box center [483, 187] width 581 height 44
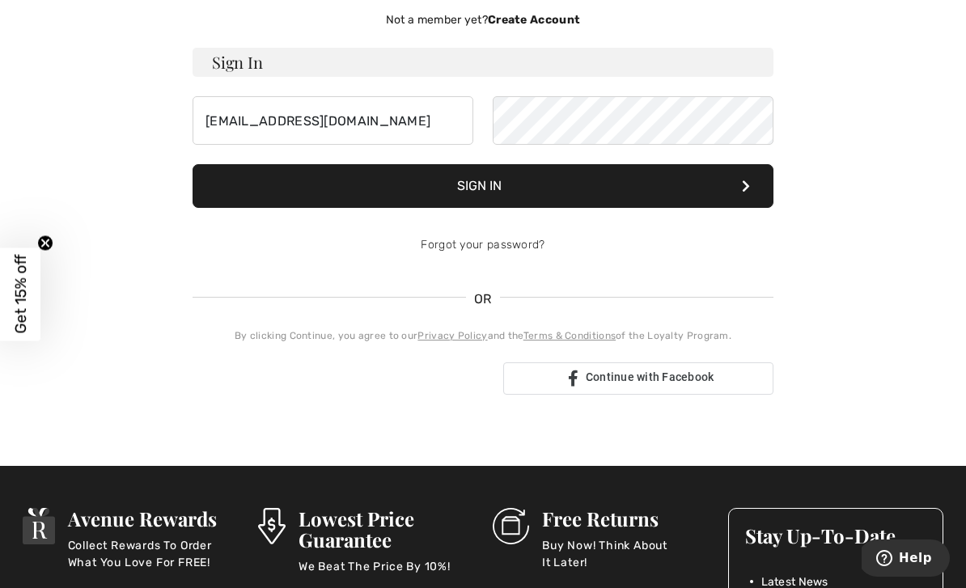
click at [536, 240] on link "Forgot your password?" at bounding box center [483, 245] width 124 height 14
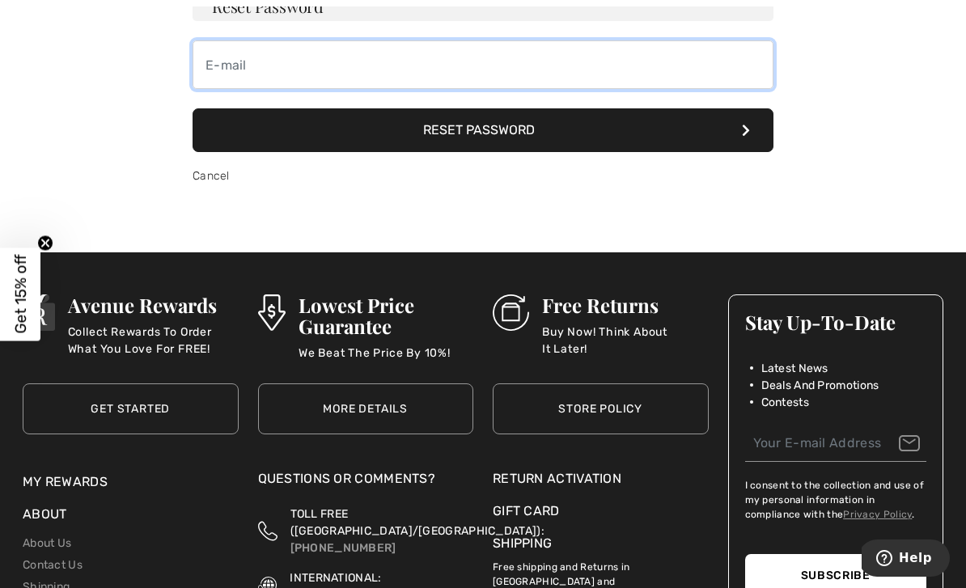
click at [358, 61] on input "email" at bounding box center [483, 64] width 581 height 49
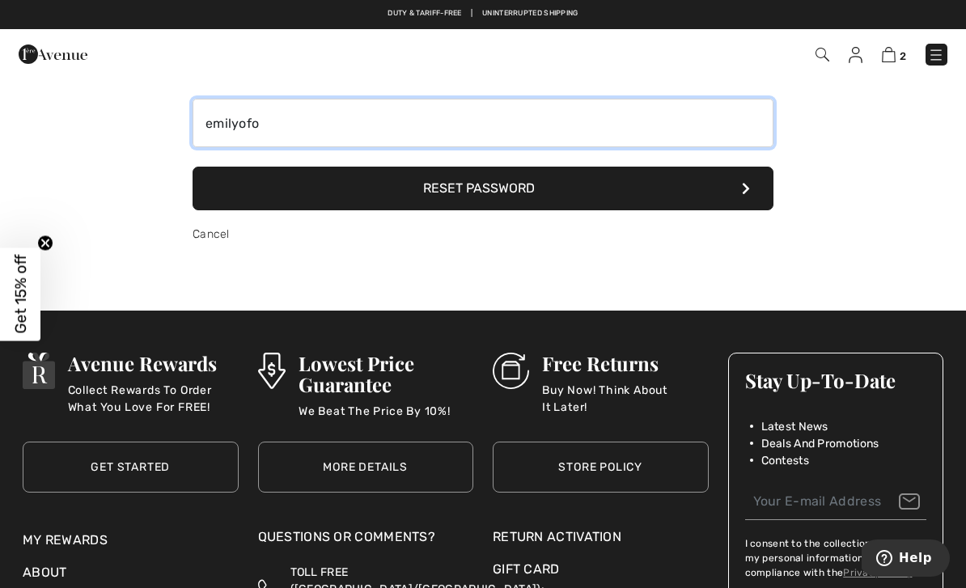
scroll to position [59, 0]
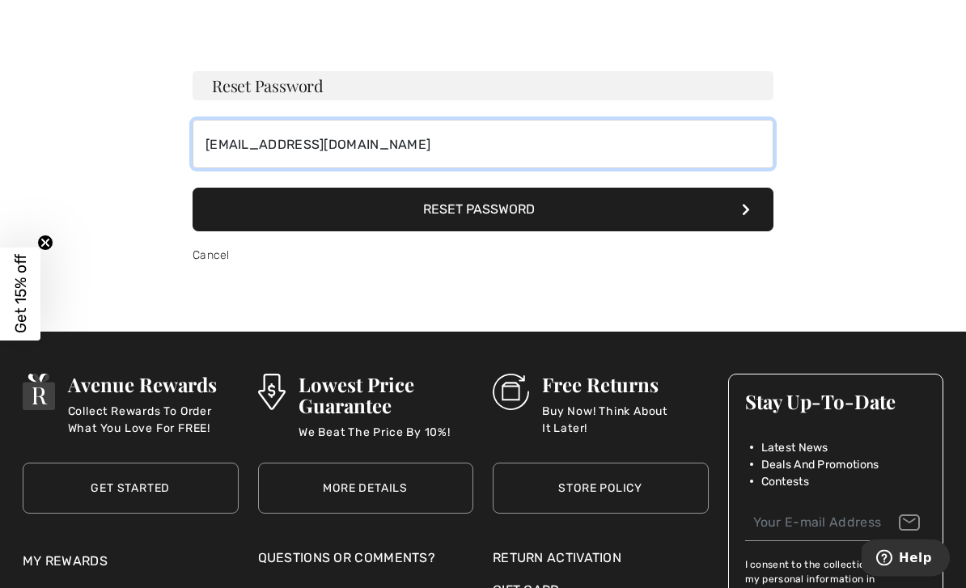
type input "emilyofosu@yahoo.com"
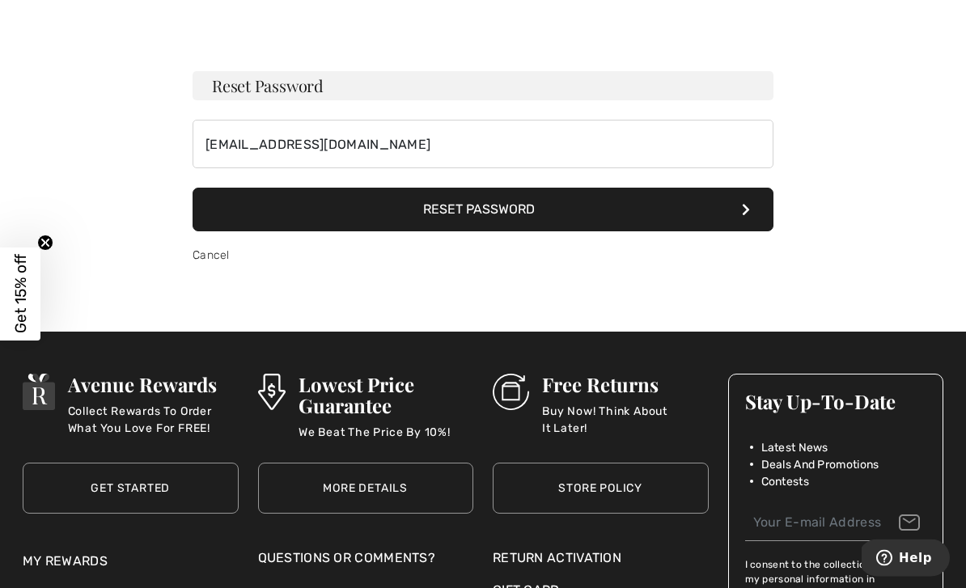
click at [585, 205] on button "Reset Password" at bounding box center [483, 210] width 581 height 44
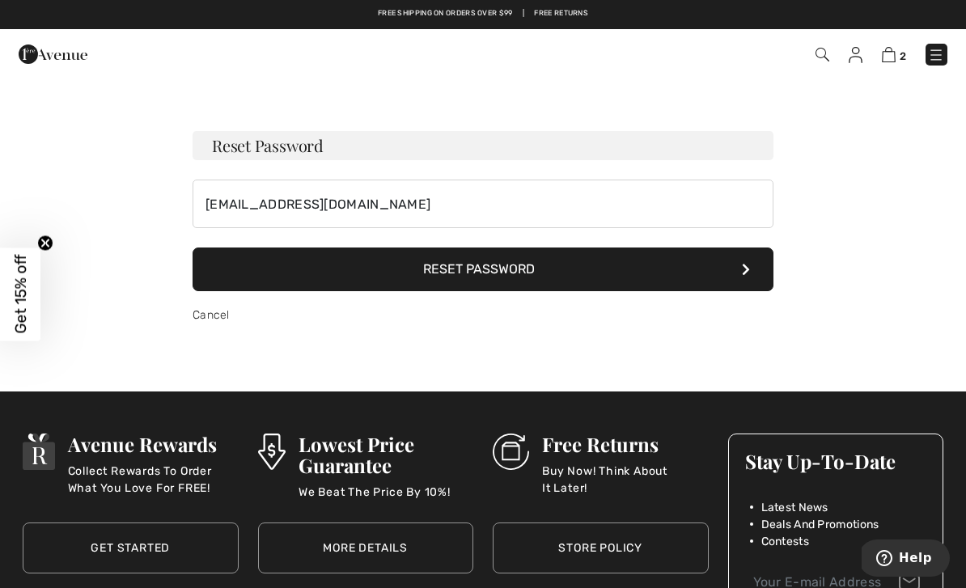
click at [854, 57] on img at bounding box center [856, 55] width 14 height 16
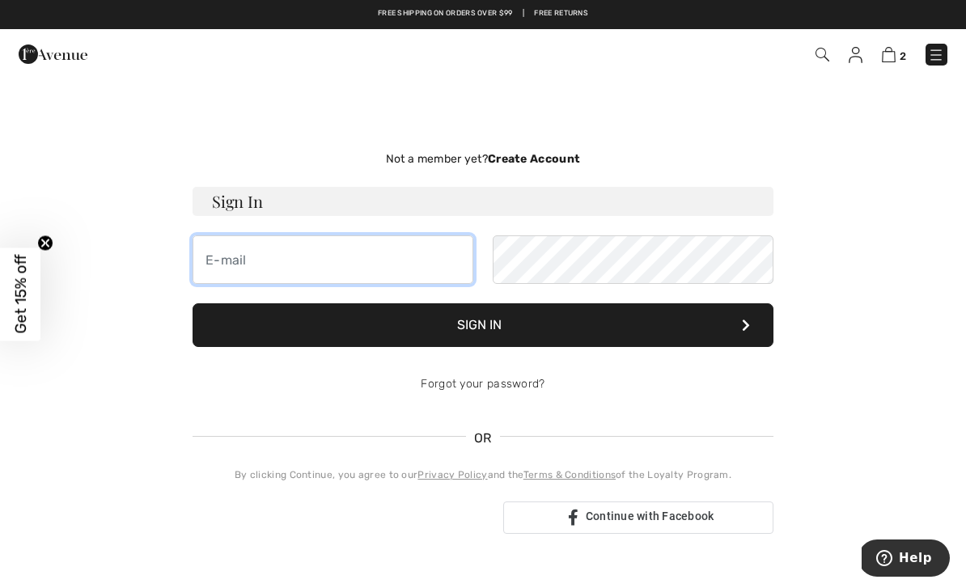
click at [349, 264] on input "email" at bounding box center [333, 259] width 281 height 49
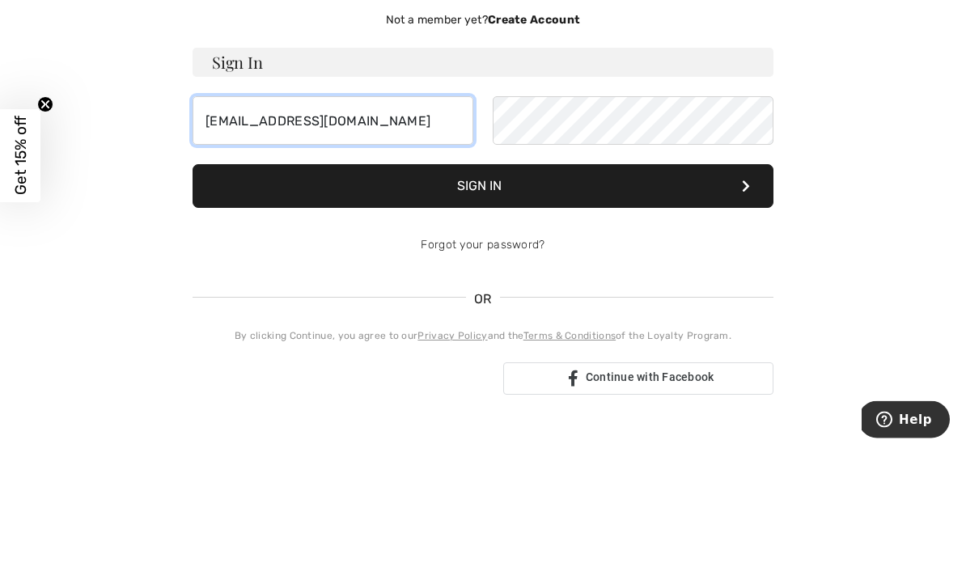
type input "[EMAIL_ADDRESS][DOMAIN_NAME]"
click at [727, 303] on button "Sign In" at bounding box center [483, 325] width 581 height 44
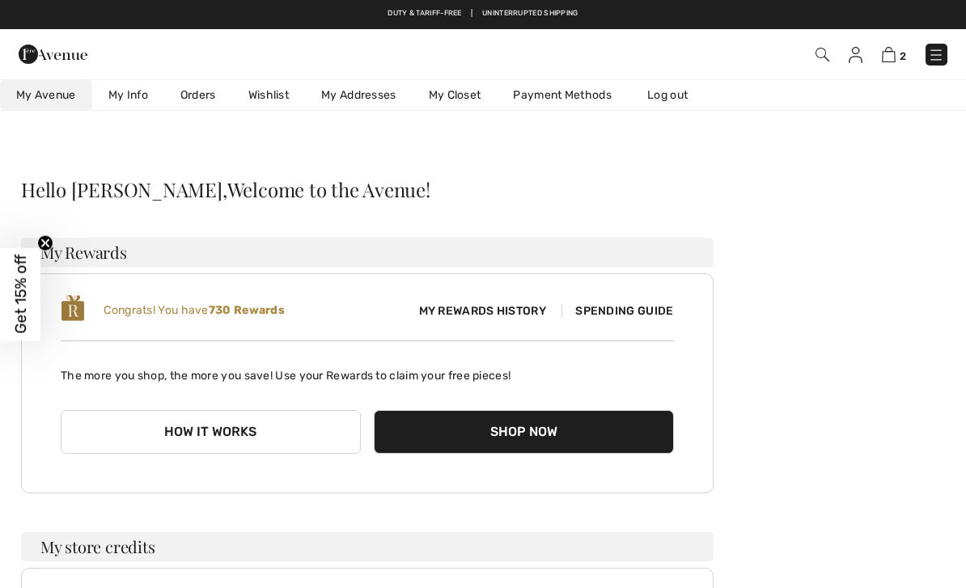
scroll to position [139, 0]
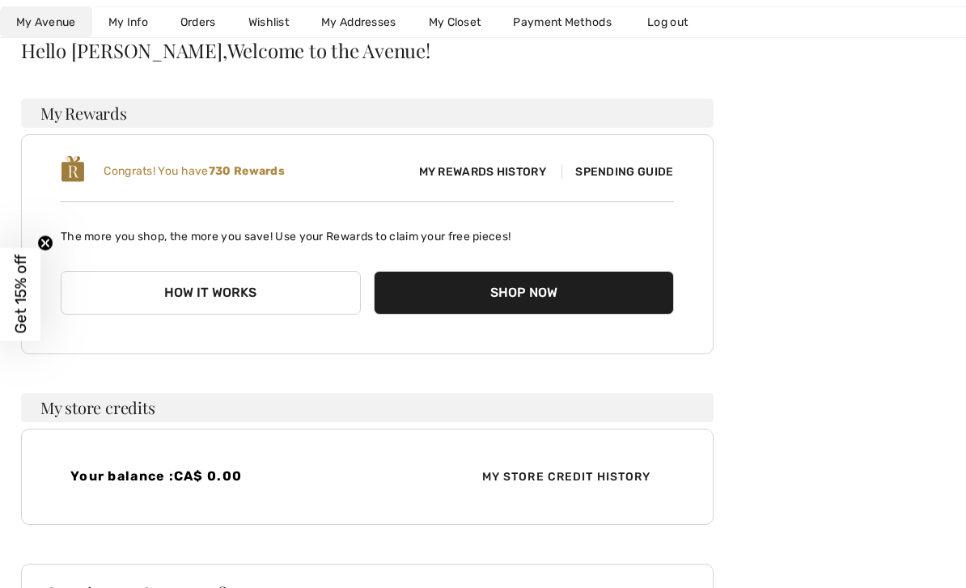
click at [642, 308] on button "Shop Now" at bounding box center [524, 293] width 300 height 44
click at [648, 302] on button "Shop Now" at bounding box center [524, 293] width 300 height 44
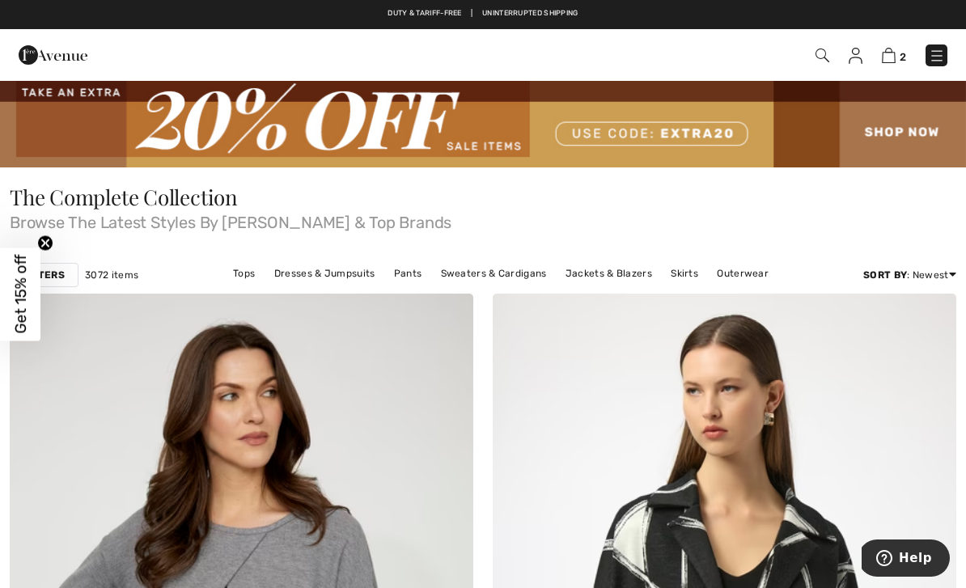
click at [890, 61] on img at bounding box center [889, 55] width 14 height 15
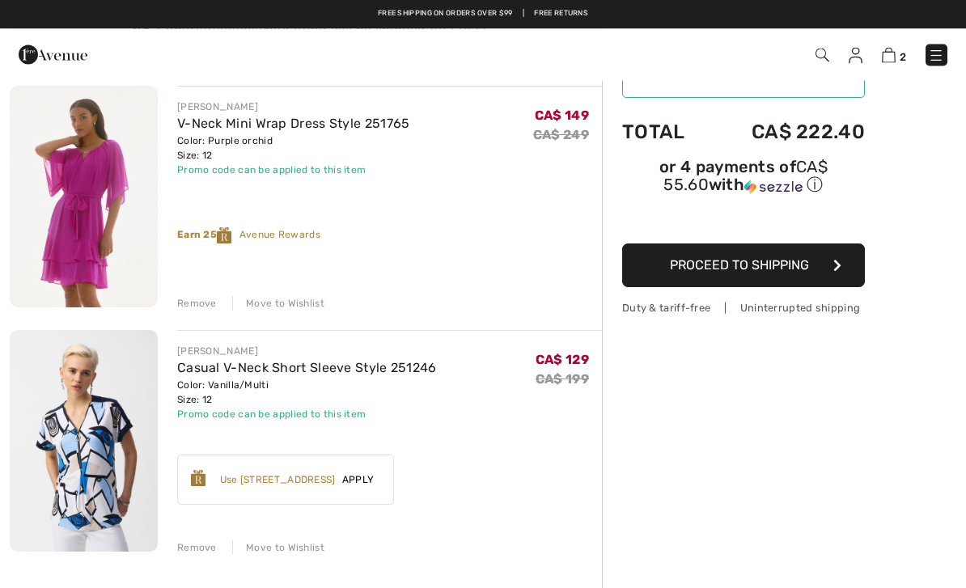
scroll to position [126, 0]
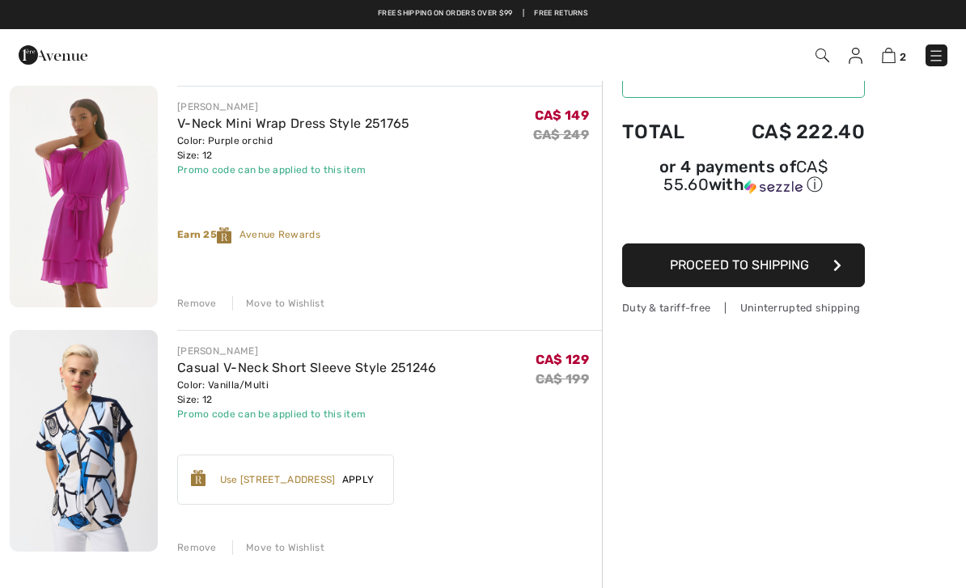
click at [825, 271] on button "Proceed to Shipping" at bounding box center [743, 265] width 243 height 44
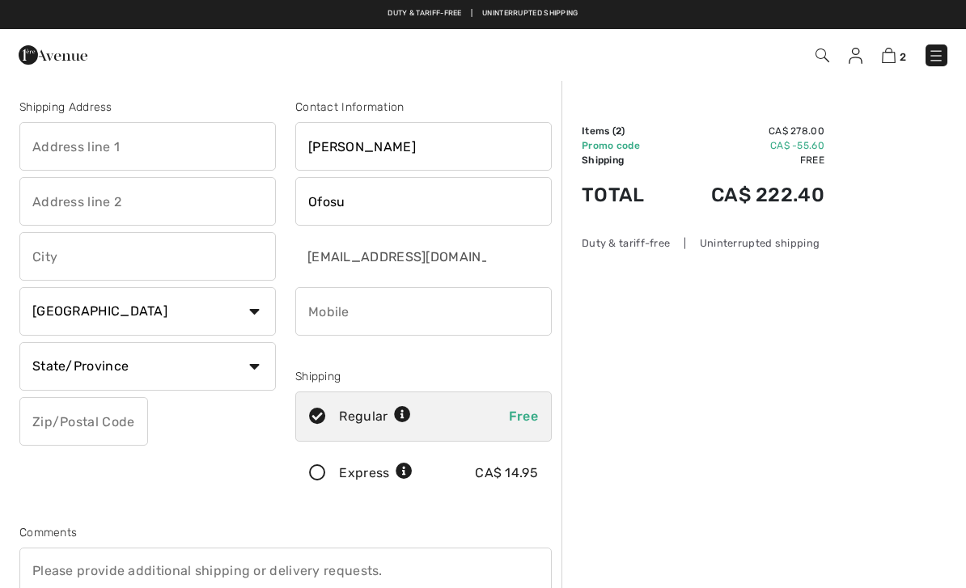
click at [200, 150] on input "text" at bounding box center [147, 146] width 256 height 49
type input "[STREET_ADDRESS][PERSON_NAME]"
click at [202, 260] on input "text" at bounding box center [147, 256] width 256 height 49
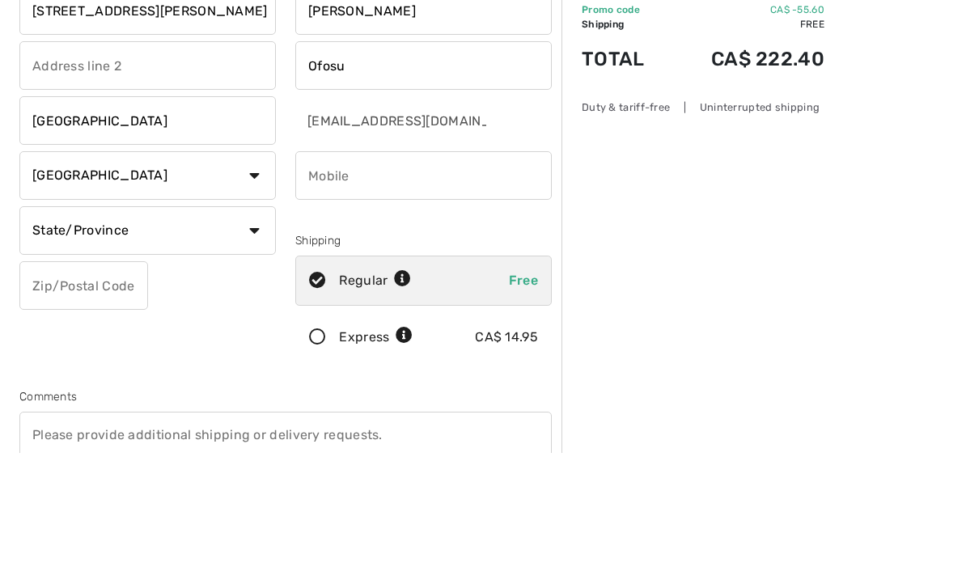
type input "[GEOGRAPHIC_DATA]"
click at [417, 287] on input "phone" at bounding box center [423, 311] width 256 height 49
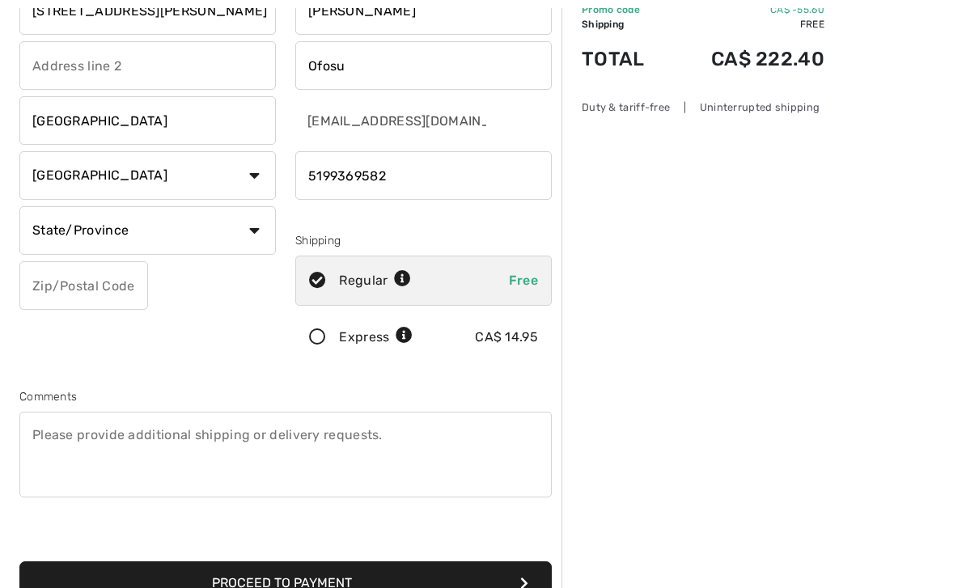
type input "5199369582"
click at [261, 230] on select "State/Province [GEOGRAPHIC_DATA] [GEOGRAPHIC_DATA] [GEOGRAPHIC_DATA] [GEOGRAPHI…" at bounding box center [147, 230] width 256 height 49
select select "ON"
click at [129, 294] on input "text" at bounding box center [83, 285] width 129 height 49
type input "N6G5R8"
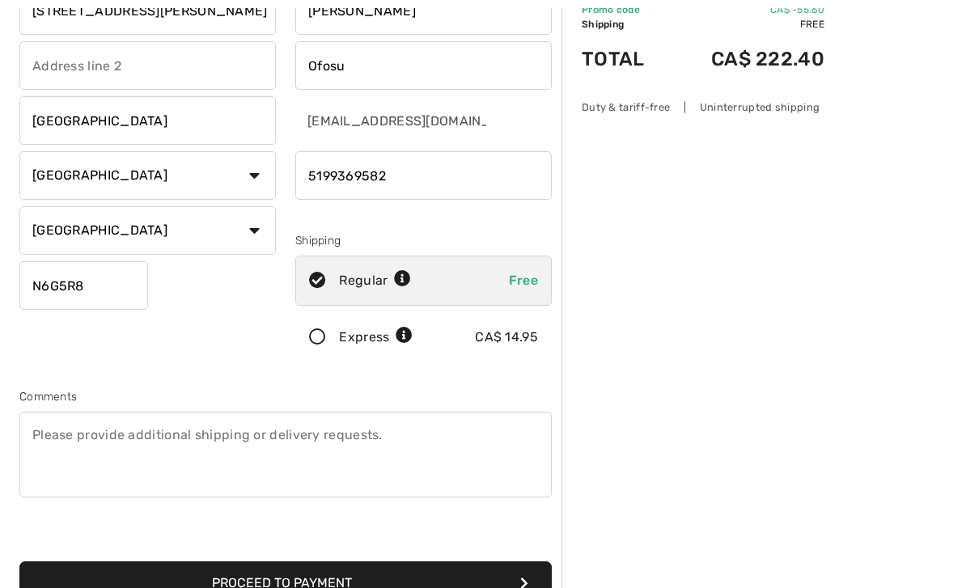
click at [445, 587] on button "Proceed to Payment" at bounding box center [285, 583] width 532 height 44
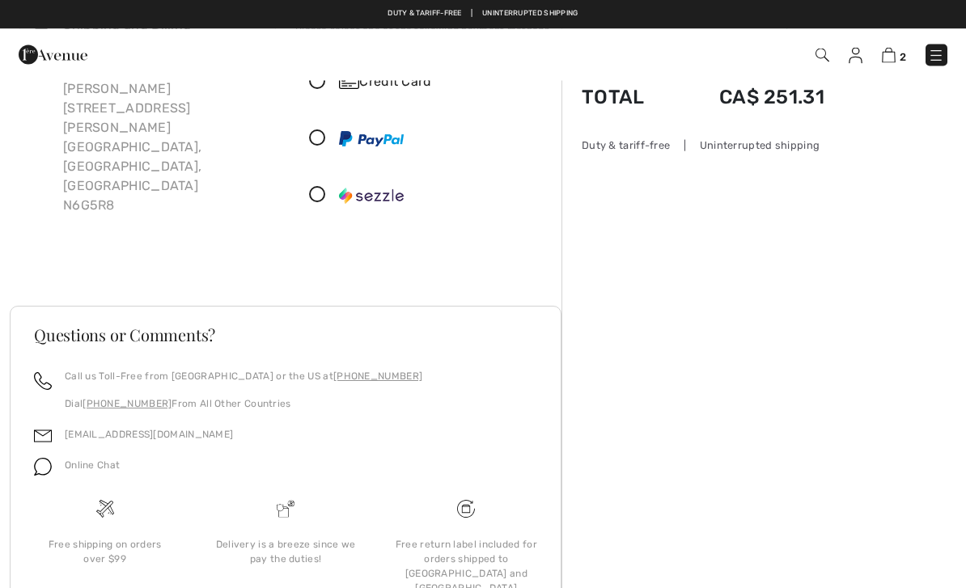
scroll to position [117, 0]
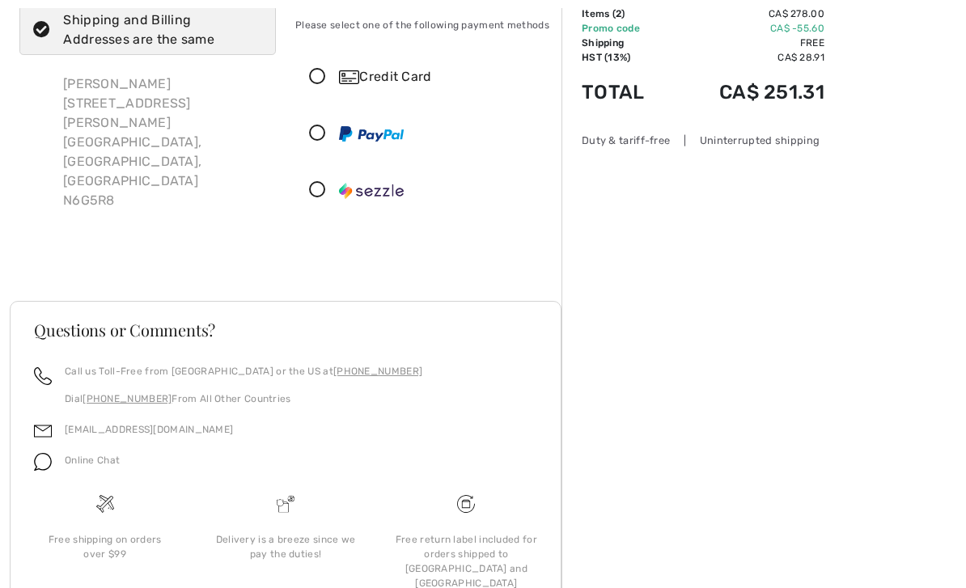
click at [320, 81] on icon at bounding box center [317, 77] width 43 height 17
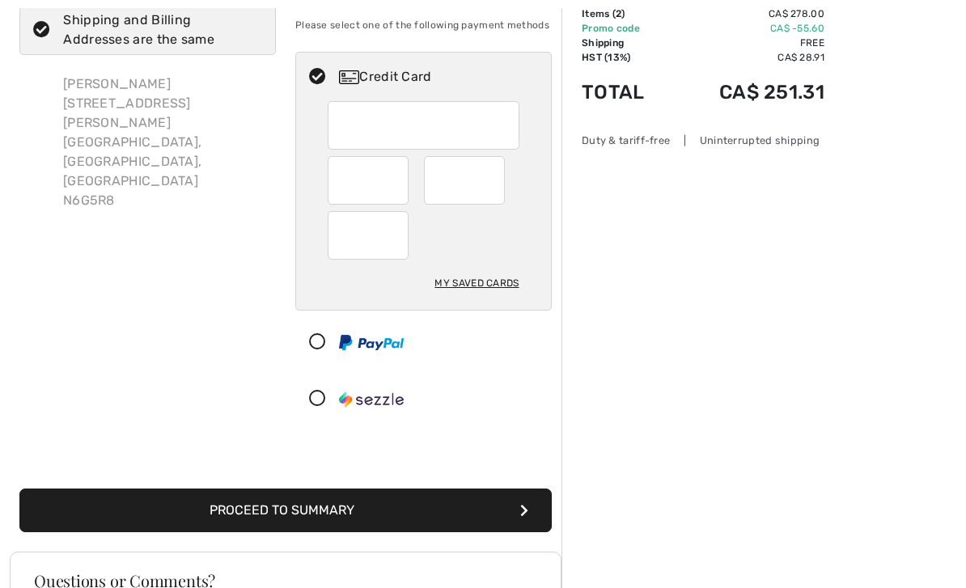
click at [496, 176] on div at bounding box center [464, 180] width 81 height 49
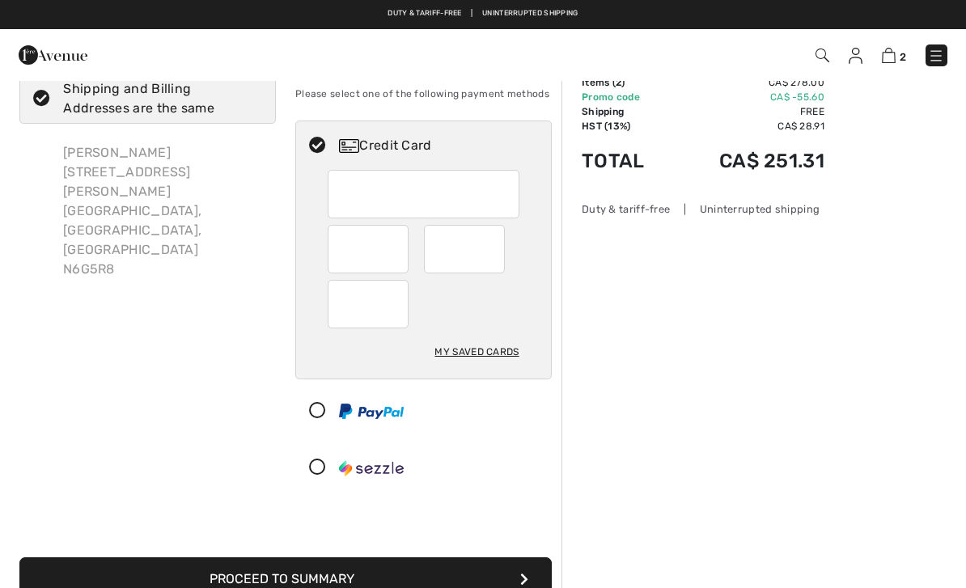
scroll to position [49, 0]
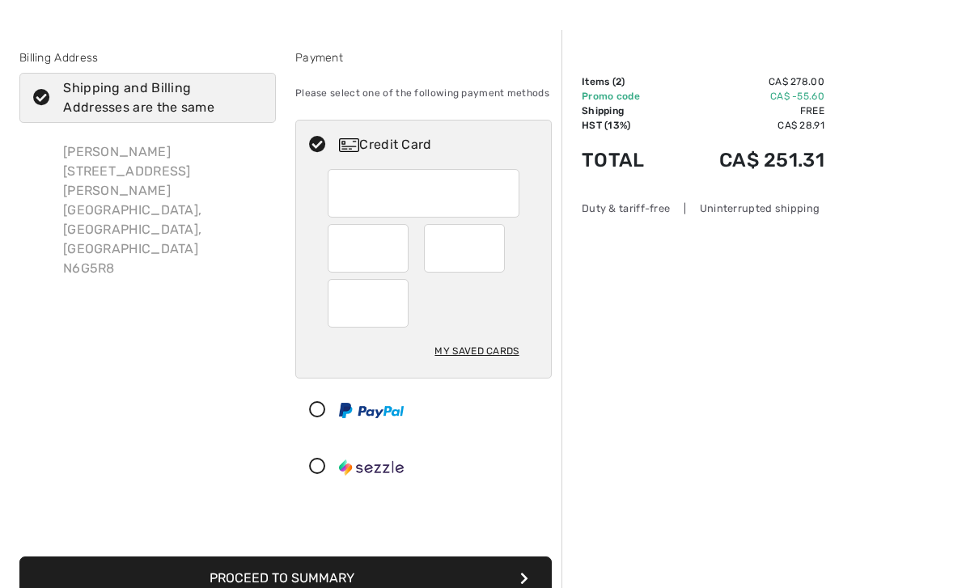
click at [463, 581] on button "Proceed to Summary" at bounding box center [285, 579] width 532 height 44
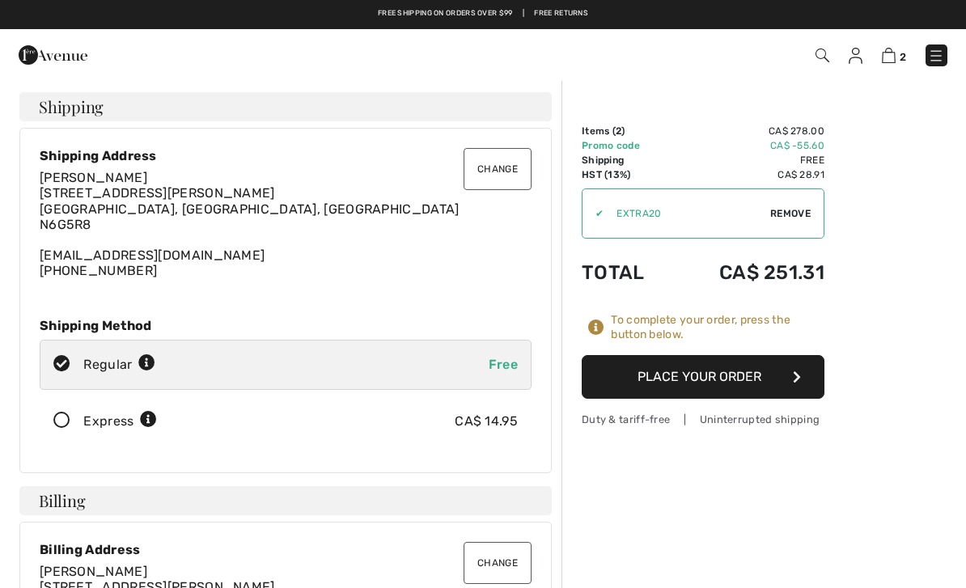
click at [790, 379] on button "Place Your Order" at bounding box center [703, 377] width 243 height 44
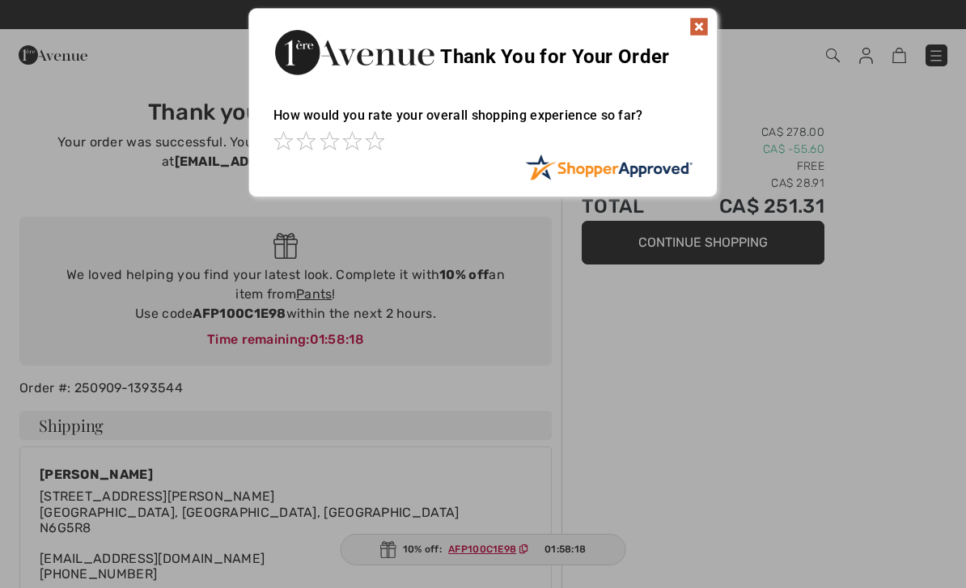
click at [708, 20] on img at bounding box center [698, 26] width 19 height 19
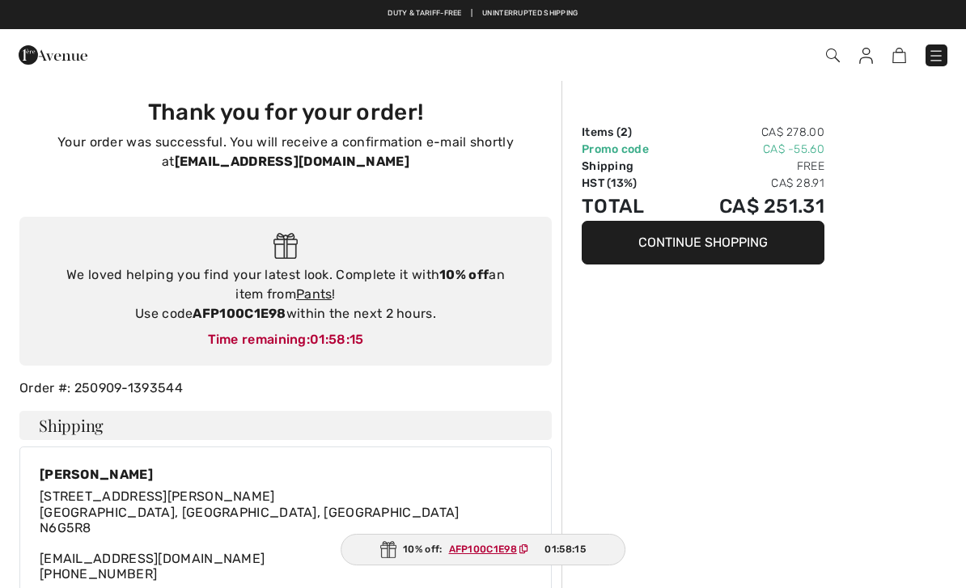
click at [867, 62] on img at bounding box center [866, 56] width 14 height 16
